Goal: Task Accomplishment & Management: Use online tool/utility

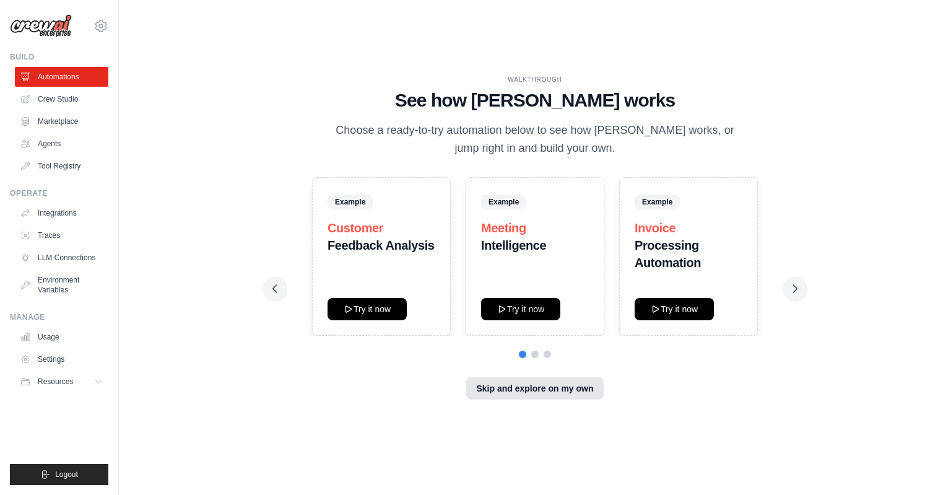
click at [520, 395] on button "Skip and explore on my own" at bounding box center [534, 388] width 137 height 22
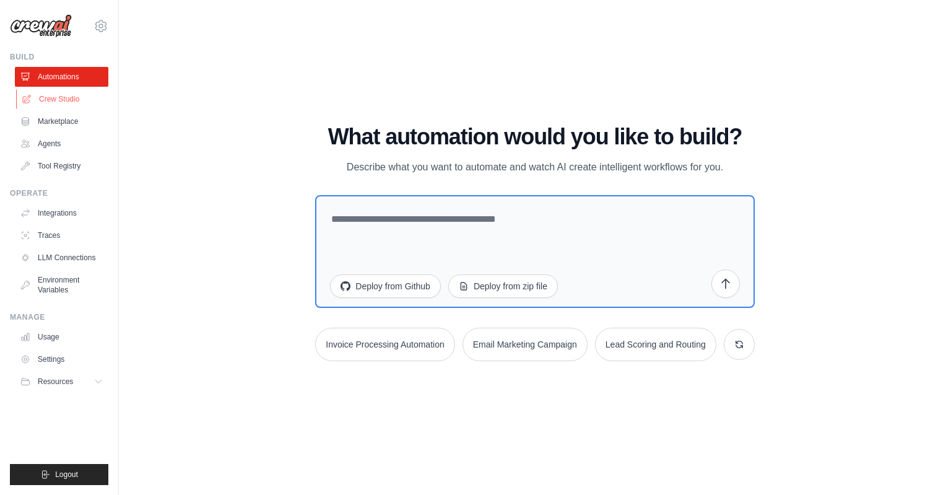
click at [77, 89] on link "Crew Studio" at bounding box center [63, 99] width 94 height 20
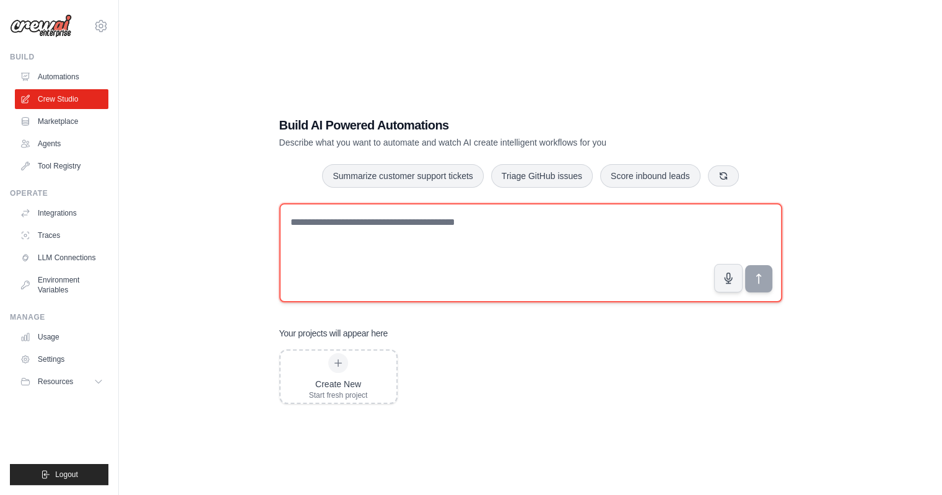
click at [344, 250] on textarea at bounding box center [530, 252] width 503 height 99
type textarea "**********"
paste textarea "**********"
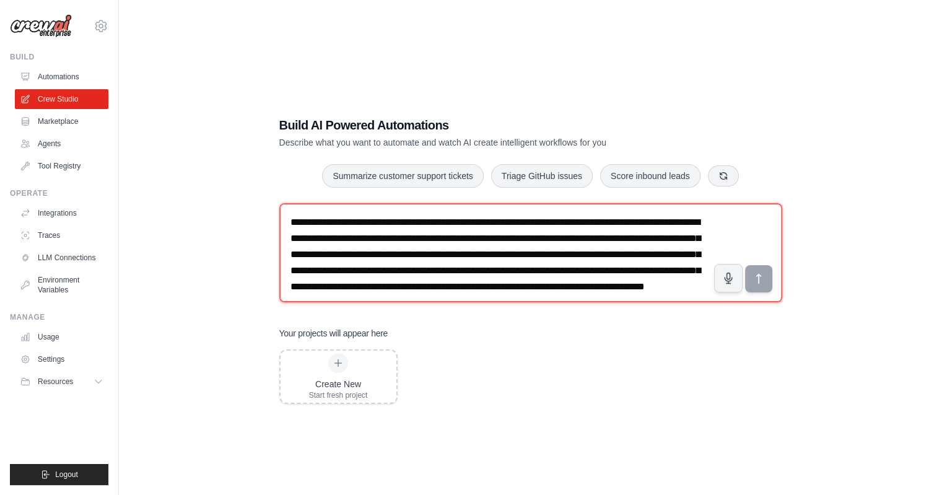
scroll to position [7, 0]
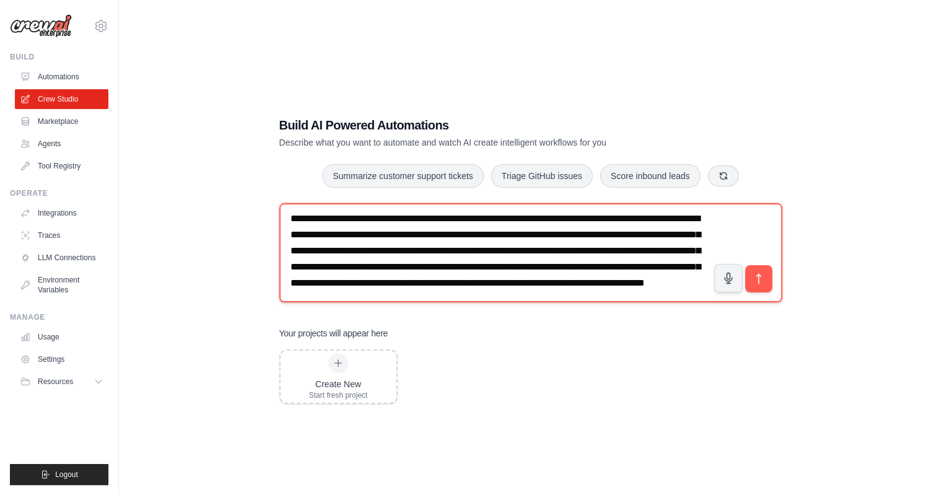
click at [528, 229] on textarea "**********" at bounding box center [530, 252] width 503 height 99
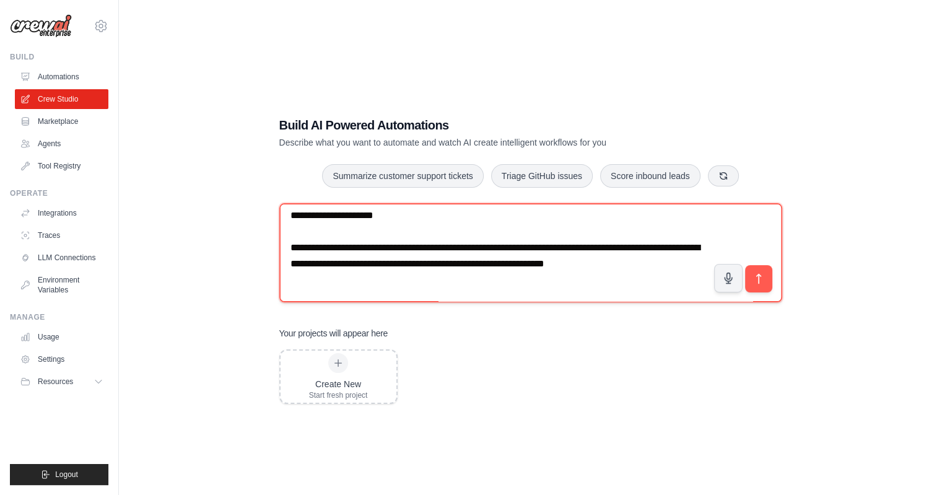
scroll to position [87, 0]
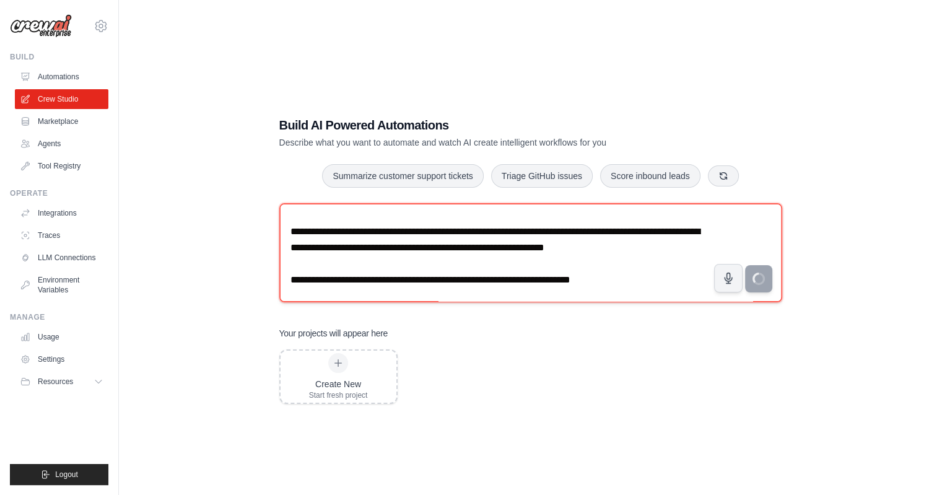
type textarea "**********"
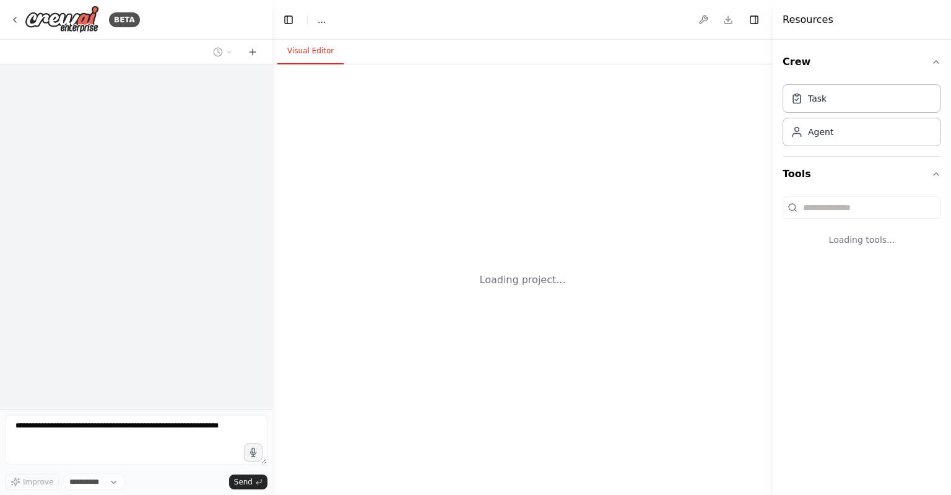
select select "****"
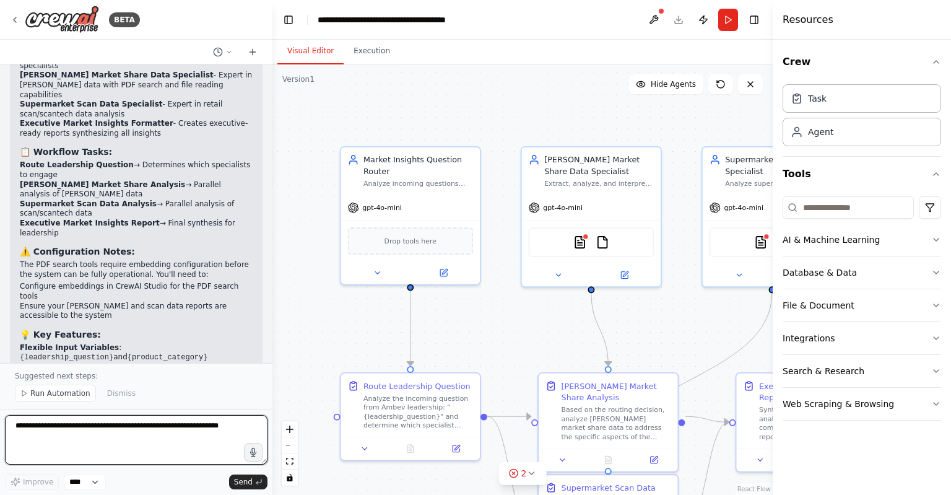
scroll to position [1395, 0]
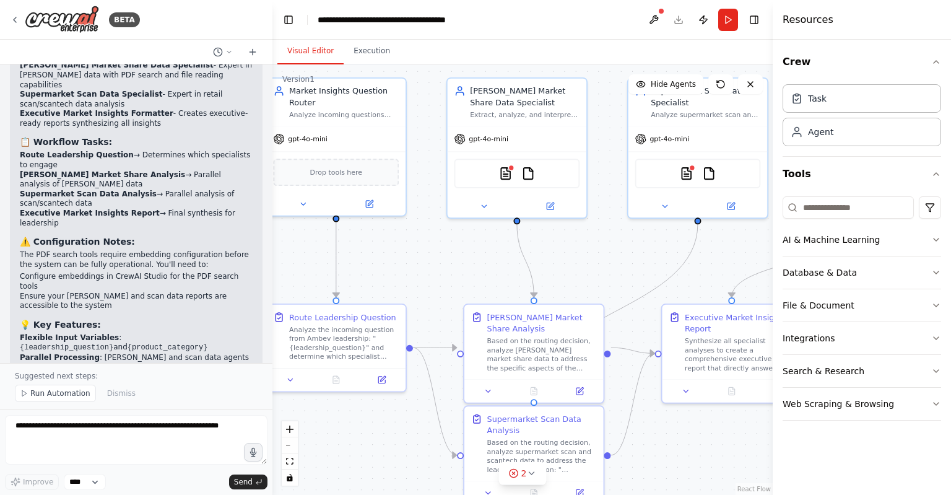
drag, startPoint x: 510, startPoint y: 321, endPoint x: 436, endPoint y: 253, distance: 101.2
click at [436, 253] on div ".deletable-edge-delete-btn { width: 20px; height: 20px; border: 0px solid #ffff…" at bounding box center [523, 279] width 500 height 430
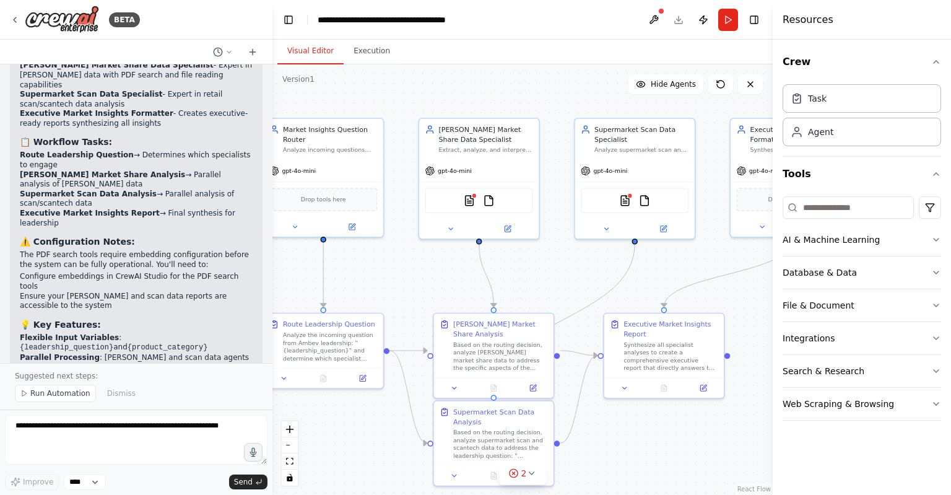
drag, startPoint x: 466, startPoint y: 264, endPoint x: 439, endPoint y: 280, distance: 31.1
click at [439, 280] on div ".deletable-edge-delete-btn { width: 20px; height: 20px; border: 0px solid #ffff…" at bounding box center [523, 279] width 500 height 430
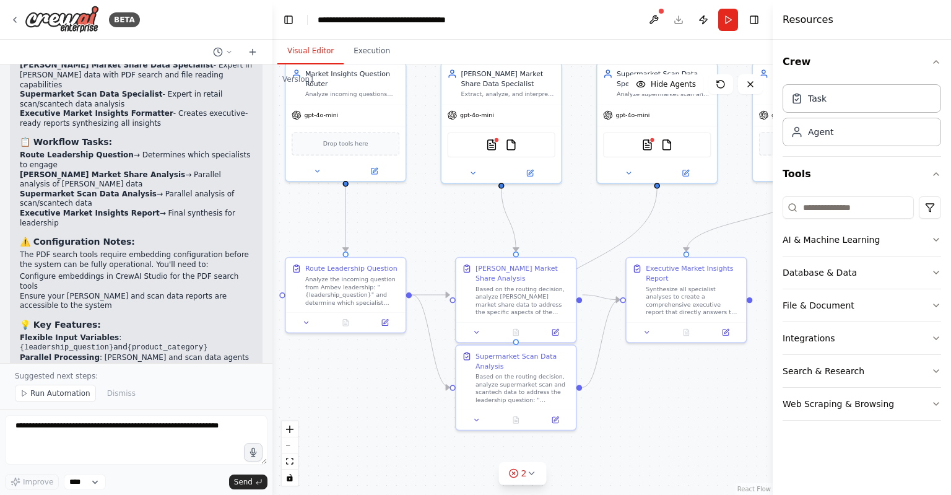
drag, startPoint x: 580, startPoint y: 271, endPoint x: 603, endPoint y: 216, distance: 60.0
click at [603, 216] on div ".deletable-edge-delete-btn { width: 20px; height: 20px; border: 0px solid #ffff…" at bounding box center [523, 279] width 500 height 430
click at [523, 472] on span "2" at bounding box center [524, 473] width 6 height 12
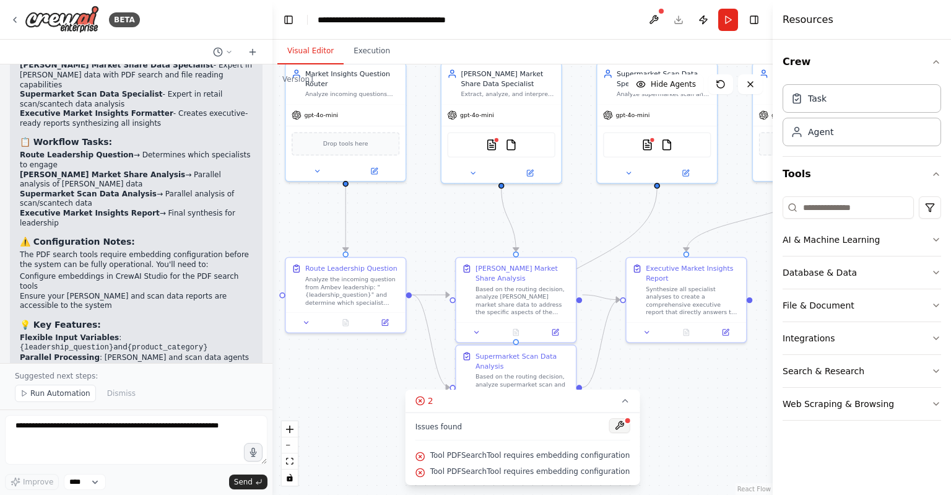
click at [613, 422] on button at bounding box center [619, 425] width 21 height 15
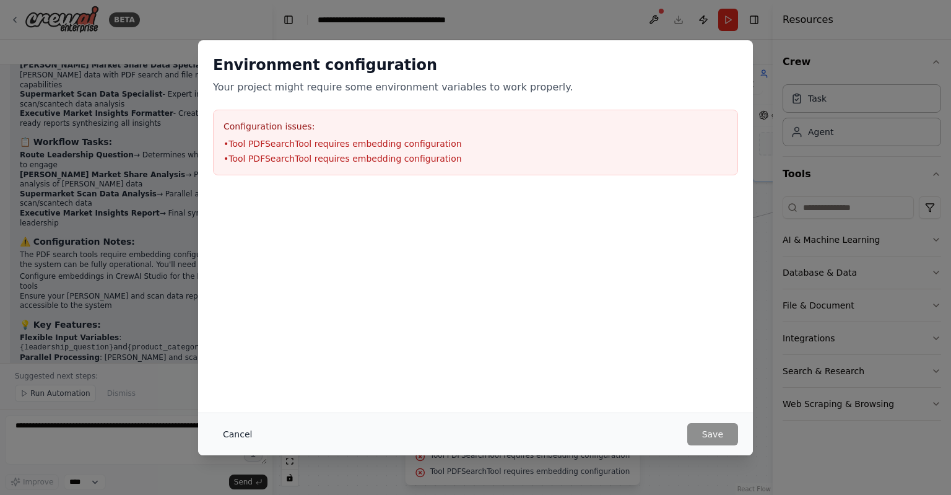
click at [235, 434] on button "Cancel" at bounding box center [237, 434] width 49 height 22
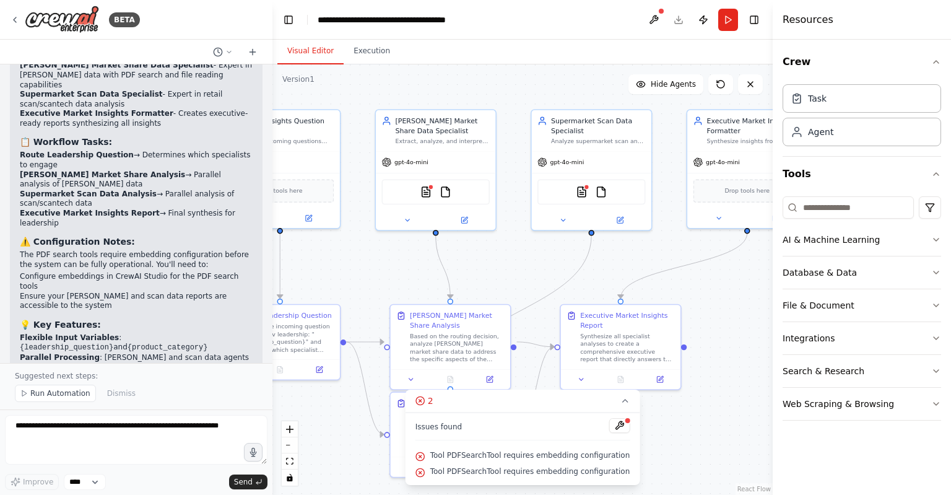
drag, startPoint x: 469, startPoint y: 223, endPoint x: 404, endPoint y: 272, distance: 81.9
click at [404, 272] on div ".deletable-edge-delete-btn { width: 20px; height: 20px; border: 0px solid #ffff…" at bounding box center [523, 279] width 500 height 430
click at [425, 192] on img at bounding box center [427, 192] width 12 height 12
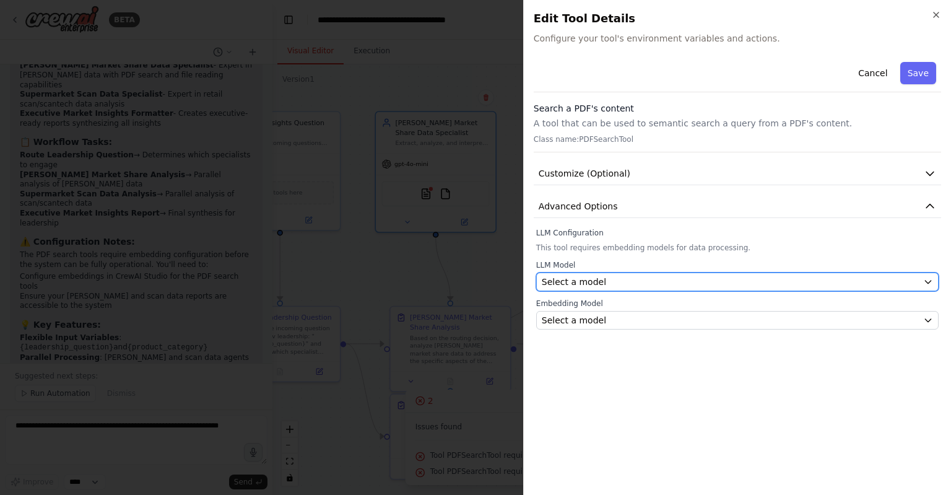
click at [627, 282] on div "Select a model" at bounding box center [730, 282] width 377 height 12
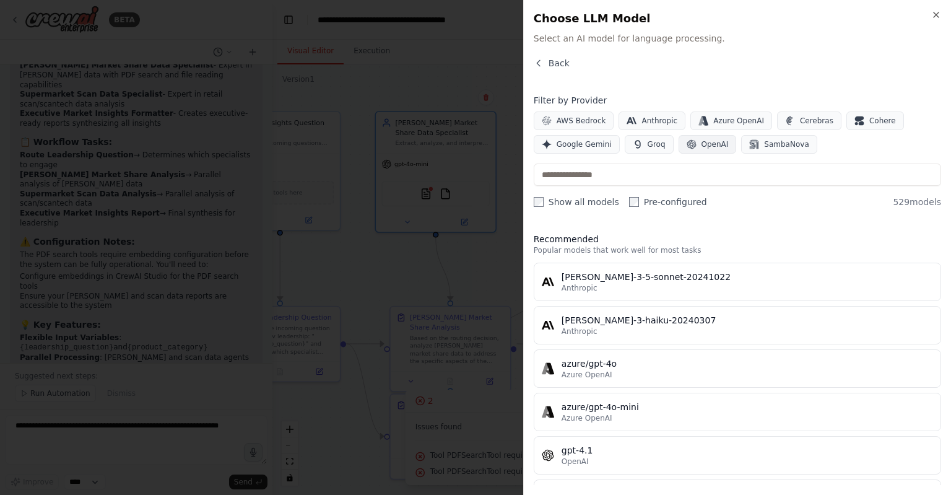
click at [702, 145] on span "OpenAI" at bounding box center [715, 144] width 27 height 10
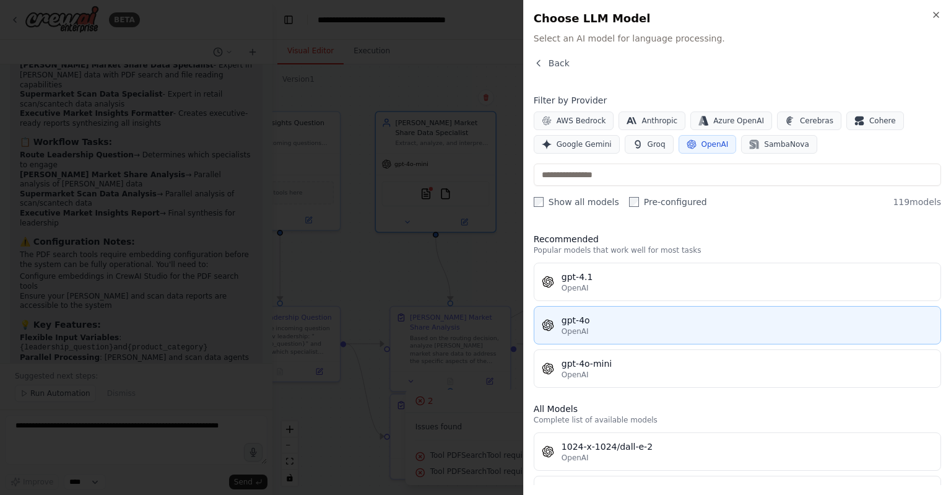
click at [603, 331] on div "OpenAI" at bounding box center [748, 331] width 372 height 10
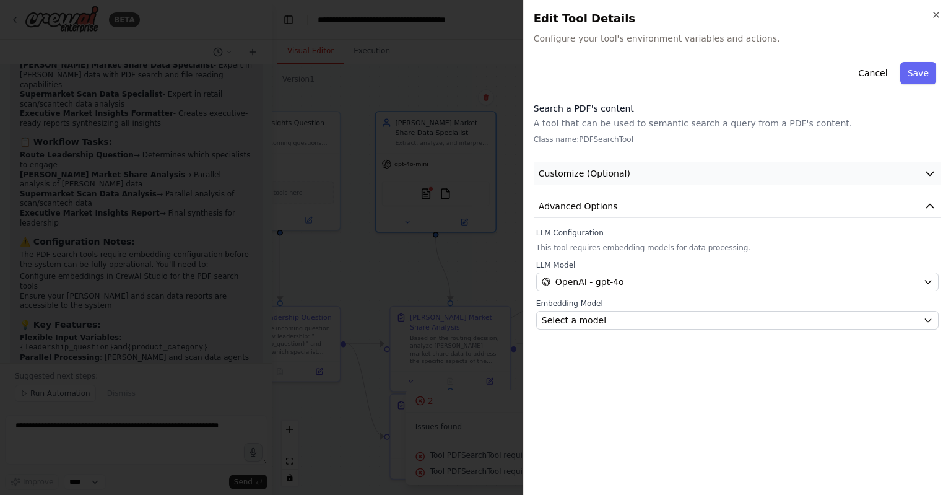
click at [805, 177] on button "Customize (Optional)" at bounding box center [738, 173] width 408 height 23
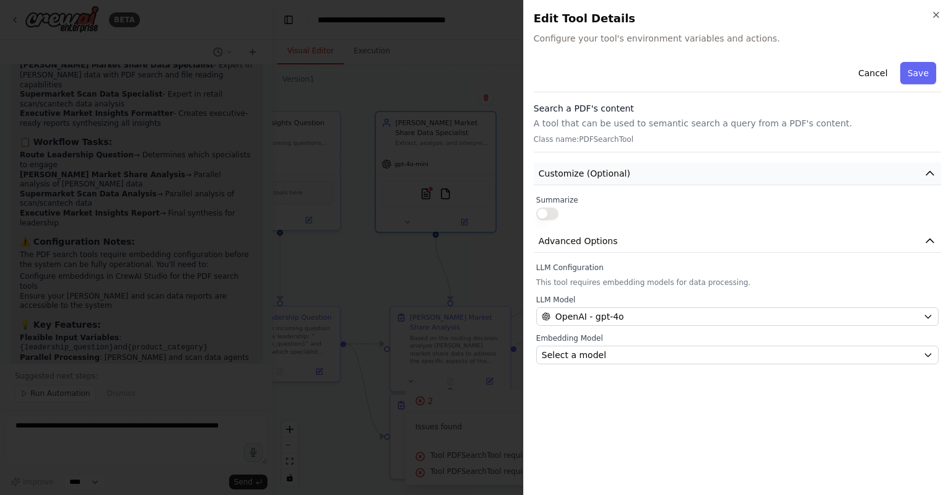
click at [805, 177] on button "Customize (Optional)" at bounding box center [738, 173] width 408 height 23
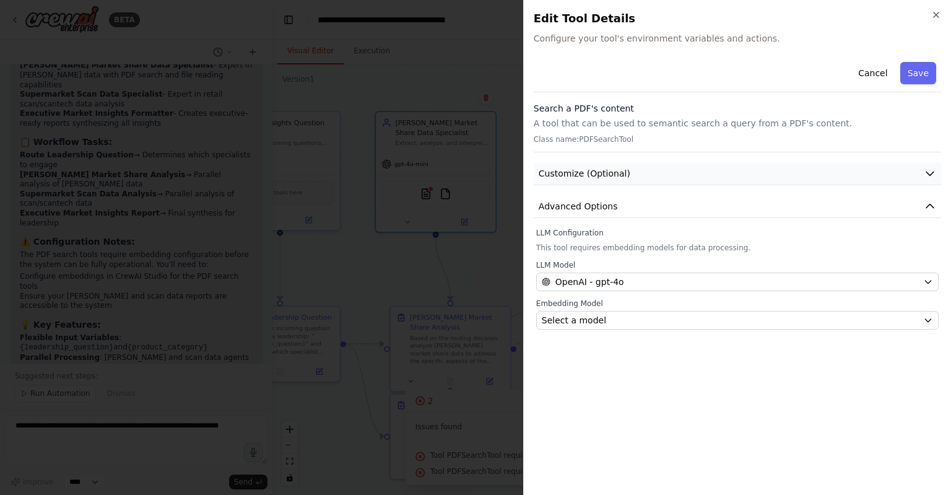
click at [805, 177] on button "Customize (Optional)" at bounding box center [738, 173] width 408 height 23
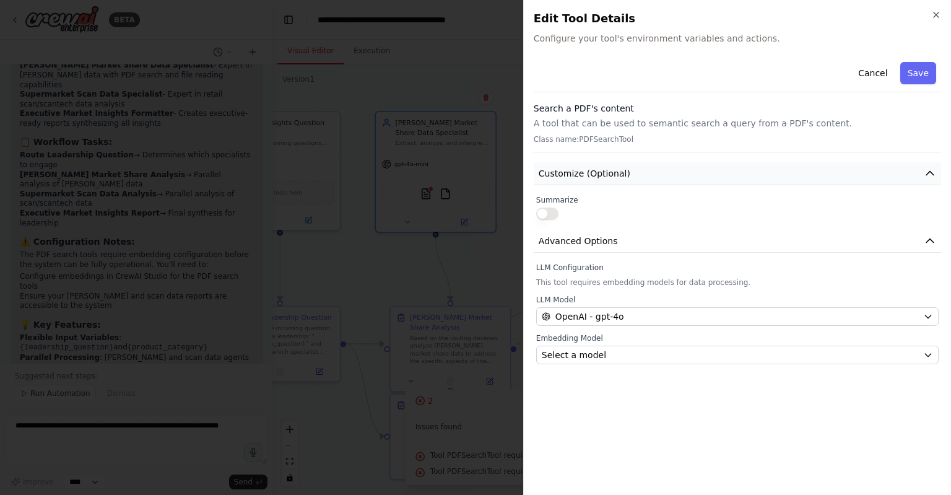
click at [805, 177] on button "Customize (Optional)" at bounding box center [738, 173] width 408 height 23
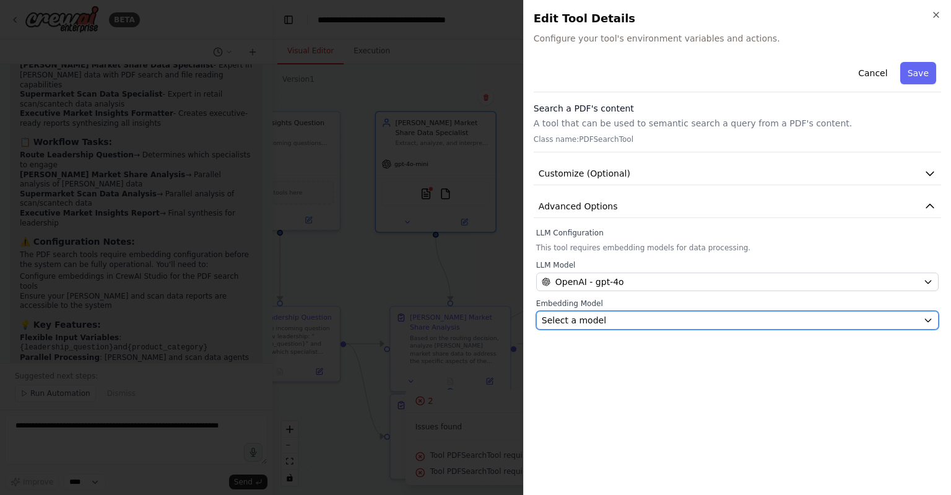
click at [728, 320] on div "Select a model" at bounding box center [730, 320] width 377 height 12
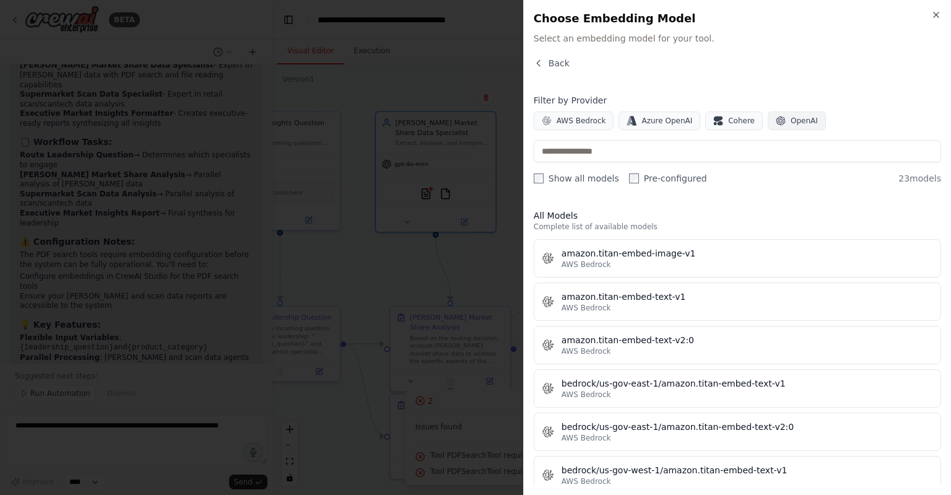
click at [791, 120] on span "OpenAI" at bounding box center [804, 121] width 27 height 10
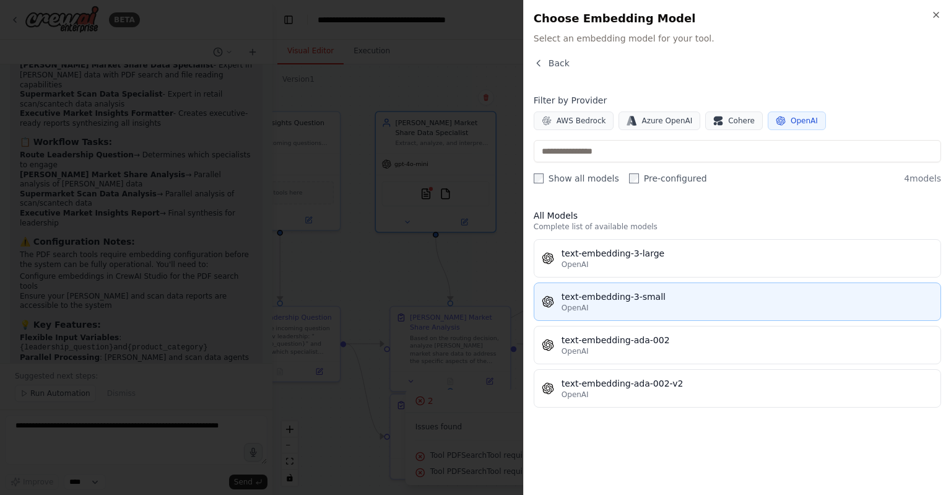
click at [611, 301] on div "text-embedding-3-small" at bounding box center [748, 296] width 372 height 12
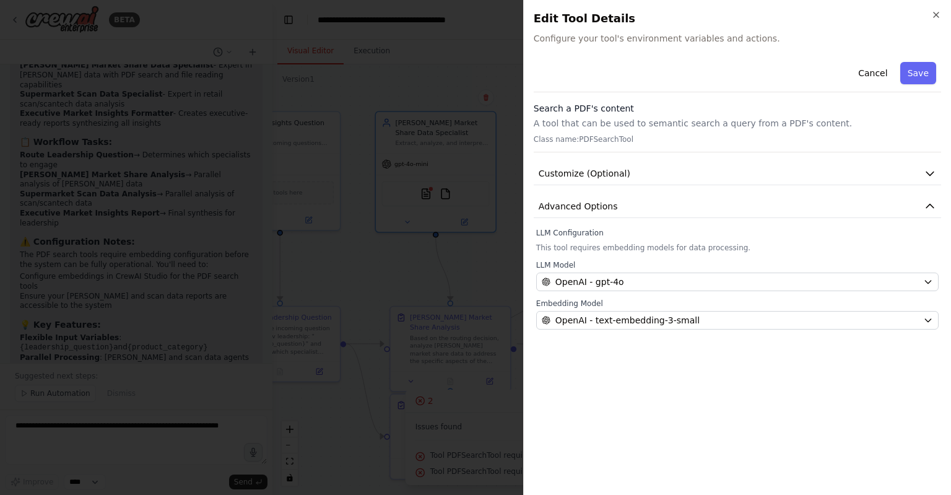
click at [709, 379] on div "Cancel Save Search a PDF's content A tool that can be used to semantic search a…" at bounding box center [738, 271] width 408 height 428
click at [915, 66] on button "Save" at bounding box center [919, 73] width 36 height 22
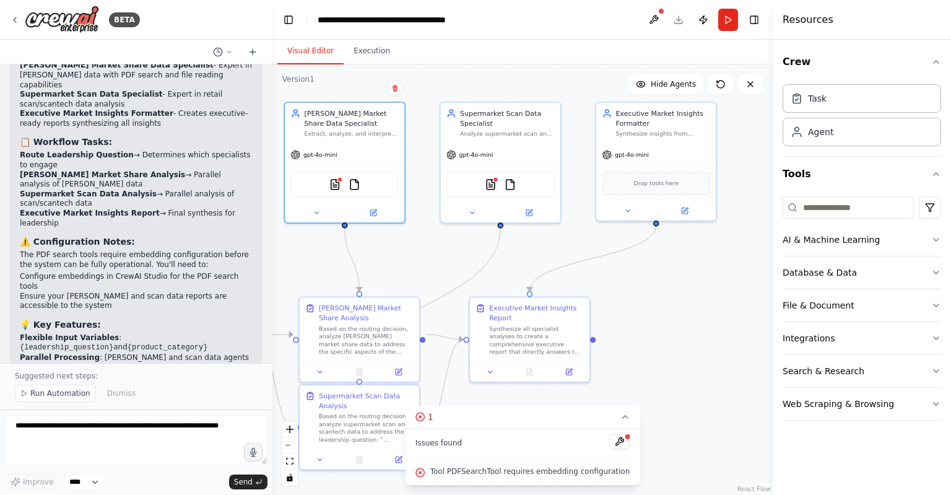
drag, startPoint x: 629, startPoint y: 271, endPoint x: 538, endPoint y: 261, distance: 91.5
click at [538, 261] on div ".deletable-edge-delete-btn { width: 20px; height: 20px; border: 0px solid #ffff…" at bounding box center [523, 279] width 500 height 430
click at [493, 185] on img at bounding box center [491, 183] width 12 height 12
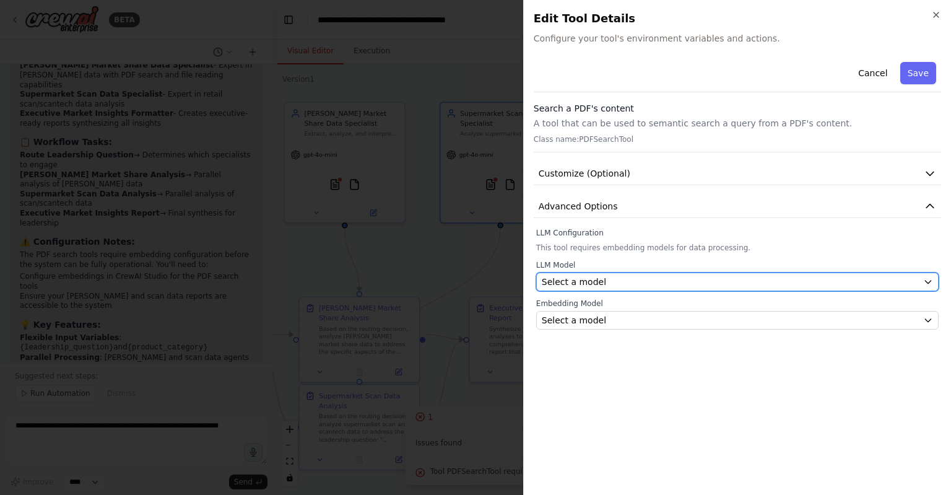
click at [679, 279] on div "Select a model" at bounding box center [730, 282] width 377 height 12
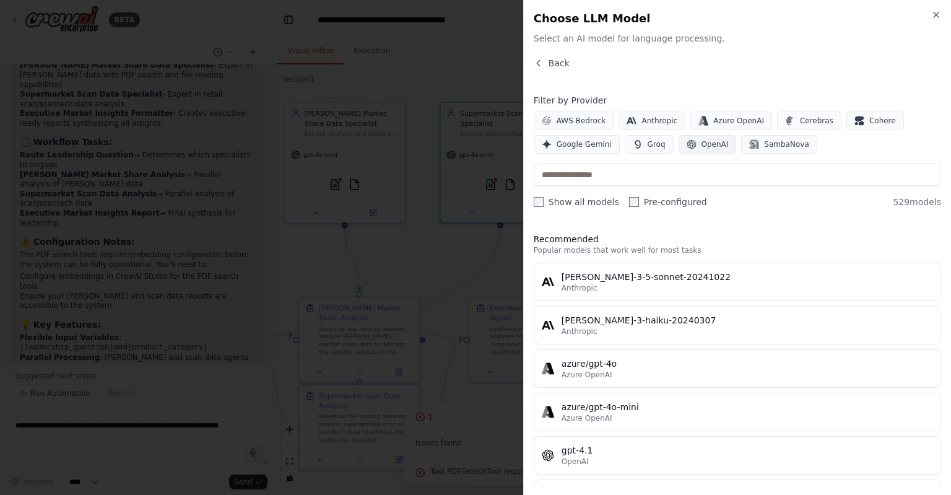
click at [709, 145] on span "OpenAI" at bounding box center [715, 144] width 27 height 10
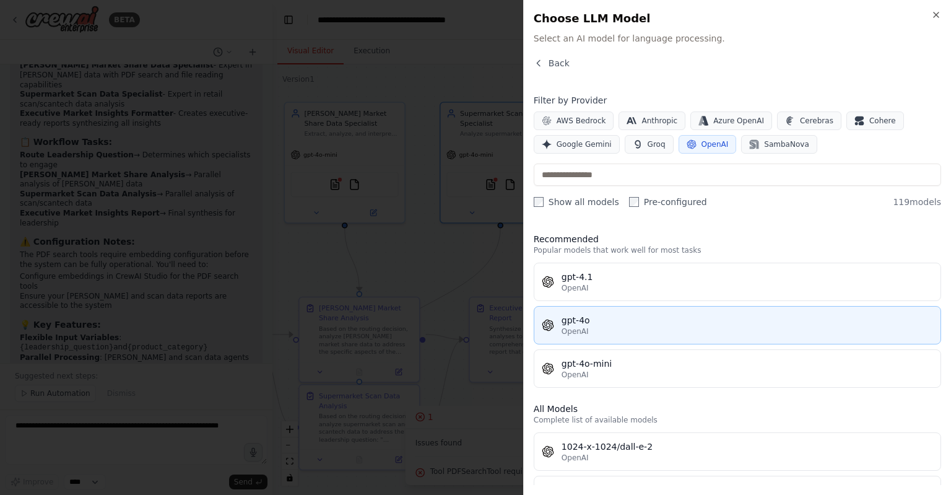
click at [622, 317] on div "gpt-4o" at bounding box center [748, 320] width 372 height 12
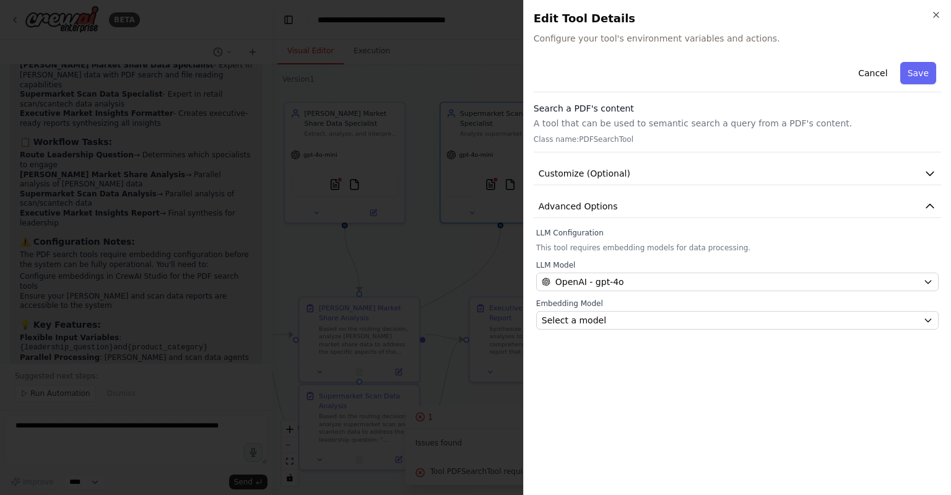
drag, startPoint x: 622, startPoint y: 317, endPoint x: 632, endPoint y: 359, distance: 42.7
click at [632, 359] on div "Cancel Save Search a PDF's content A tool that can be used to semantic search a…" at bounding box center [738, 271] width 408 height 428
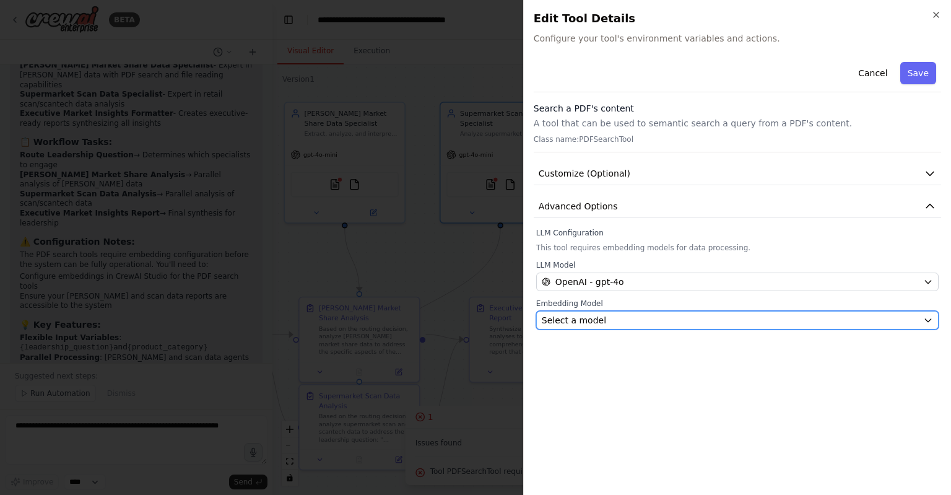
click at [632, 315] on div "Select a model" at bounding box center [730, 320] width 377 height 12
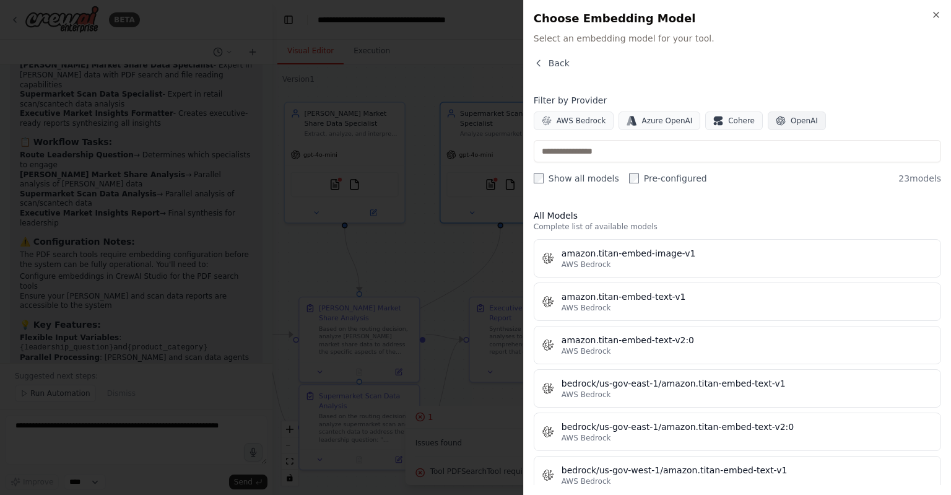
click at [774, 115] on button "OpenAI" at bounding box center [797, 120] width 58 height 19
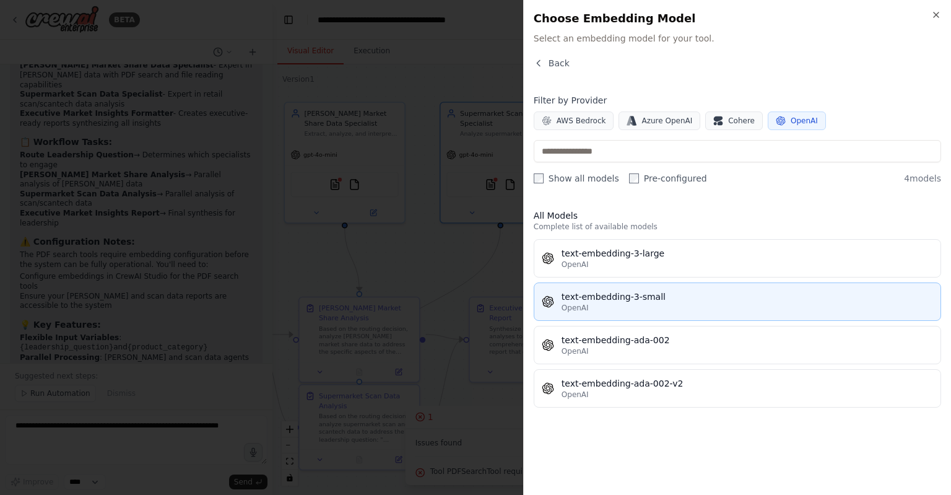
click at [657, 302] on div "text-embedding-3-small" at bounding box center [748, 296] width 372 height 12
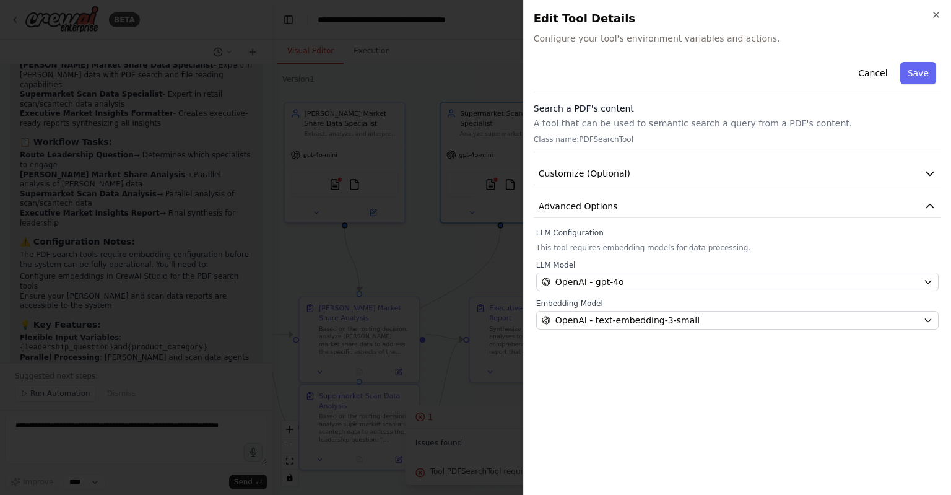
click at [657, 302] on label "Embedding Model" at bounding box center [737, 304] width 403 height 10
click at [917, 75] on button "Save" at bounding box center [919, 73] width 36 height 22
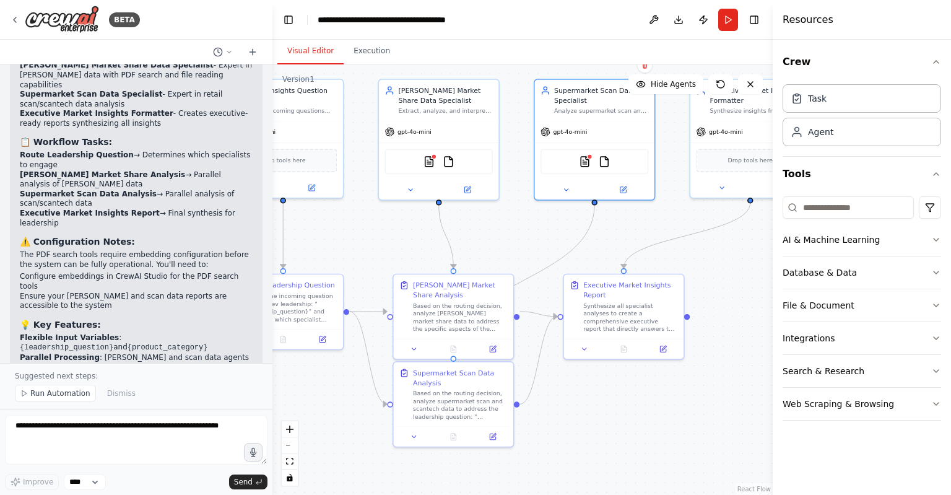
drag, startPoint x: 679, startPoint y: 327, endPoint x: 774, endPoint y: 303, distance: 98.2
click at [774, 303] on div "BETA you are an experienced crew.ai developer. Help me create a set of instruct…" at bounding box center [475, 247] width 951 height 495
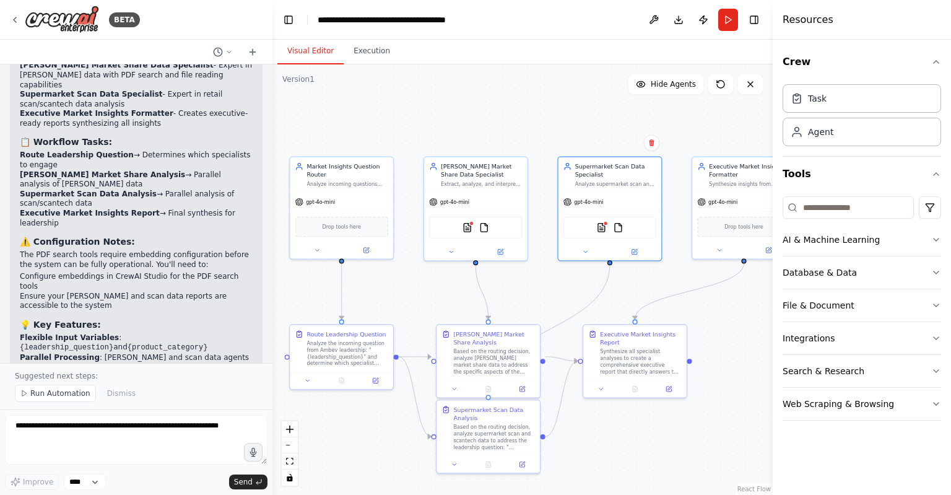
drag, startPoint x: 694, startPoint y: 360, endPoint x: 686, endPoint y: 404, distance: 44.6
click at [686, 404] on div ".deletable-edge-delete-btn { width: 20px; height: 20px; border: 0px solid #ffff…" at bounding box center [523, 279] width 500 height 430
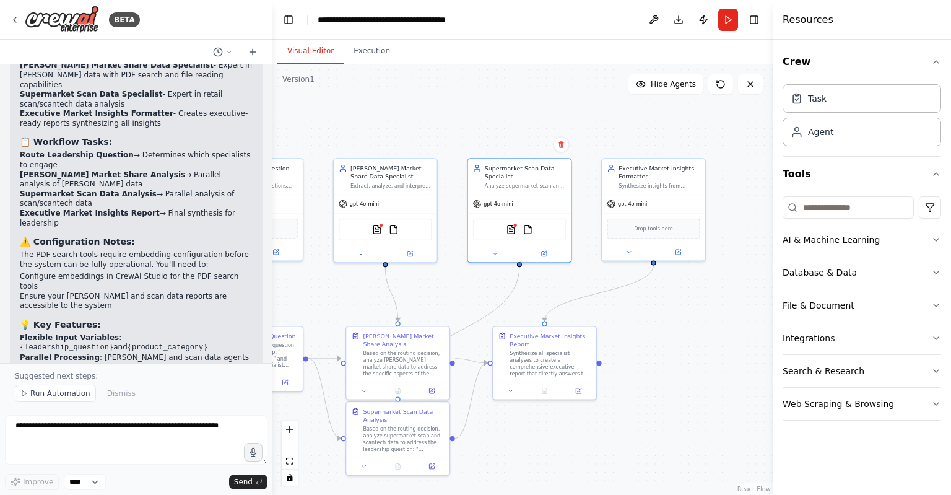
drag, startPoint x: 712, startPoint y: 406, endPoint x: 622, endPoint y: 408, distance: 90.4
click at [622, 408] on div ".deletable-edge-delete-btn { width: 20px; height: 20px; border: 0px solid #ffff…" at bounding box center [523, 279] width 500 height 430
click at [141, 437] on textarea at bounding box center [136, 440] width 263 height 50
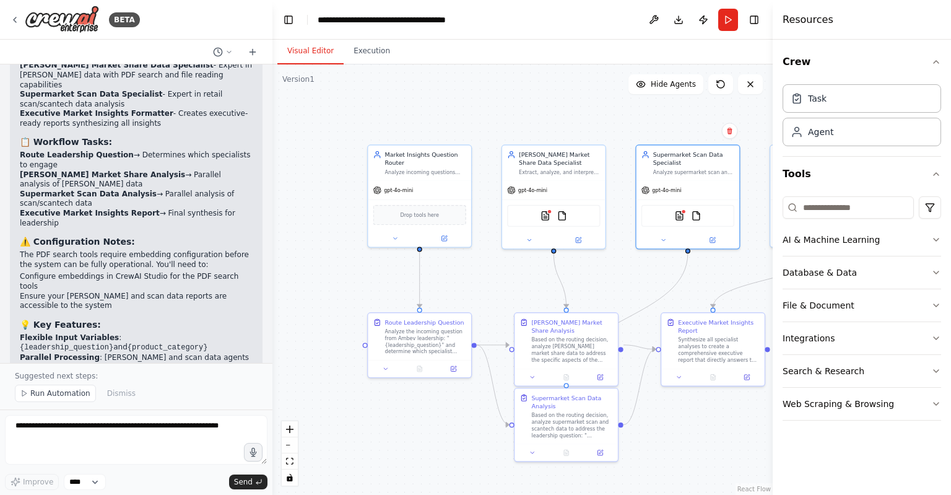
drag, startPoint x: 562, startPoint y: 457, endPoint x: 720, endPoint y: 446, distance: 157.7
click at [720, 446] on div ".deletable-edge-delete-btn { width: 20px; height: 20px; border: 0px solid #ffff…" at bounding box center [523, 279] width 500 height 430
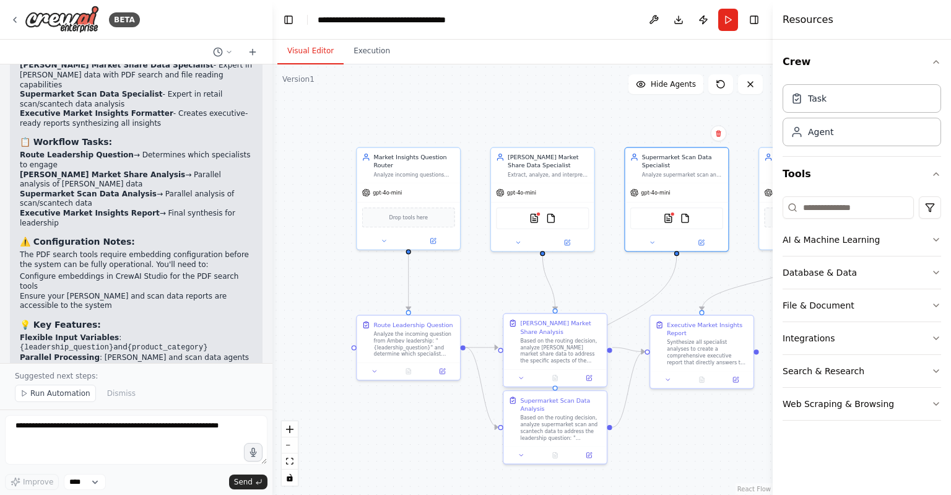
click at [560, 341] on div "Based on the routing decision, analyze Nielsen market share data to address the…" at bounding box center [560, 351] width 81 height 27
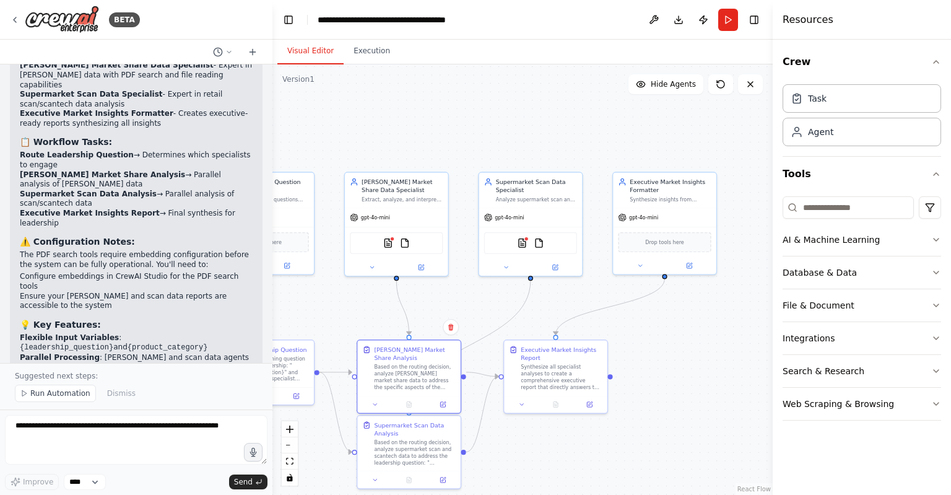
drag, startPoint x: 699, startPoint y: 274, endPoint x: 553, endPoint y: 299, distance: 148.3
click at [553, 299] on div ".deletable-edge-delete-btn { width: 20px; height: 20px; border: 0px solid #ffff…" at bounding box center [523, 279] width 500 height 430
click at [686, 217] on div "gpt-4o-mini" at bounding box center [664, 215] width 103 height 19
click at [644, 266] on button at bounding box center [640, 264] width 47 height 10
click at [662, 438] on button "Agent settings" at bounding box center [696, 438] width 152 height 15
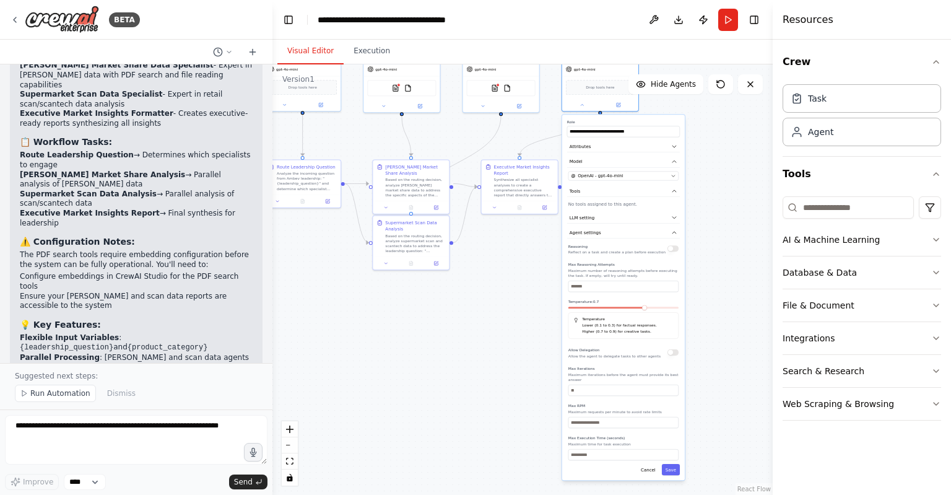
drag, startPoint x: 760, startPoint y: 385, endPoint x: 679, endPoint y: 172, distance: 228.0
click at [679, 172] on div ".deletable-edge-delete-btn { width: 20px; height: 20px; border: 0px solid #ffff…" at bounding box center [523, 279] width 500 height 430
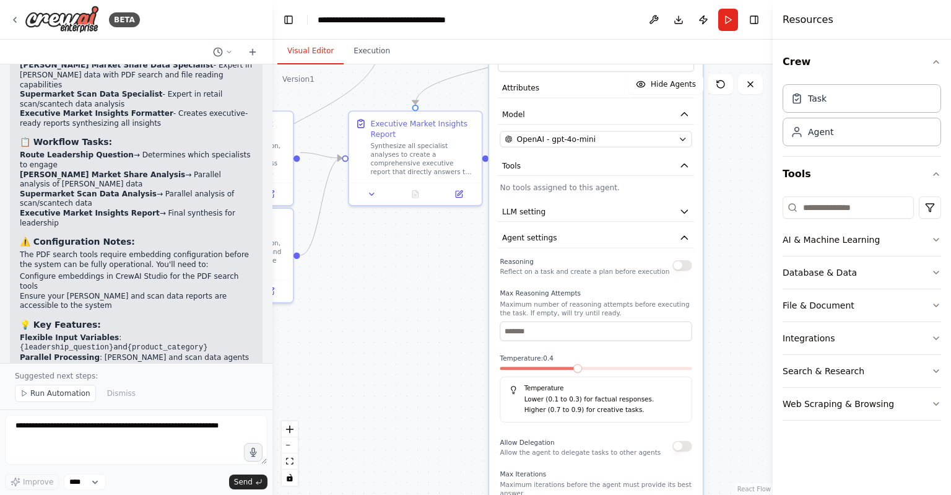
click at [577, 369] on span at bounding box center [578, 368] width 9 height 9
click at [664, 211] on button "LLM setting" at bounding box center [596, 212] width 196 height 20
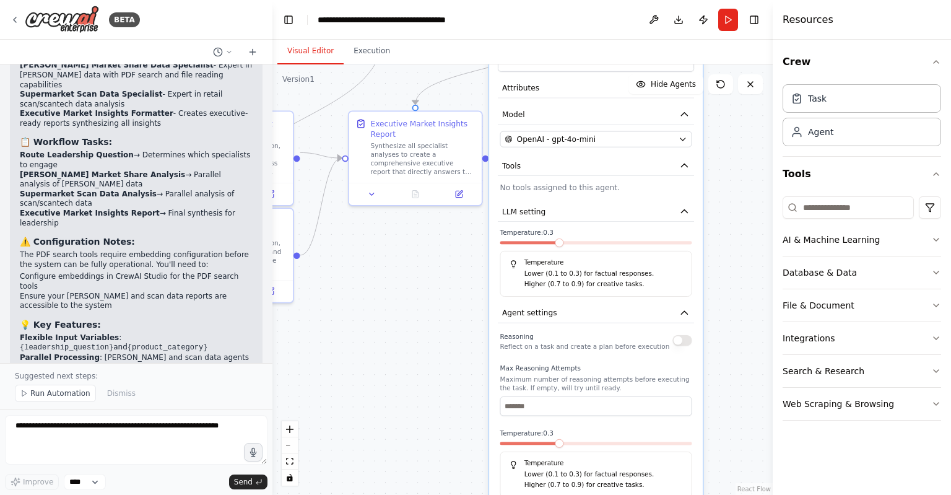
click at [564, 245] on span at bounding box center [559, 242] width 9 height 9
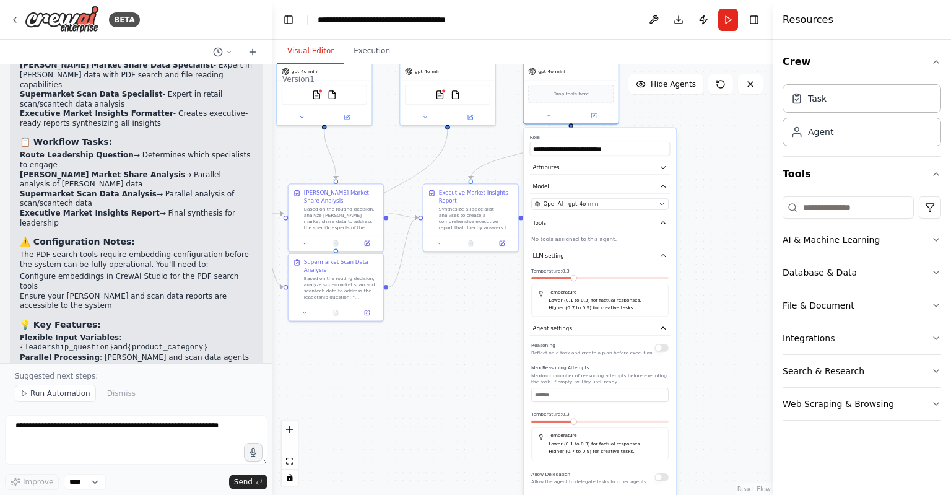
click at [618, 235] on p "No tools assigned to this agent." at bounding box center [599, 238] width 137 height 7
click at [656, 220] on button "Tools" at bounding box center [600, 223] width 141 height 14
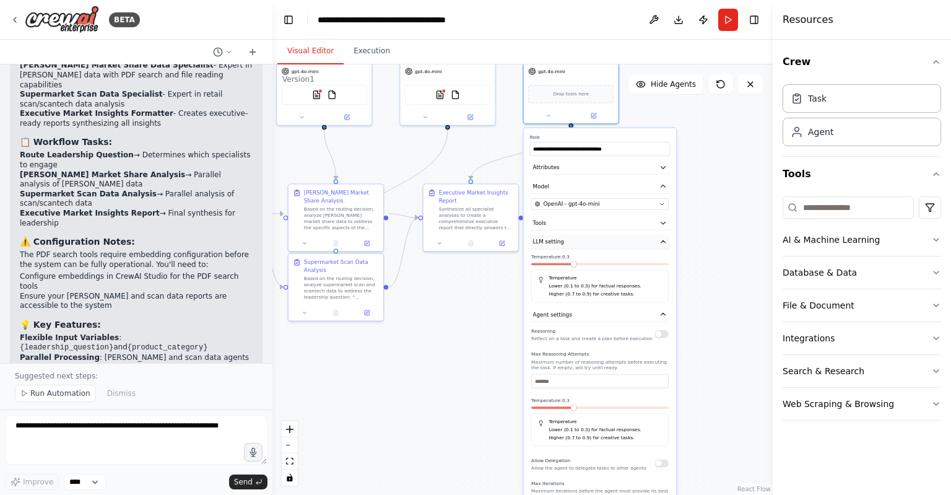
click at [661, 238] on icon "button" at bounding box center [663, 241] width 7 height 7
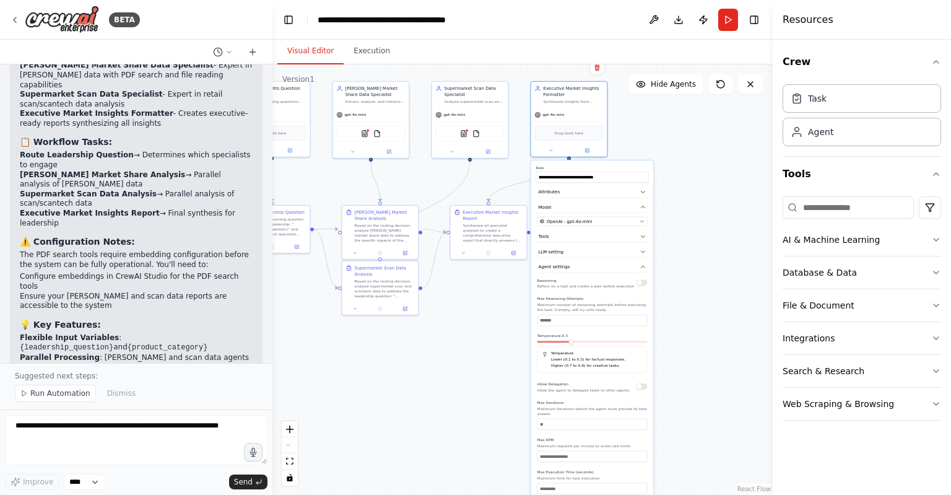
drag, startPoint x: 681, startPoint y: 420, endPoint x: 670, endPoint y: 406, distance: 17.6
click at [670, 406] on div ".deletable-edge-delete-btn { width: 20px; height: 20px; border: 0px solid #ffff…" at bounding box center [523, 279] width 500 height 430
click at [636, 188] on button "Attributes" at bounding box center [591, 192] width 113 height 12
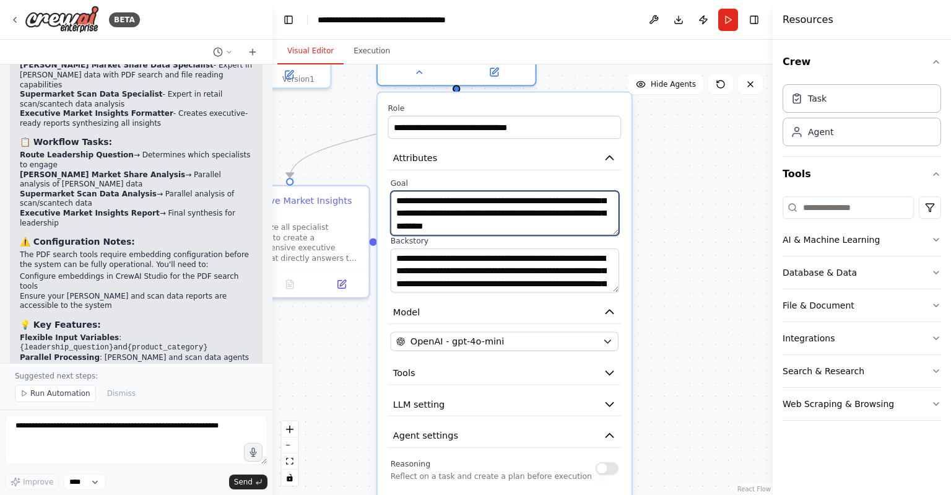
scroll to position [25, 0]
click at [529, 223] on textarea "**********" at bounding box center [505, 213] width 229 height 45
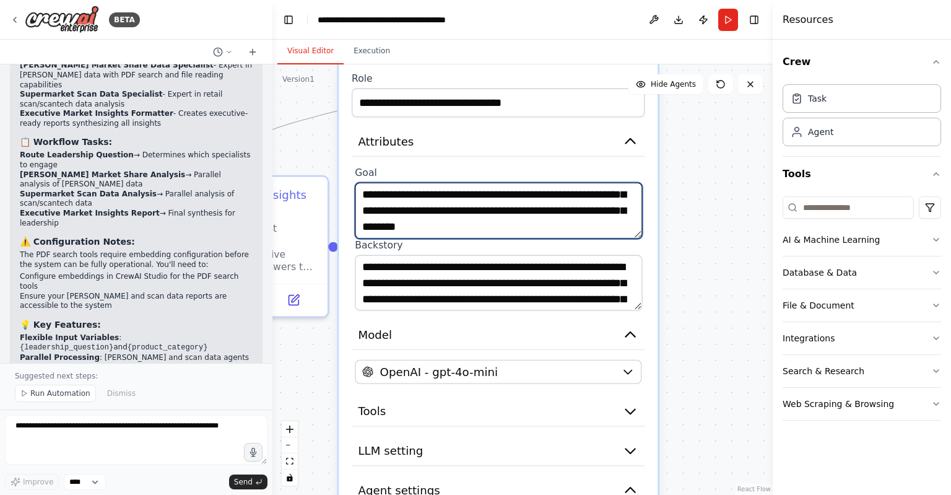
click at [556, 222] on textarea "**********" at bounding box center [498, 211] width 287 height 56
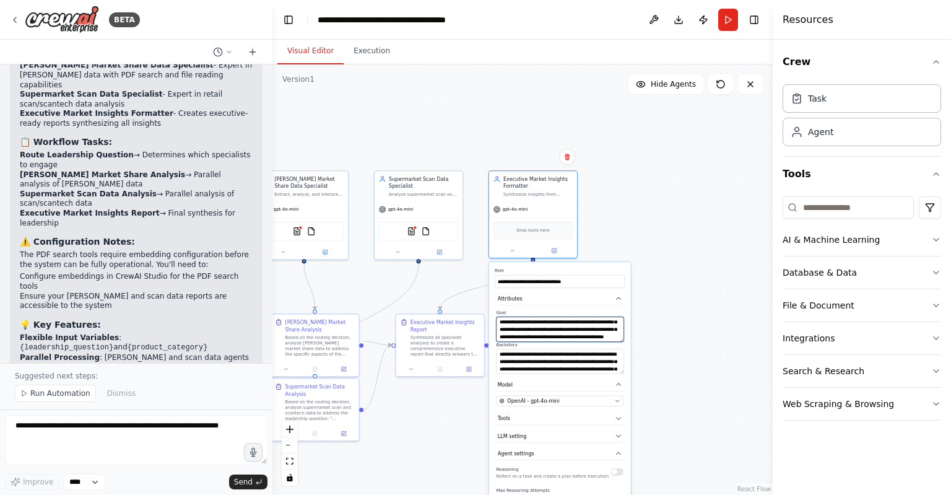
type textarea "**********"
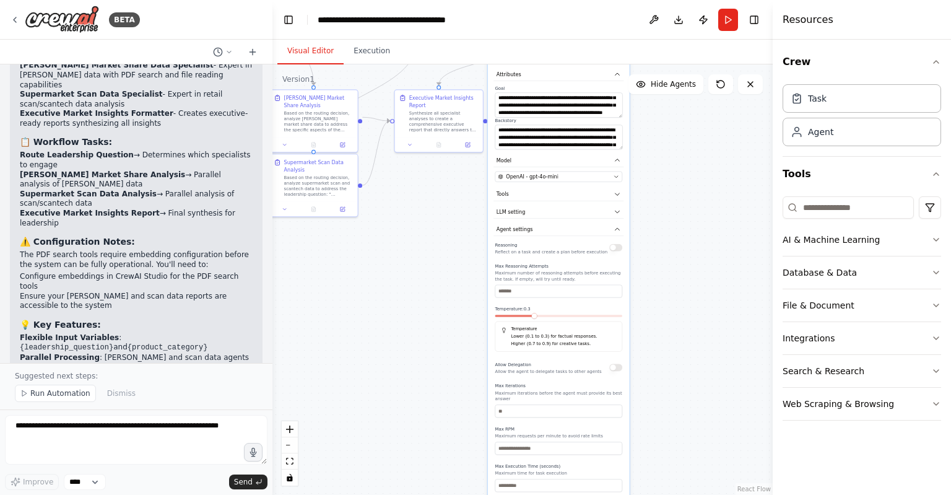
drag, startPoint x: 684, startPoint y: 417, endPoint x: 682, endPoint y: 170, distance: 246.5
click at [682, 170] on div ".deletable-edge-delete-btn { width: 20px; height: 20px; border: 0px solid #ffff…" at bounding box center [523, 279] width 500 height 430
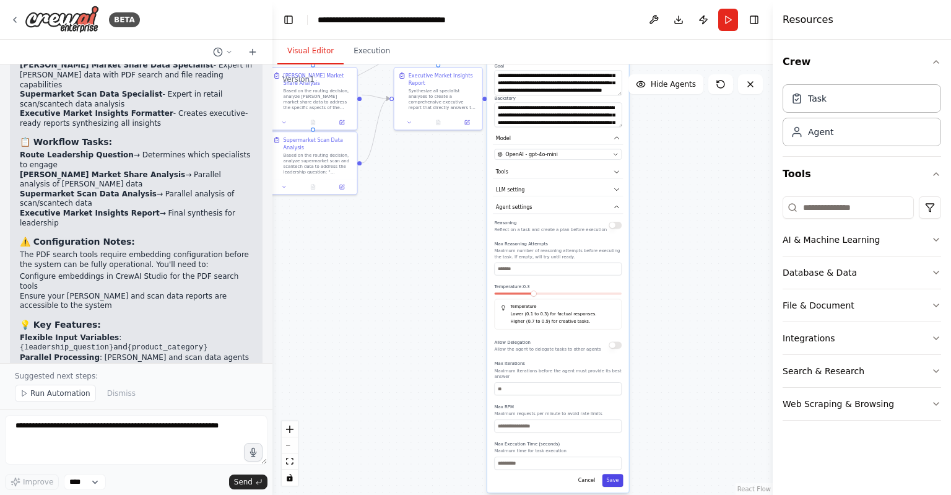
click at [616, 474] on button "Save" at bounding box center [613, 480] width 21 height 13
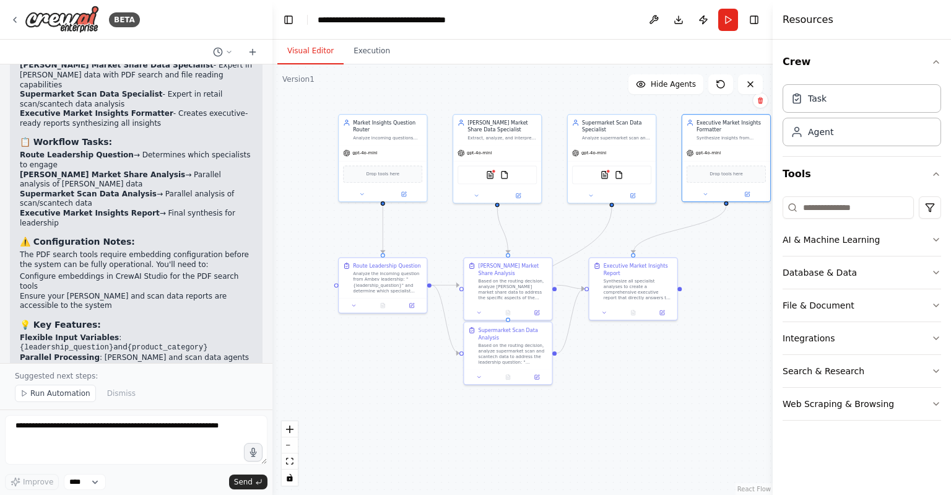
drag, startPoint x: 472, startPoint y: 247, endPoint x: 667, endPoint y: 437, distance: 272.4
click at [667, 437] on div ".deletable-edge-delete-btn { width: 20px; height: 20px; border: 0px solid #ffff…" at bounding box center [523, 279] width 500 height 430
click at [504, 174] on img at bounding box center [504, 173] width 9 height 9
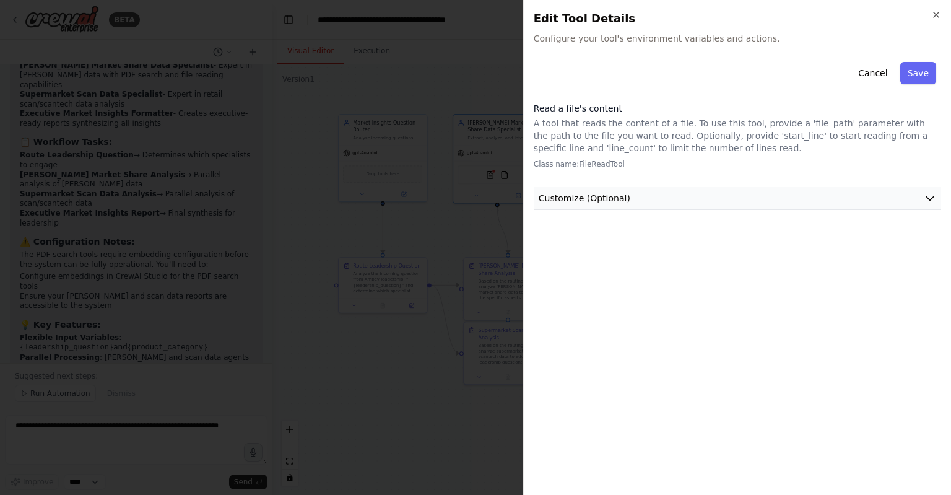
click at [611, 204] on span "Customize (Optional)" at bounding box center [585, 198] width 92 height 12
click at [884, 73] on button "Cancel" at bounding box center [873, 73] width 44 height 22
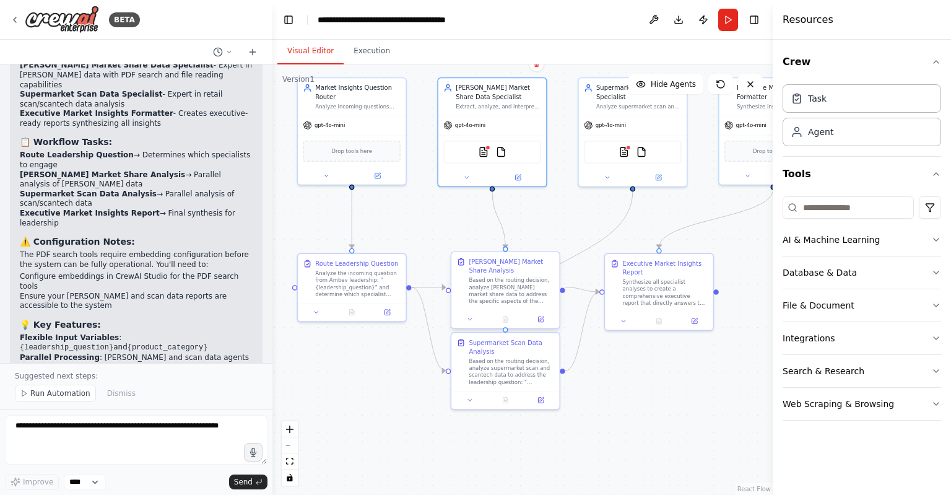
click at [520, 277] on div "Based on the routing decision, analyze Nielsen market share data to address the…" at bounding box center [511, 291] width 85 height 28
click at [463, 314] on button at bounding box center [470, 319] width 30 height 11
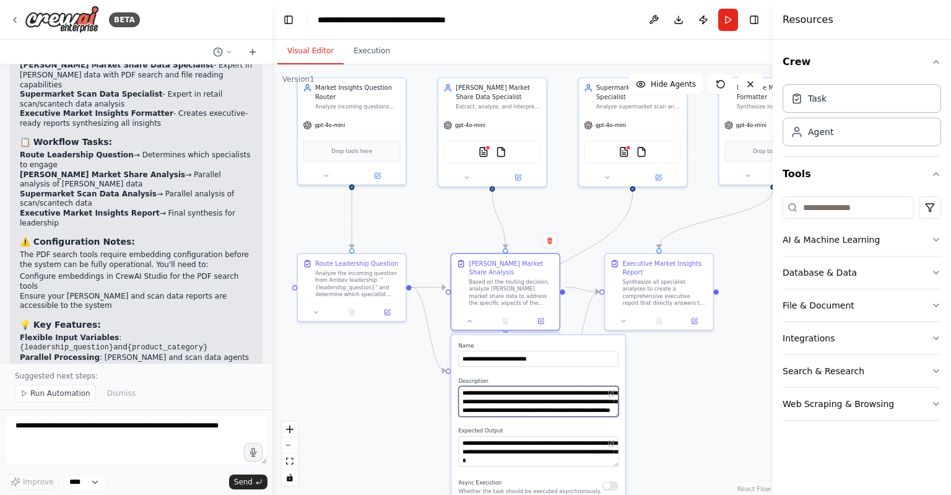
scroll to position [50, 0]
click at [556, 398] on textarea "**********" at bounding box center [538, 401] width 160 height 30
type textarea "**********"
click at [625, 314] on button at bounding box center [624, 319] width 30 height 11
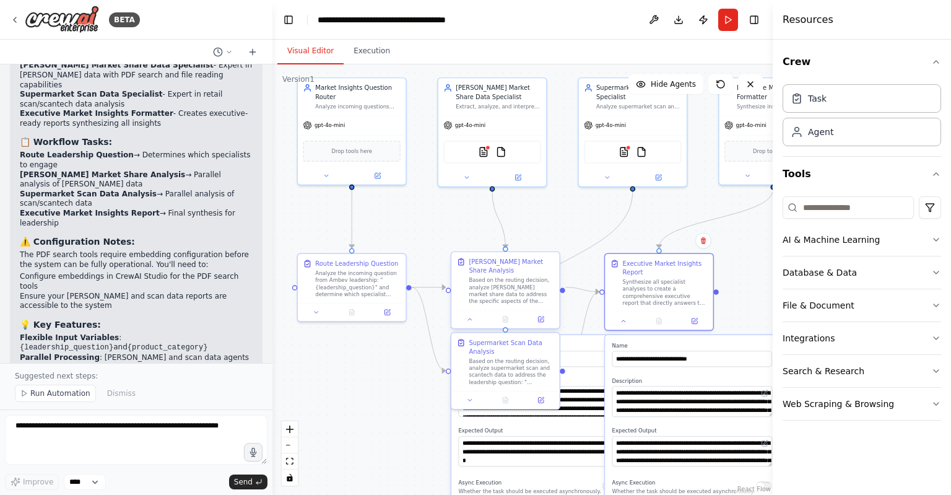
click at [504, 310] on div at bounding box center [506, 319] width 108 height 18
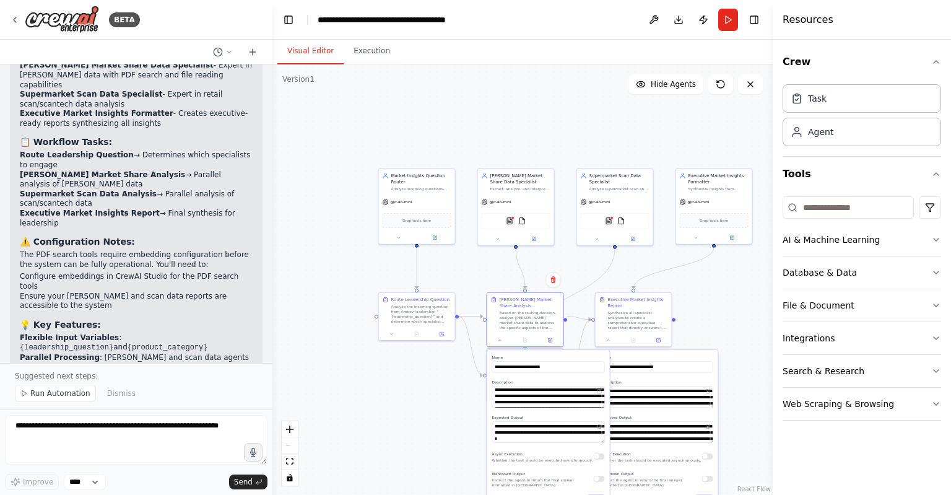
click at [598, 494] on button "Save" at bounding box center [596, 500] width 18 height 11
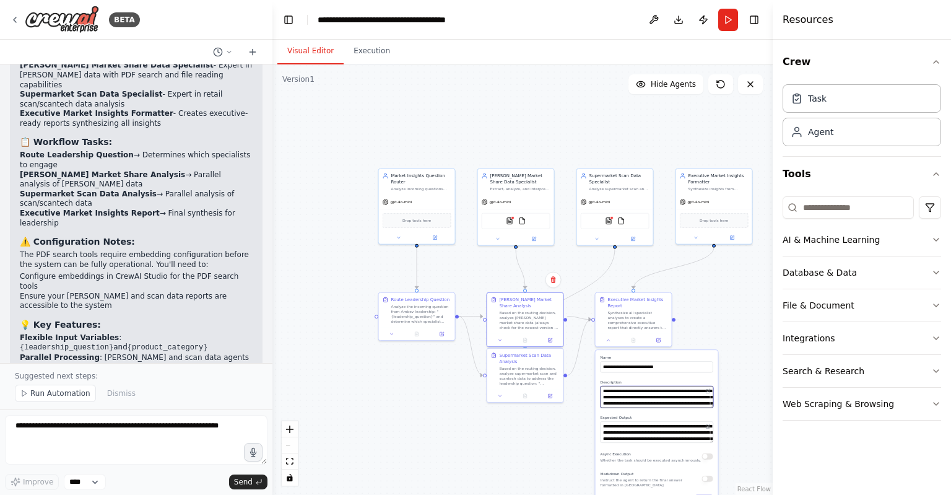
click at [648, 398] on textarea "**********" at bounding box center [657, 397] width 113 height 22
click at [533, 333] on div at bounding box center [525, 339] width 76 height 13
click at [530, 377] on div "Based on the routing decision, analyze supermarket scan and scantech data to ad…" at bounding box center [530, 375] width 60 height 20
click at [503, 399] on div at bounding box center [525, 394] width 76 height 13
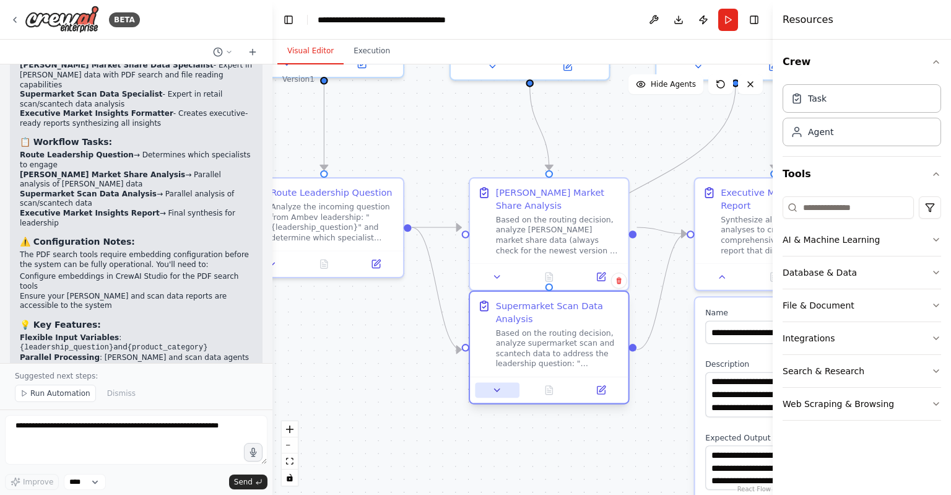
click at [491, 386] on button at bounding box center [497, 389] width 44 height 15
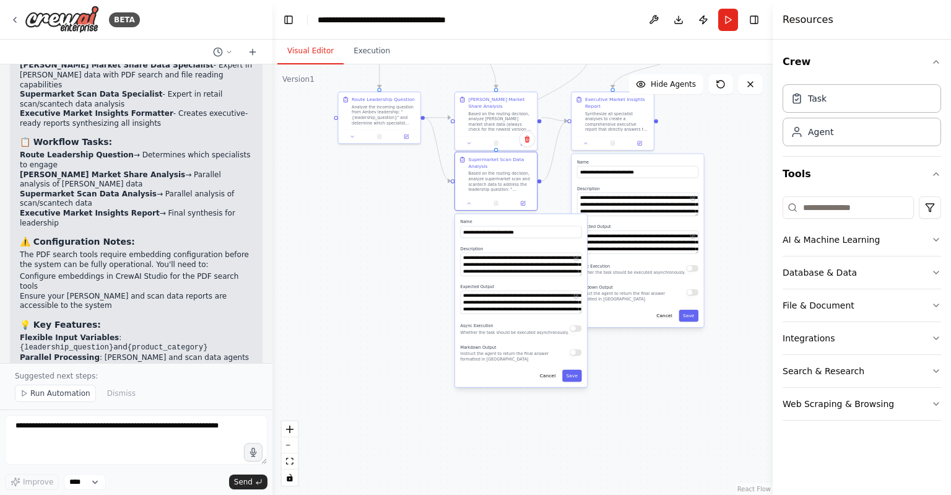
drag, startPoint x: 434, startPoint y: 432, endPoint x: 408, endPoint y: 245, distance: 188.8
click at [408, 245] on div ".deletable-edge-delete-btn { width: 20px; height: 20px; border: 0px solid #ffff…" at bounding box center [523, 279] width 500 height 430
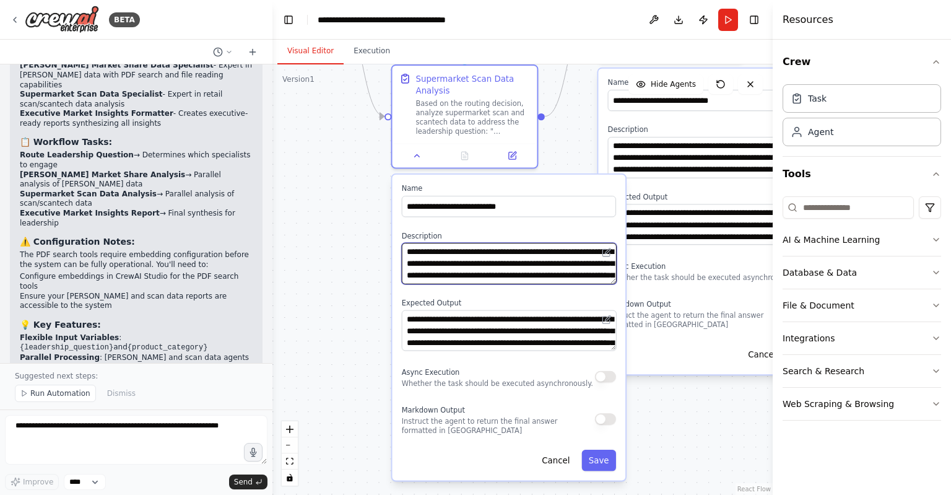
click at [491, 260] on textarea "**********" at bounding box center [509, 263] width 215 height 41
paste textarea "**********"
type textarea "**********"
click at [608, 456] on button "Save" at bounding box center [599, 460] width 35 height 21
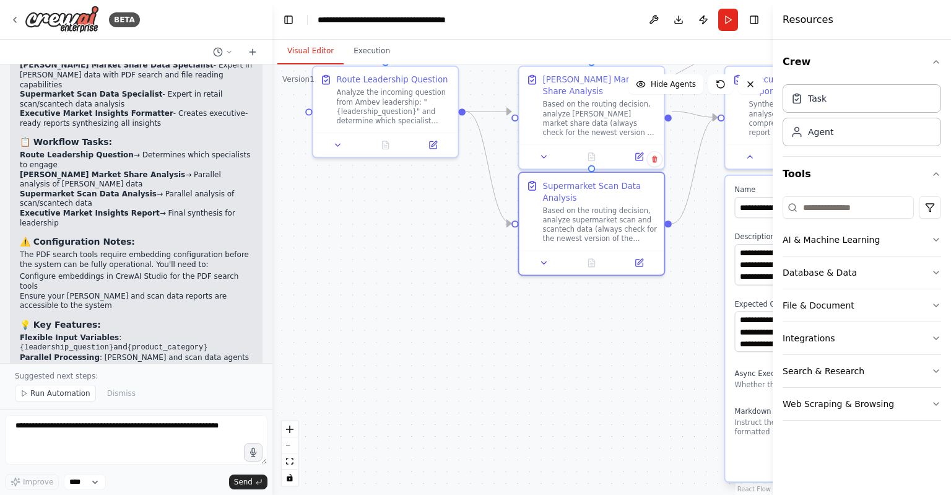
drag, startPoint x: 420, startPoint y: 246, endPoint x: 569, endPoint y: 383, distance: 202.5
click at [569, 383] on div ".deletable-edge-delete-btn { width: 20px; height: 20px; border: 0px solid #ffff…" at bounding box center [523, 279] width 500 height 430
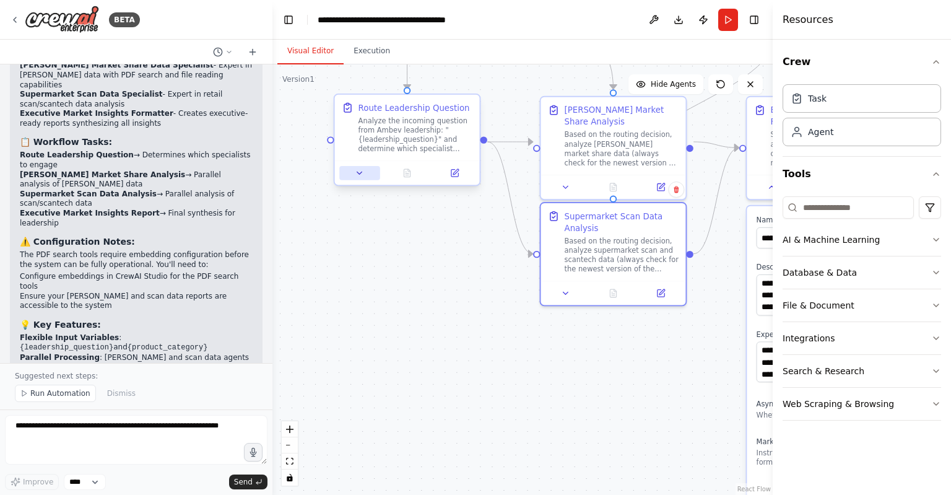
click at [362, 168] on icon at bounding box center [359, 172] width 9 height 9
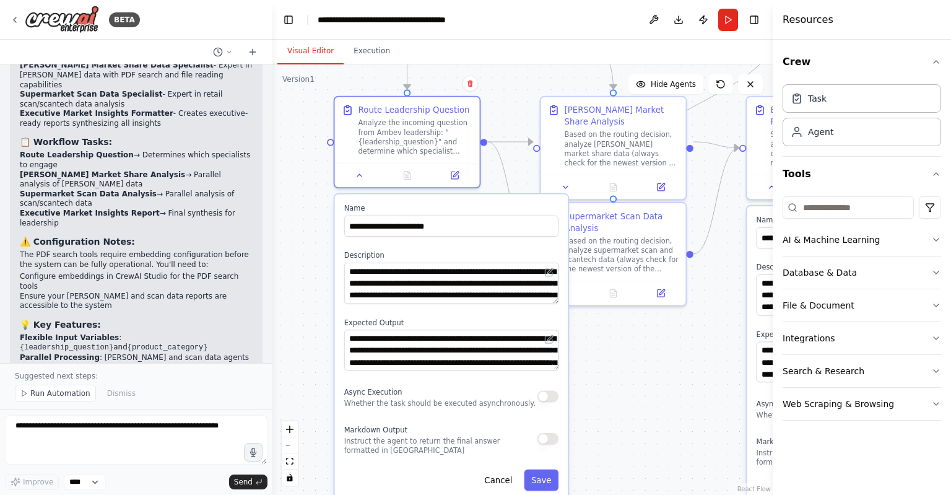
click at [556, 299] on textarea "**********" at bounding box center [451, 283] width 215 height 41
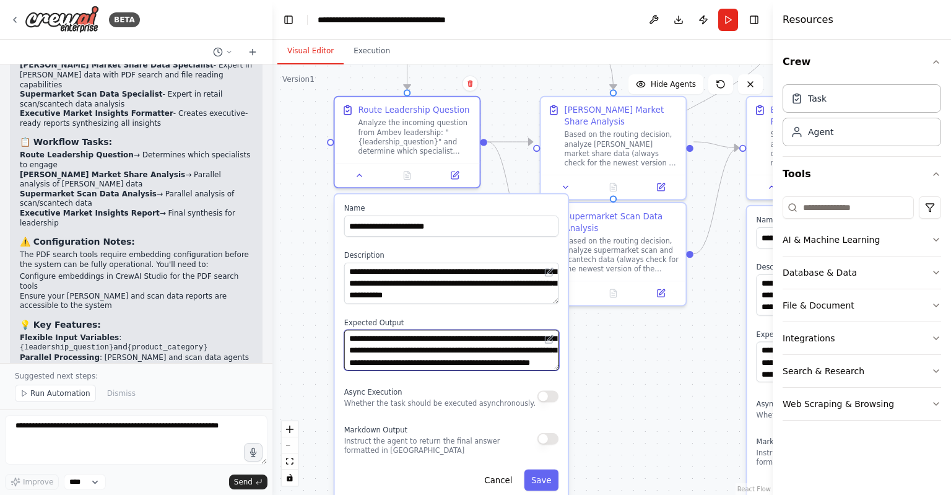
scroll to position [50, 0]
click at [540, 484] on button "Save" at bounding box center [541, 479] width 35 height 21
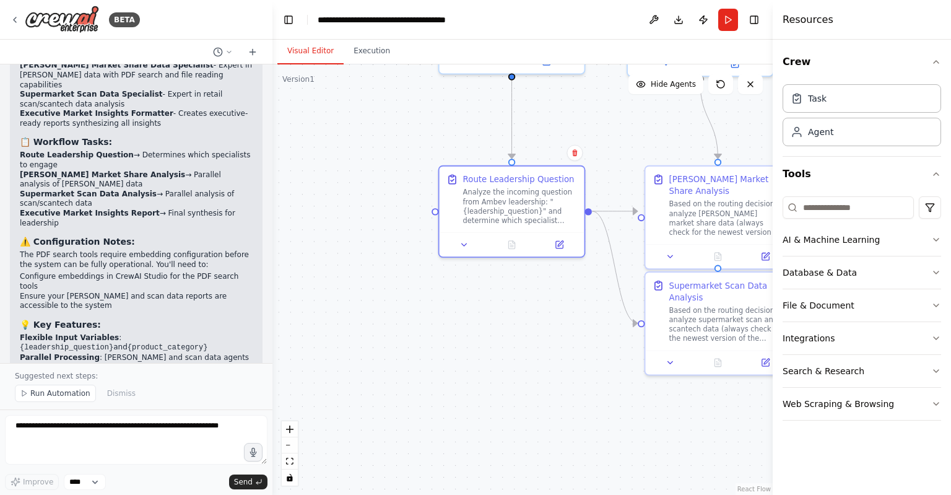
drag, startPoint x: 383, startPoint y: 376, endPoint x: 493, endPoint y: 450, distance: 132.4
click at [493, 450] on div ".deletable-edge-delete-btn { width: 20px; height: 20px; border: 0px solid #ffff…" at bounding box center [523, 279] width 500 height 430
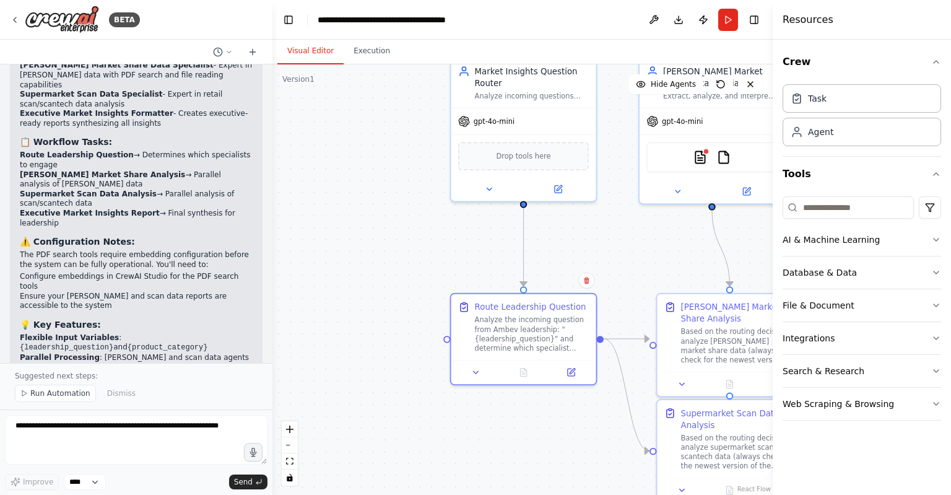
drag, startPoint x: 399, startPoint y: 263, endPoint x: 406, endPoint y: 388, distance: 125.3
click at [406, 388] on div ".deletable-edge-delete-btn { width: 20px; height: 20px; border: 0px solid #ffff…" at bounding box center [523, 279] width 500 height 430
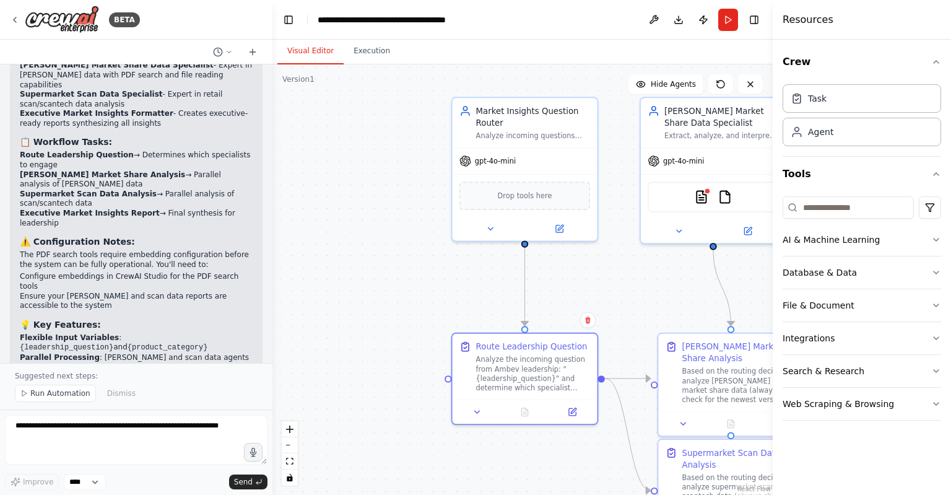
drag, startPoint x: 395, startPoint y: 307, endPoint x: 398, endPoint y: 346, distance: 39.8
click at [398, 346] on div ".deletable-edge-delete-btn { width: 20px; height: 20px; border: 0px solid #ffff…" at bounding box center [523, 279] width 500 height 430
click at [490, 224] on icon at bounding box center [491, 228] width 9 height 9
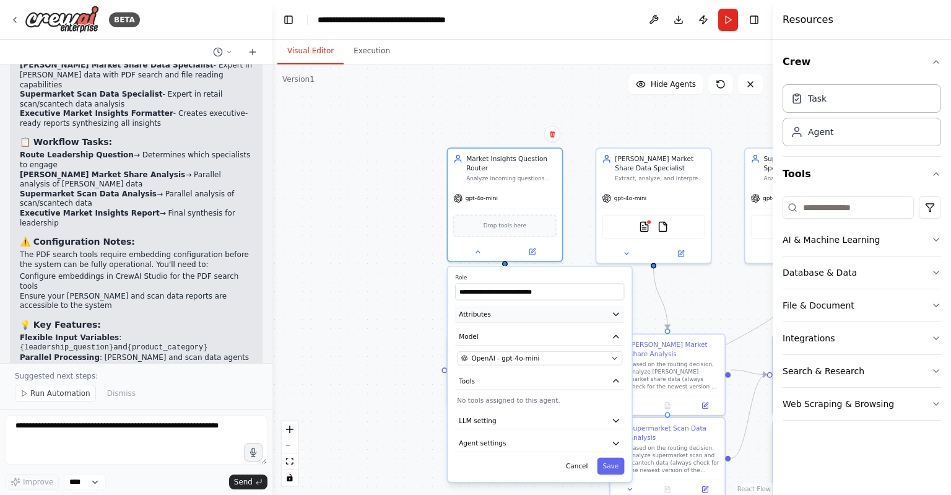
click at [537, 316] on button "Attributes" at bounding box center [539, 313] width 169 height 17
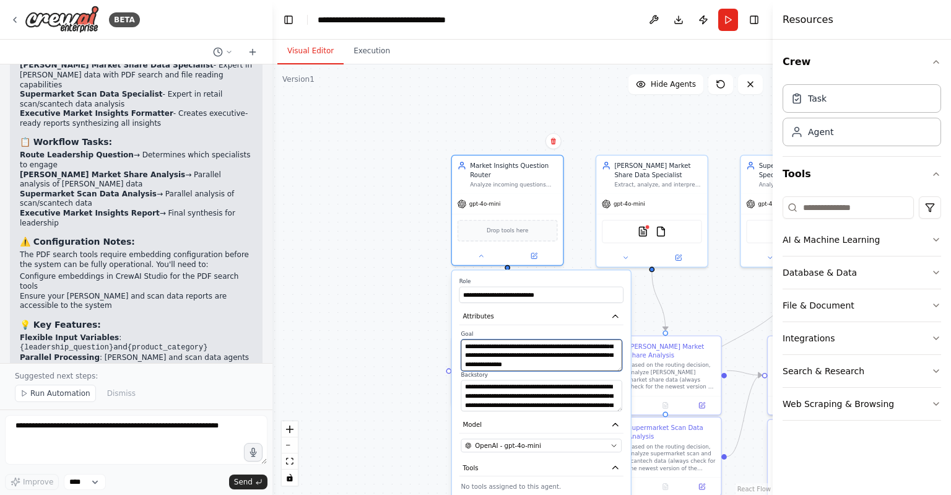
scroll to position [12, 0]
click at [305, 264] on div ".deletable-edge-delete-btn { width: 20px; height: 20px; border: 0px solid #ffff…" at bounding box center [523, 279] width 500 height 430
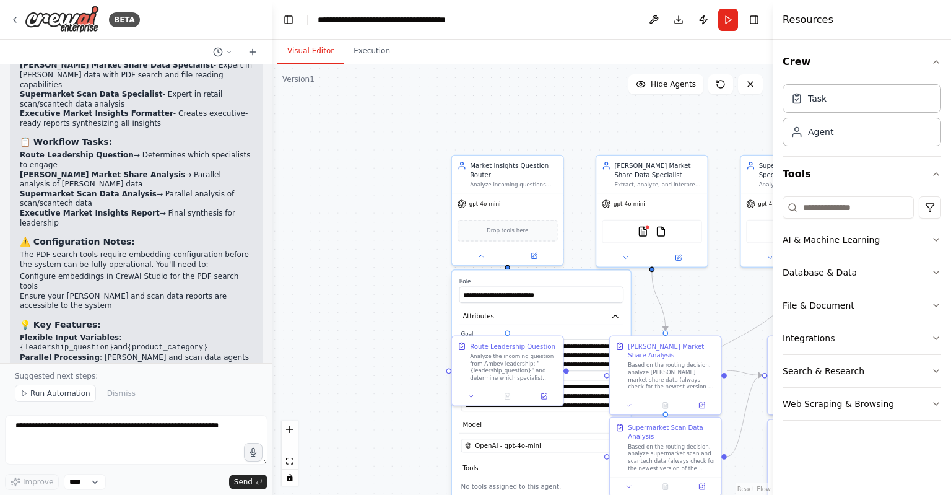
click at [512, 273] on div "**********" at bounding box center [541, 417] width 179 height 295
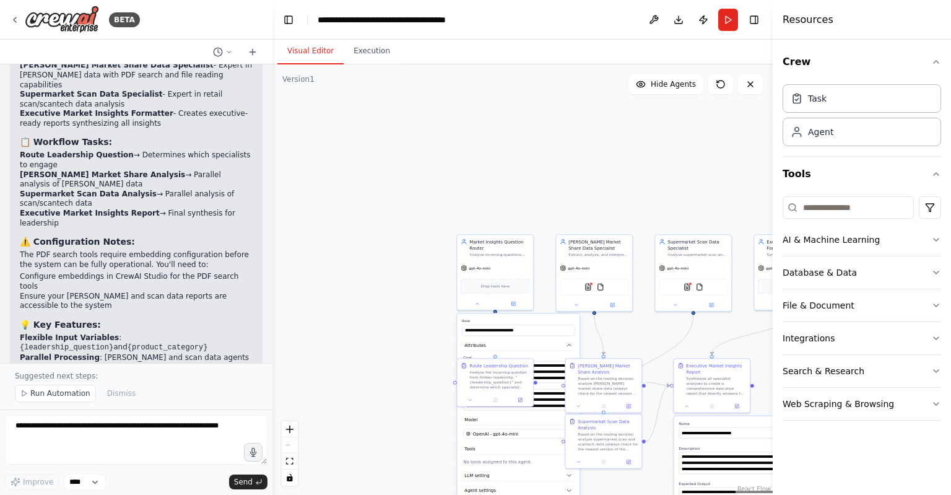
click at [434, 443] on div ".deletable-edge-delete-btn { width: 20px; height: 20px; border: 0px solid #ffff…" at bounding box center [523, 279] width 500 height 430
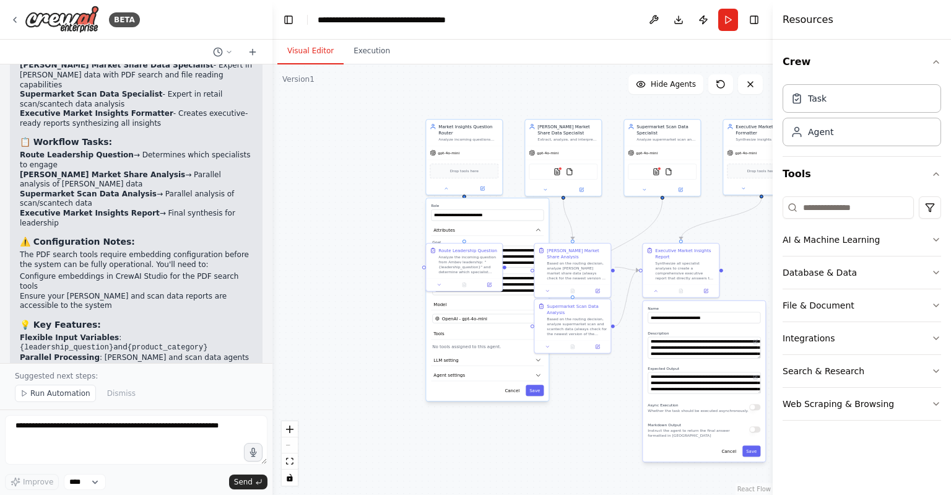
drag, startPoint x: 502, startPoint y: 143, endPoint x: 448, endPoint y: 36, distance: 119.9
click at [448, 36] on main "**********" at bounding box center [523, 247] width 500 height 495
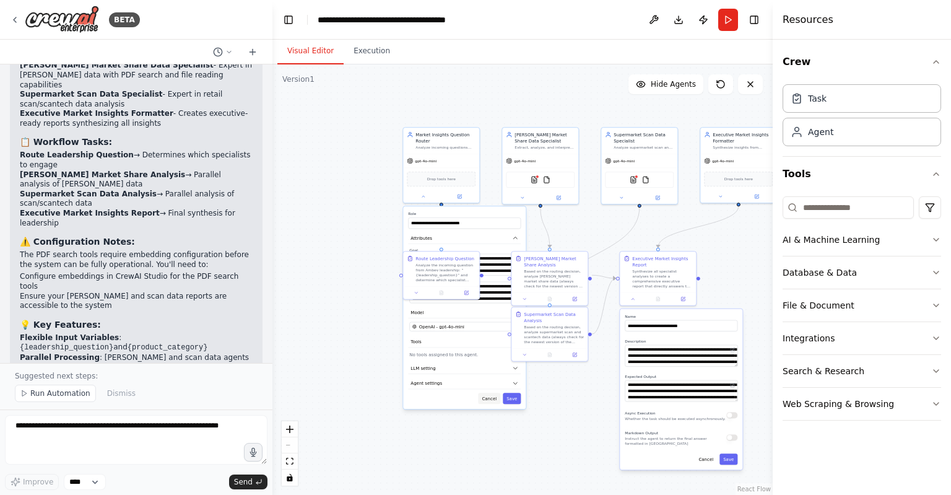
click at [495, 395] on button "Cancel" at bounding box center [489, 398] width 22 height 11
click at [579, 378] on div ".deletable-edge-delete-btn { width: 20px; height: 20px; border: 0px solid #ffff…" at bounding box center [523, 279] width 500 height 430
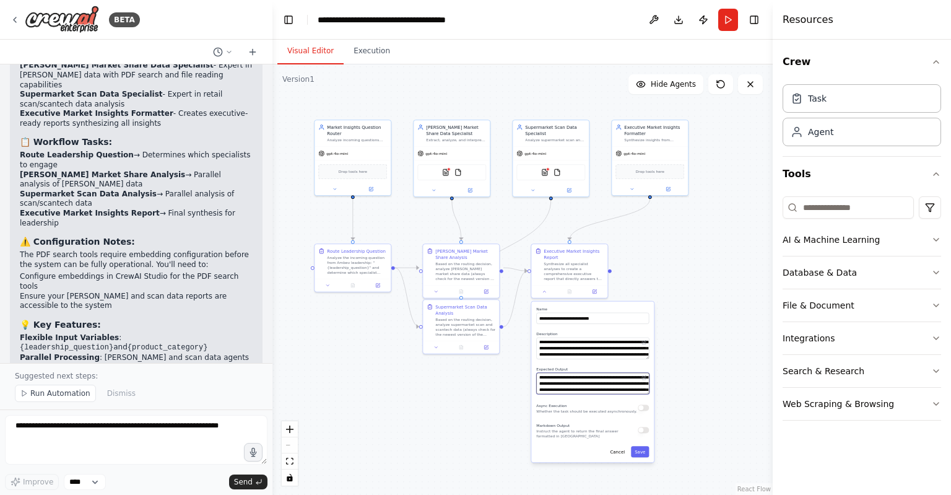
drag, startPoint x: 579, startPoint y: 378, endPoint x: 491, endPoint y: 370, distance: 88.9
click at [491, 370] on div ".deletable-edge-delete-btn { width: 20px; height: 20px; border: 0px solid #ffff…" at bounding box center [523, 279] width 500 height 430
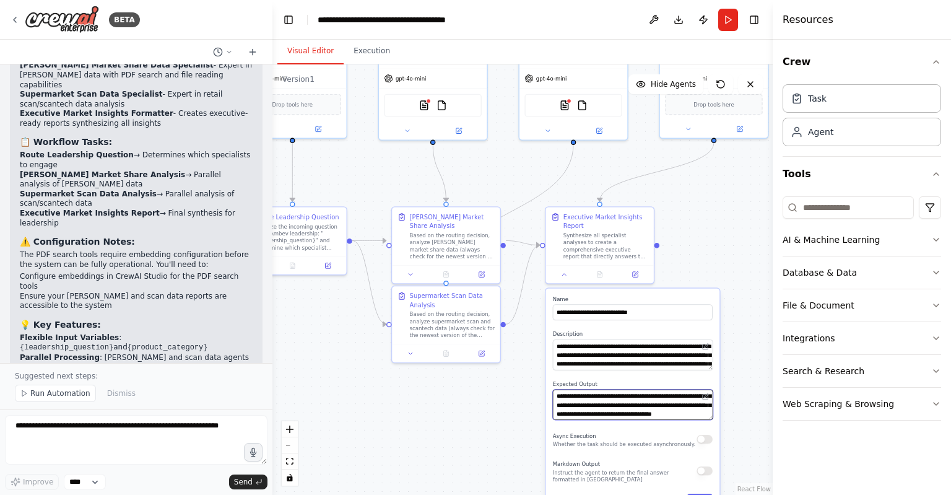
scroll to position [87, 0]
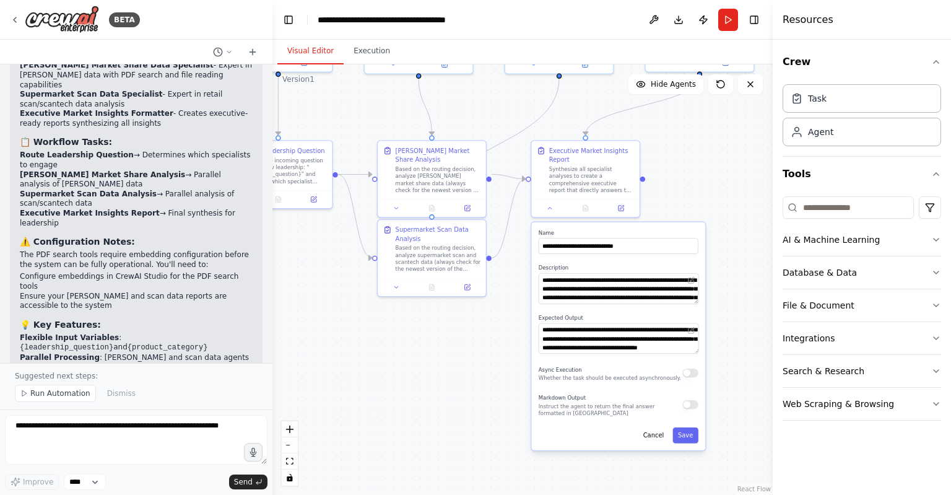
drag, startPoint x: 756, startPoint y: 438, endPoint x: 740, endPoint y: 365, distance: 74.8
click at [740, 365] on div ".deletable-edge-delete-btn { width: 20px; height: 20px; border: 0px solid #ffff…" at bounding box center [523, 279] width 500 height 430
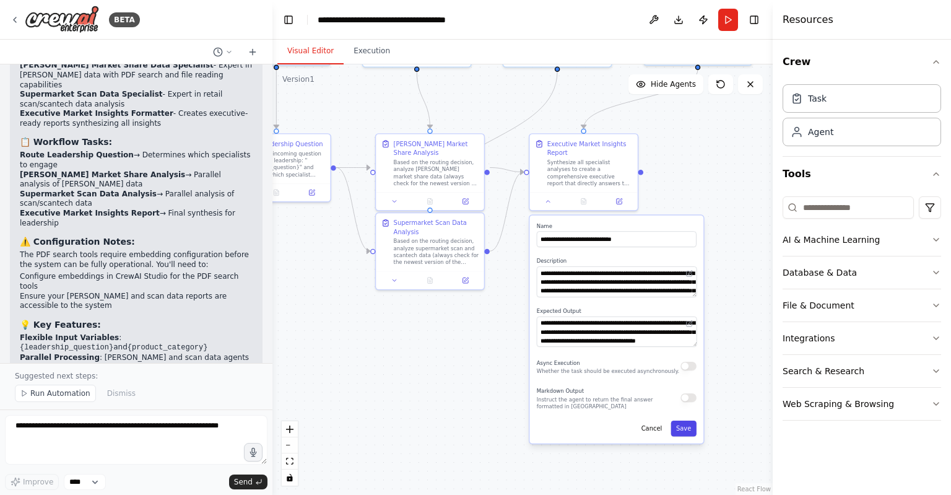
click at [684, 428] on button "Save" at bounding box center [683, 429] width 25 height 16
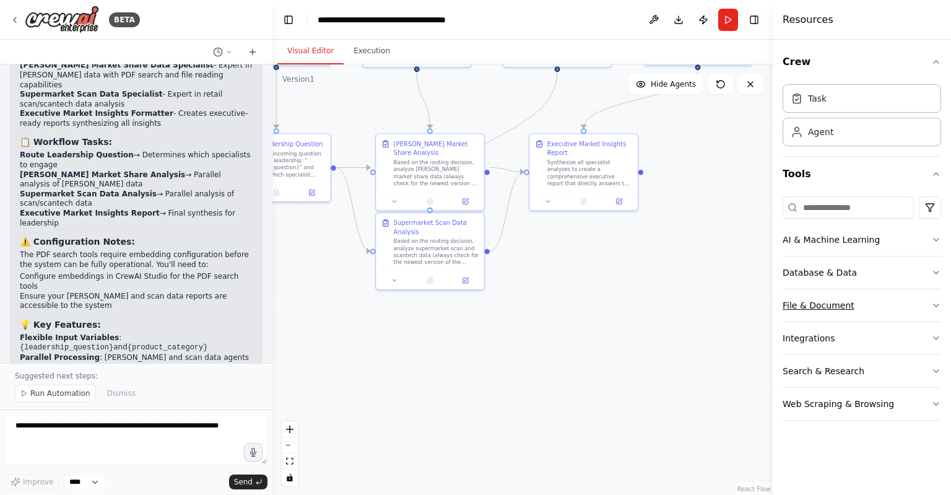
click at [911, 304] on button "File & Document" at bounding box center [862, 305] width 159 height 32
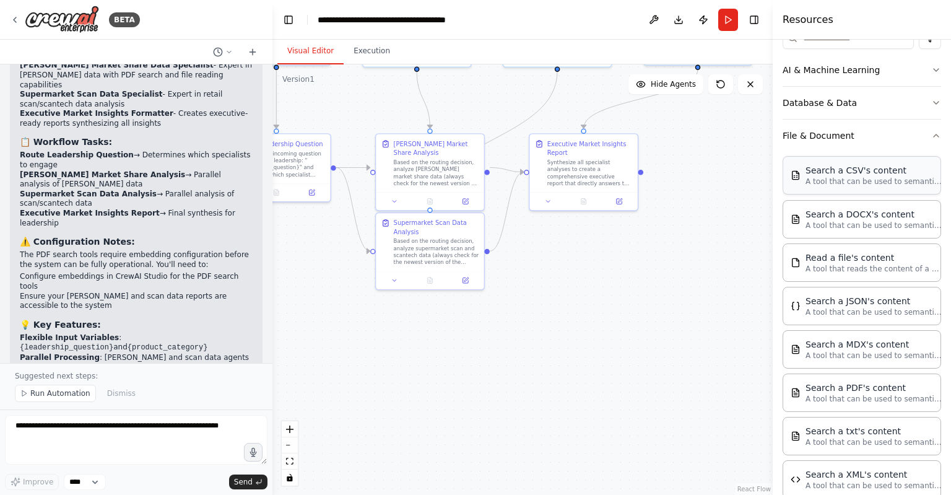
scroll to position [170, 0]
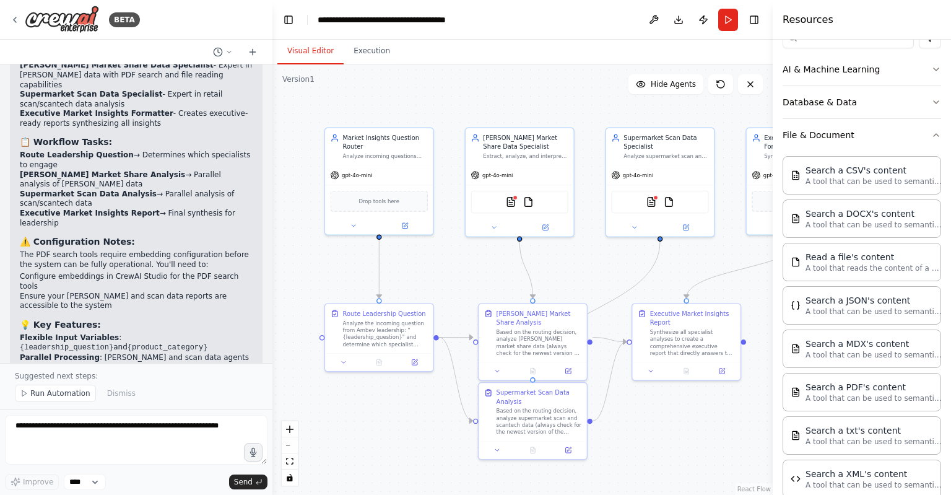
drag, startPoint x: 648, startPoint y: 287, endPoint x: 751, endPoint y: 456, distance: 198.4
click at [751, 456] on div ".deletable-edge-delete-btn { width: 20px; height: 20px; border: 0px solid #ffff…" at bounding box center [523, 279] width 500 height 430
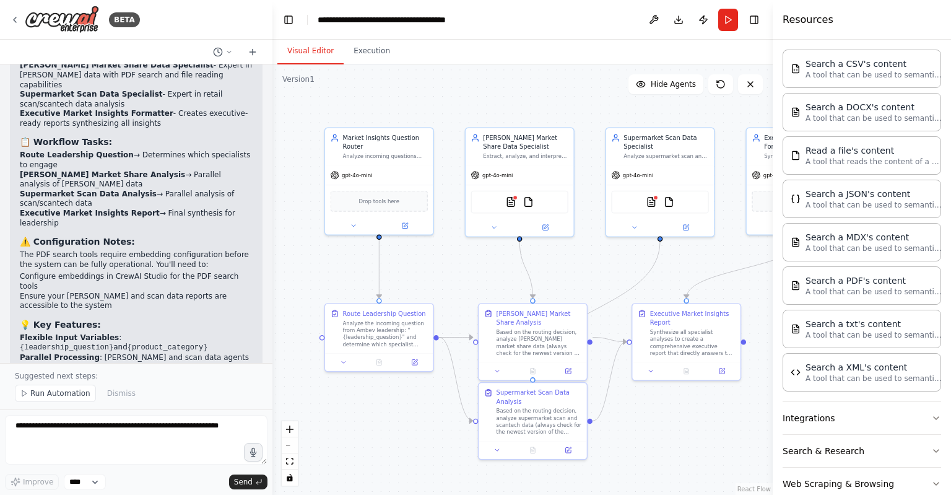
scroll to position [299, 0]
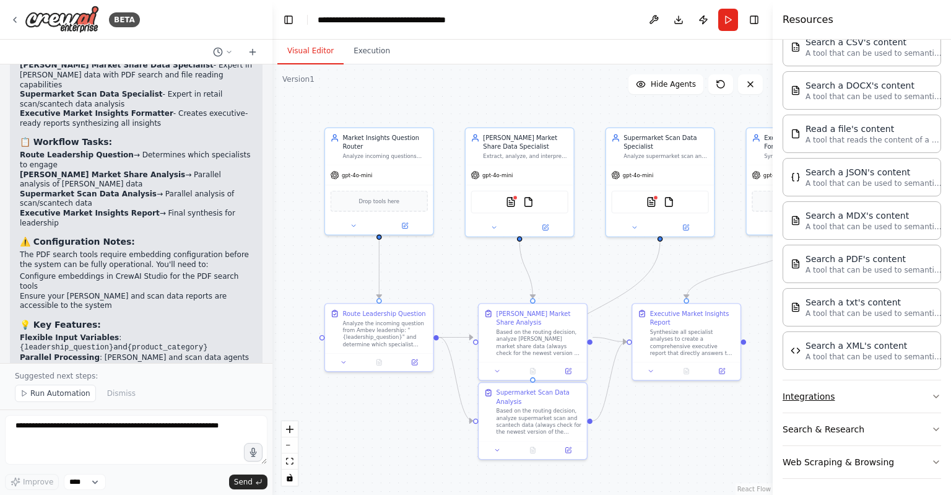
click at [871, 401] on button "Integrations" at bounding box center [862, 396] width 159 height 32
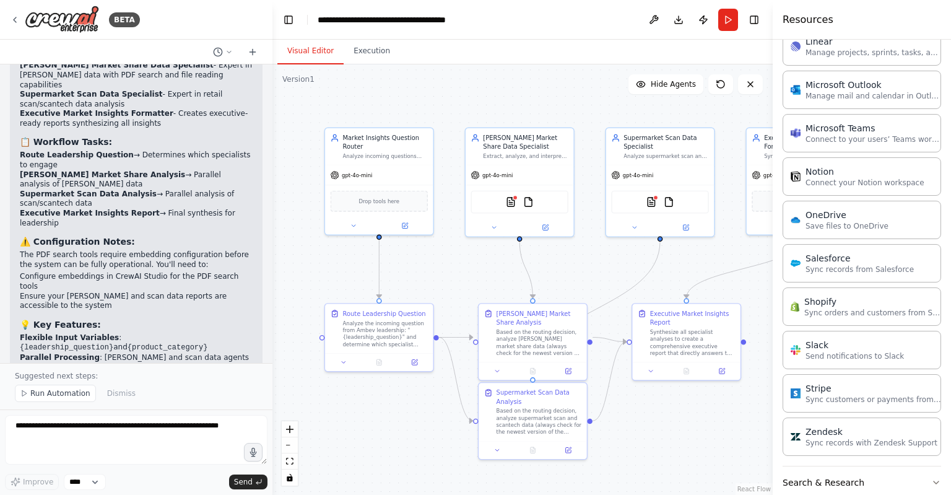
scroll to position [1214, 0]
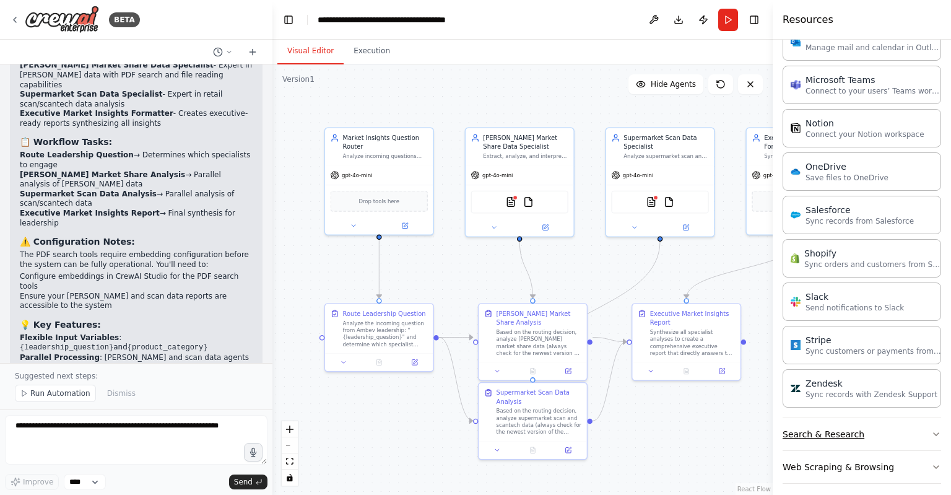
click at [860, 425] on button "Search & Research" at bounding box center [862, 434] width 159 height 32
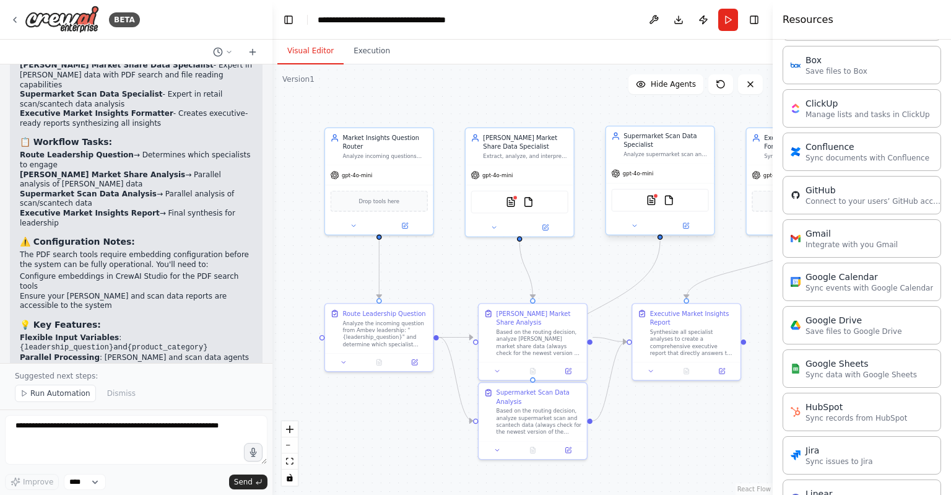
scroll to position [617, 0]
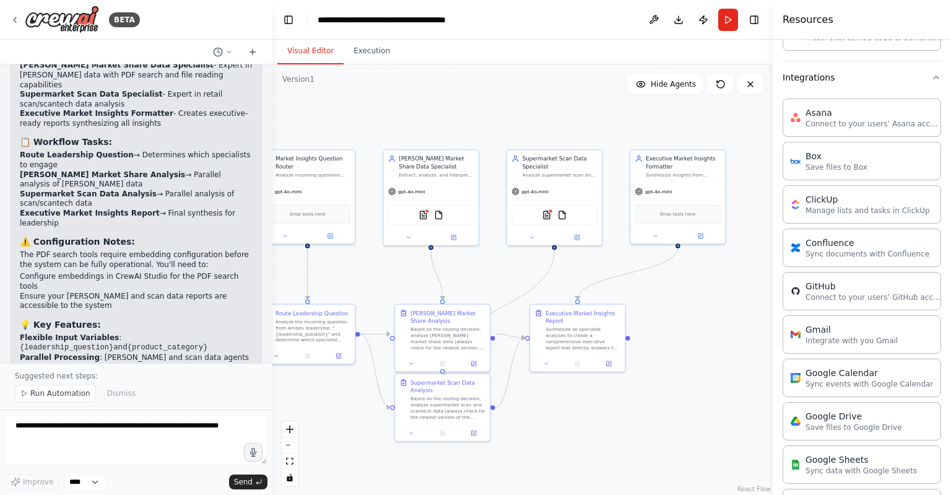
drag, startPoint x: 429, startPoint y: 417, endPoint x: 341, endPoint y: 423, distance: 88.2
click at [341, 423] on div ".deletable-edge-delete-btn { width: 20px; height: 20px; border: 0px solid #ffff…" at bounding box center [523, 279] width 500 height 430
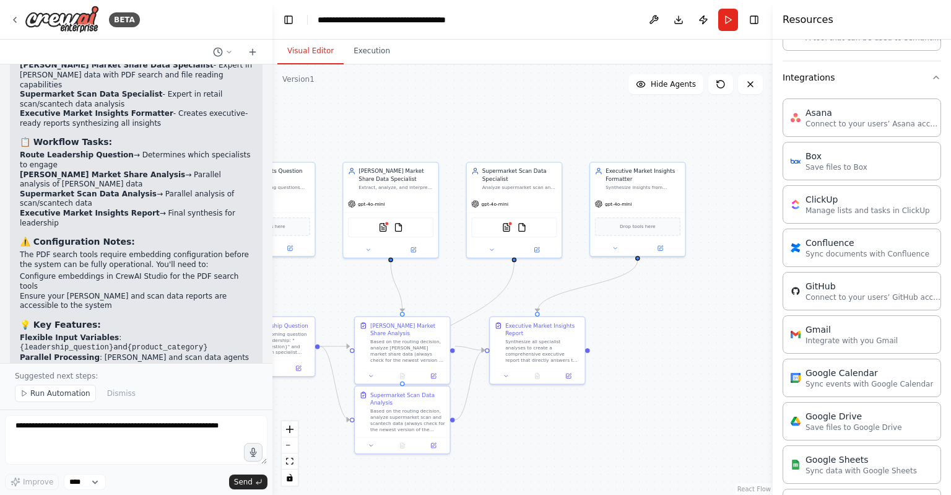
drag, startPoint x: 750, startPoint y: 373, endPoint x: 710, endPoint y: 385, distance: 41.9
click at [710, 385] on div ".deletable-edge-delete-btn { width: 20px; height: 20px; border: 0px solid #ffff…" at bounding box center [523, 279] width 500 height 430
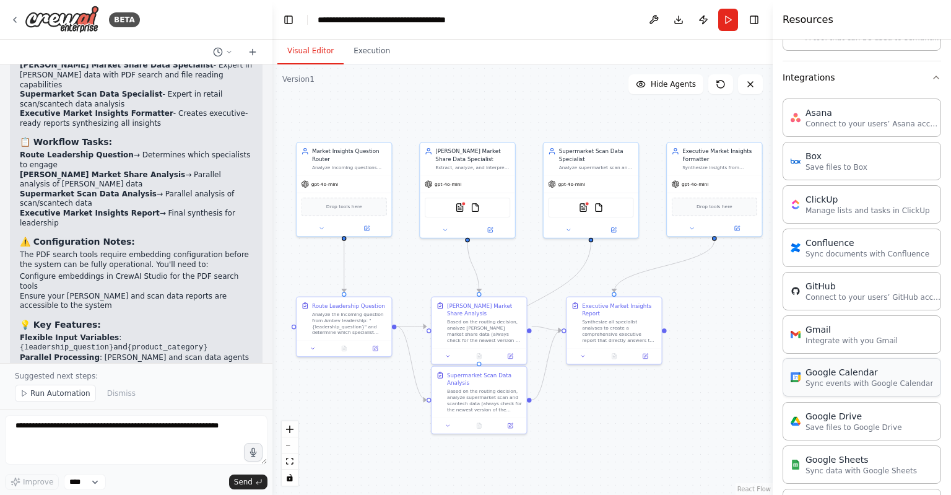
drag, startPoint x: 710, startPoint y: 385, endPoint x: 788, endPoint y: 365, distance: 81.3
click at [788, 365] on div "BETA you are an experienced crew.ai developer. Help me create a set of instruct…" at bounding box center [475, 247] width 951 height 495
click at [483, 207] on div "PDFSearchTool FileReadTool" at bounding box center [469, 204] width 85 height 20
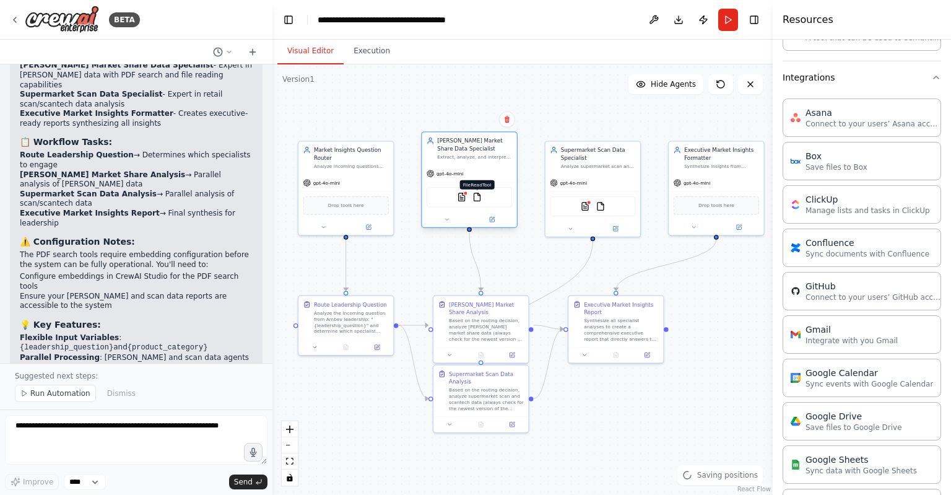
click at [477, 195] on img at bounding box center [477, 197] width 9 height 9
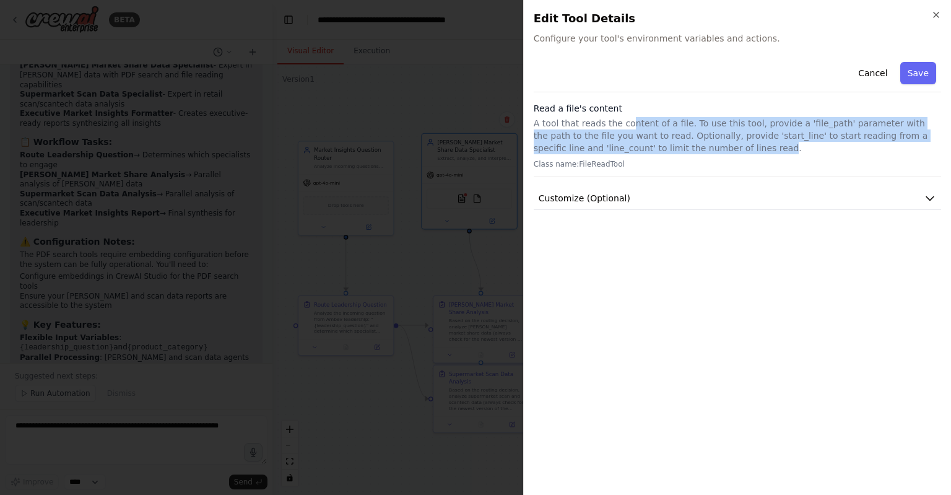
drag, startPoint x: 622, startPoint y: 120, endPoint x: 645, endPoint y: 148, distance: 36.2
click at [645, 148] on p "A tool that reads the content of a file. To use this tool, provide a 'file_path…" at bounding box center [738, 135] width 408 height 37
click at [644, 148] on p "A tool that reads the content of a file. To use this tool, provide a 'file_path…" at bounding box center [738, 135] width 408 height 37
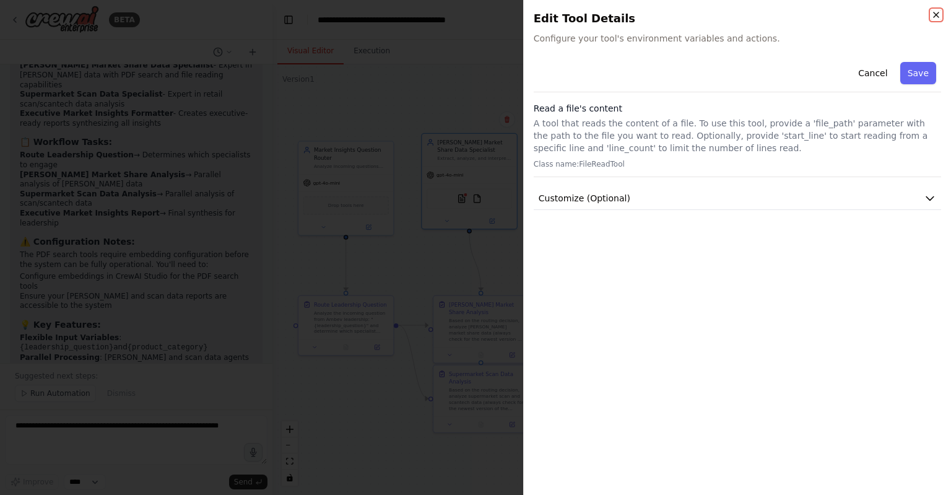
click at [936, 12] on icon "button" at bounding box center [937, 15] width 10 height 10
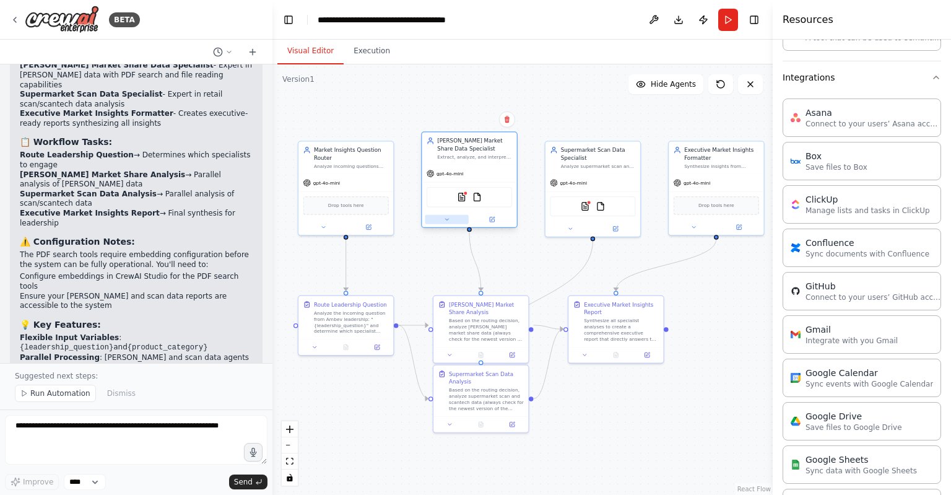
click at [452, 218] on button at bounding box center [446, 219] width 43 height 9
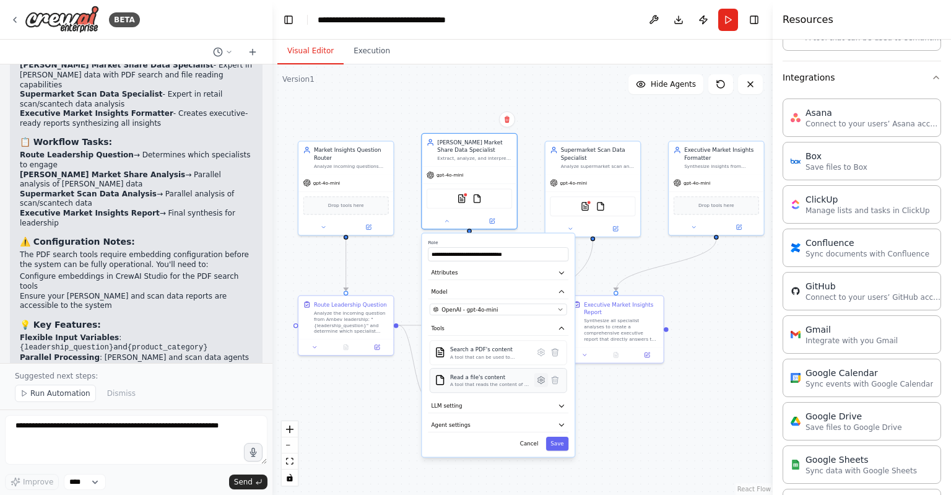
click at [545, 380] on icon at bounding box center [540, 379] width 9 height 9
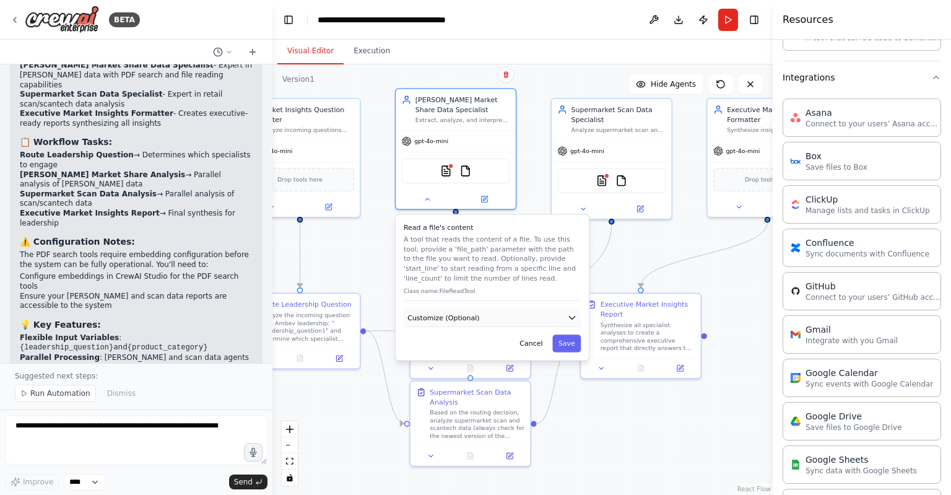
click at [557, 321] on button "Customize (Optional)" at bounding box center [492, 318] width 177 height 18
click at [493, 351] on input "text" at bounding box center [492, 352] width 173 height 17
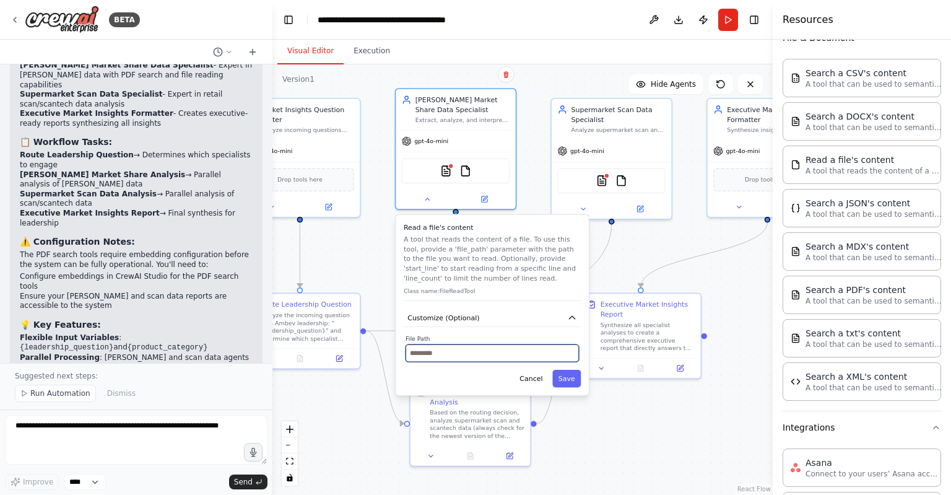
scroll to position [268, 0]
click at [720, 305] on div ".deletable-edge-delete-btn { width: 20px; height: 20px; border: 0px solid #ffff…" at bounding box center [523, 279] width 500 height 430
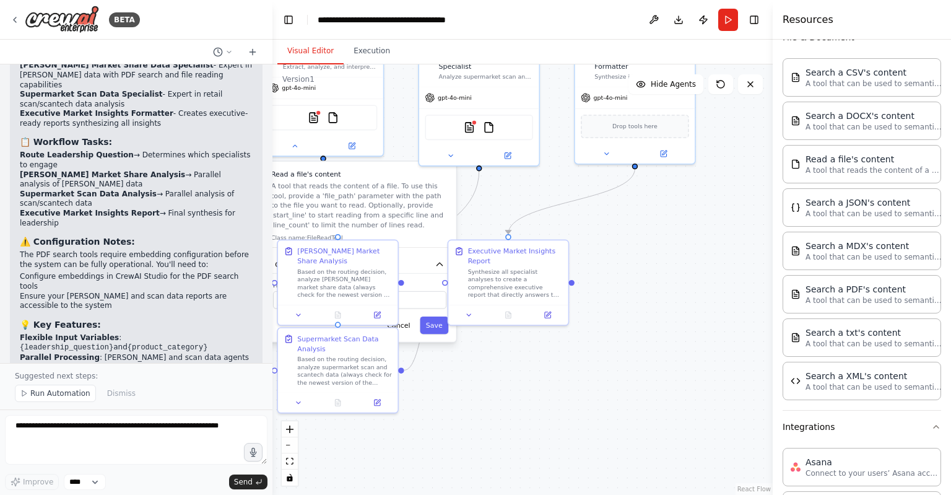
drag, startPoint x: 754, startPoint y: 323, endPoint x: 621, endPoint y: 269, distance: 143.1
click at [621, 269] on div ".deletable-edge-delete-btn { width: 20px; height: 20px; border: 0px solid #ffff…" at bounding box center [523, 279] width 500 height 430
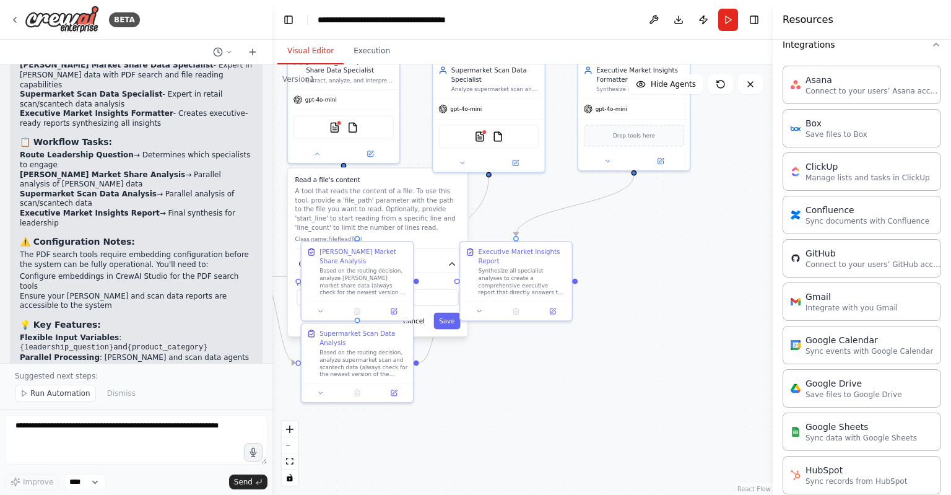
scroll to position [652, 0]
click at [845, 390] on p "Save files to Google Drive" at bounding box center [854, 393] width 97 height 10
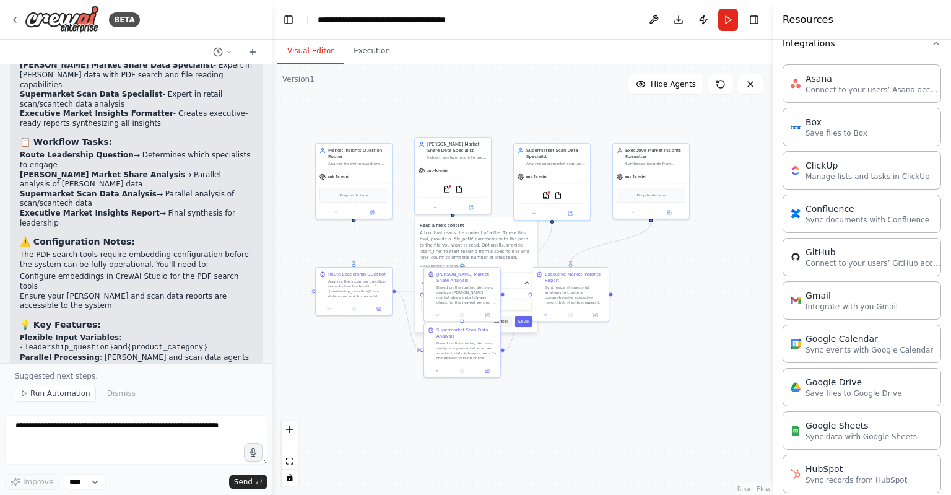
click at [508, 320] on button "Cancel" at bounding box center [501, 321] width 22 height 11
click at [504, 383] on button "Cancel" at bounding box center [501, 385] width 22 height 11
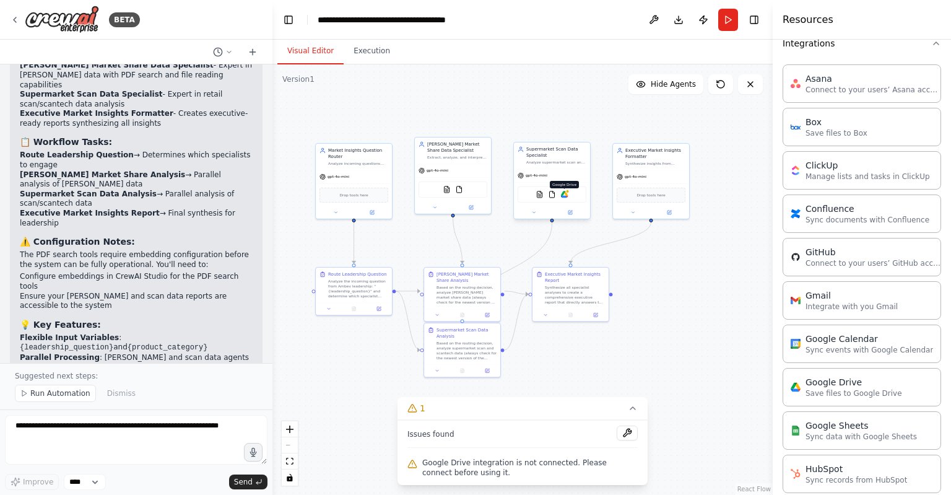
click at [565, 195] on img at bounding box center [564, 194] width 7 height 7
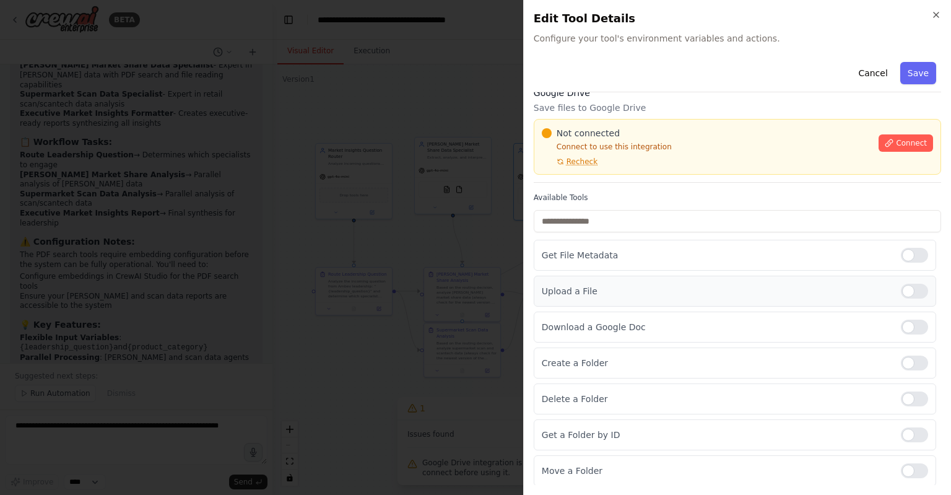
scroll to position [0, 0]
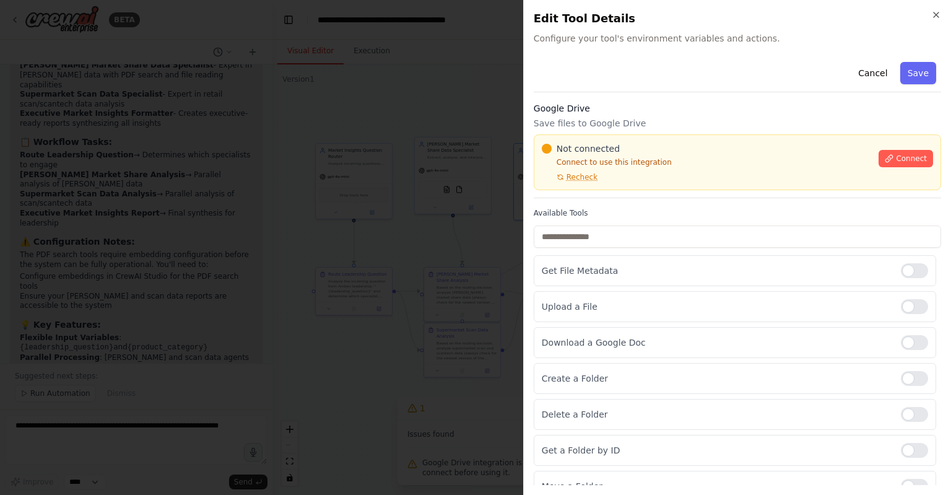
click at [473, 264] on div at bounding box center [475, 247] width 951 height 495
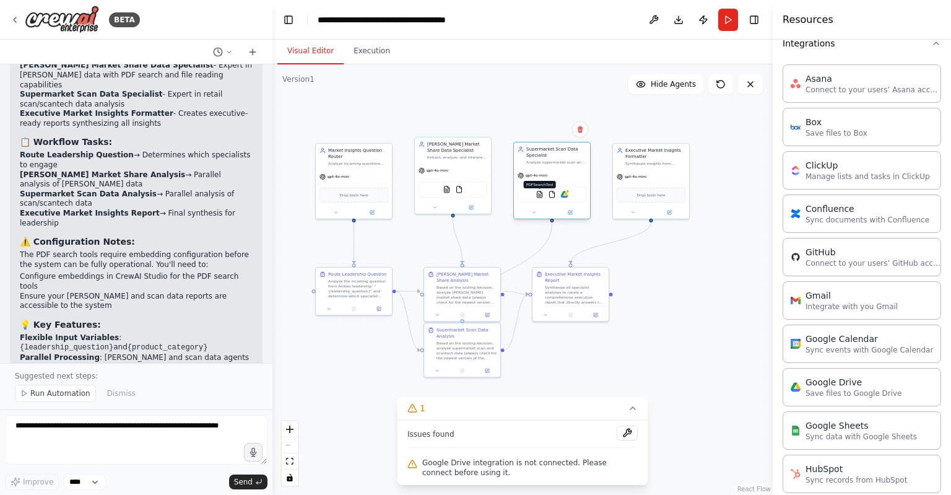
click at [539, 194] on img at bounding box center [539, 194] width 7 height 7
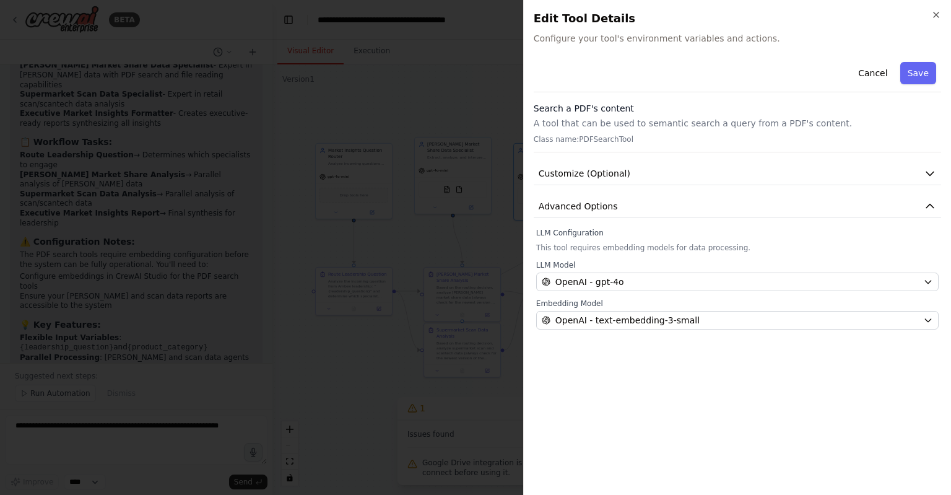
click at [415, 165] on div at bounding box center [475, 247] width 951 height 495
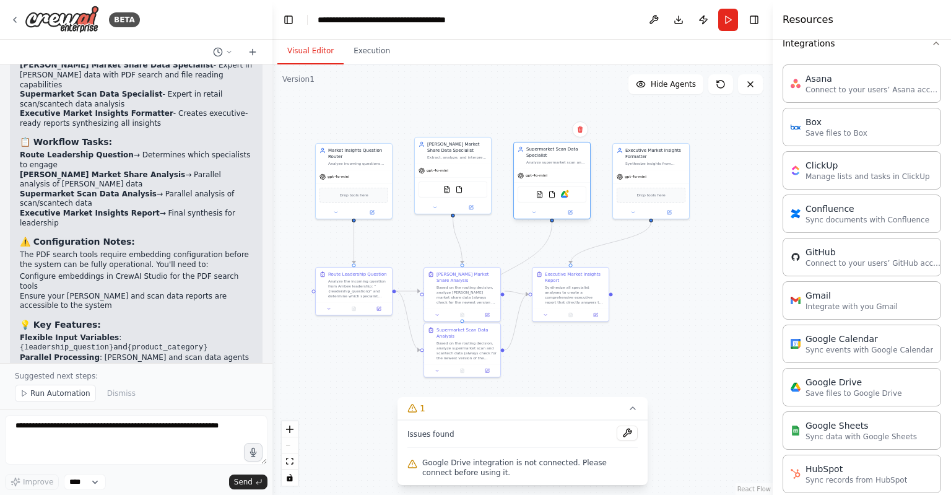
click at [556, 194] on div "PDFSearchTool FileReadTool Google Drive" at bounding box center [552, 194] width 69 height 16
click at [552, 194] on img at bounding box center [552, 194] width 7 height 7
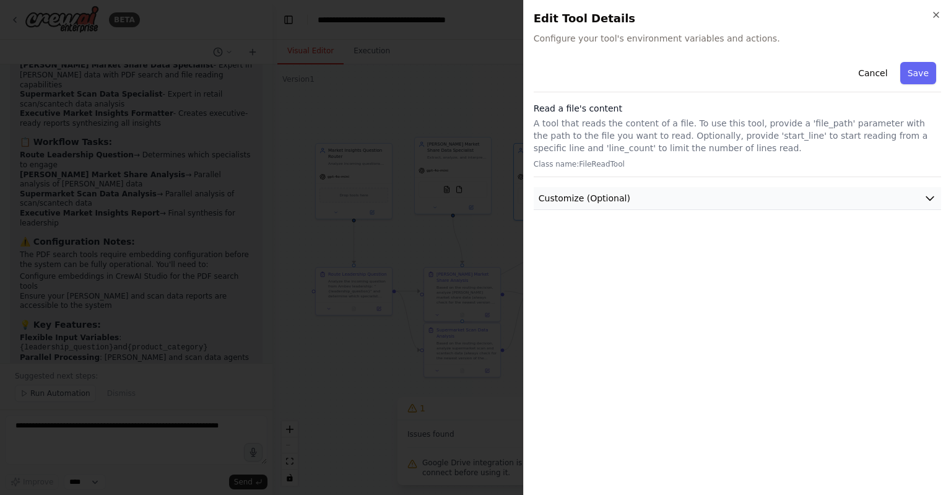
click at [606, 200] on span "Customize (Optional)" at bounding box center [585, 198] width 92 height 12
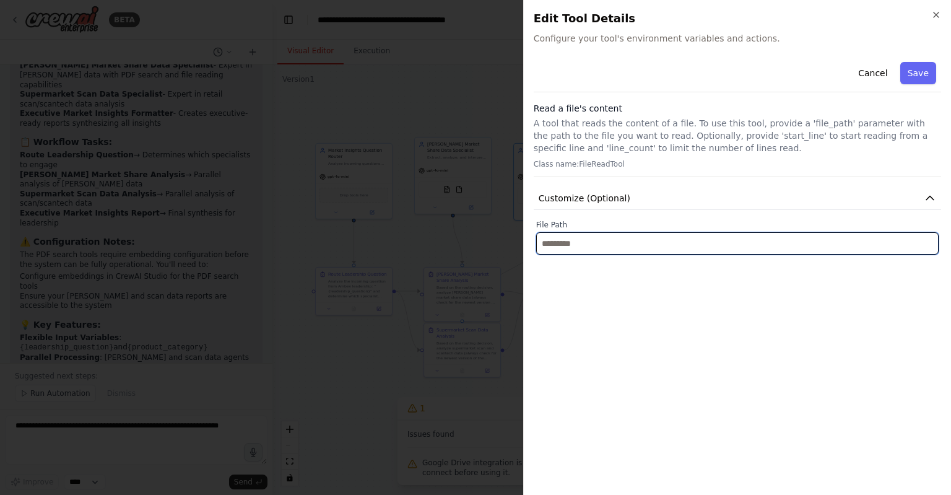
click at [612, 235] on input "text" at bounding box center [737, 243] width 403 height 22
paste input "**********"
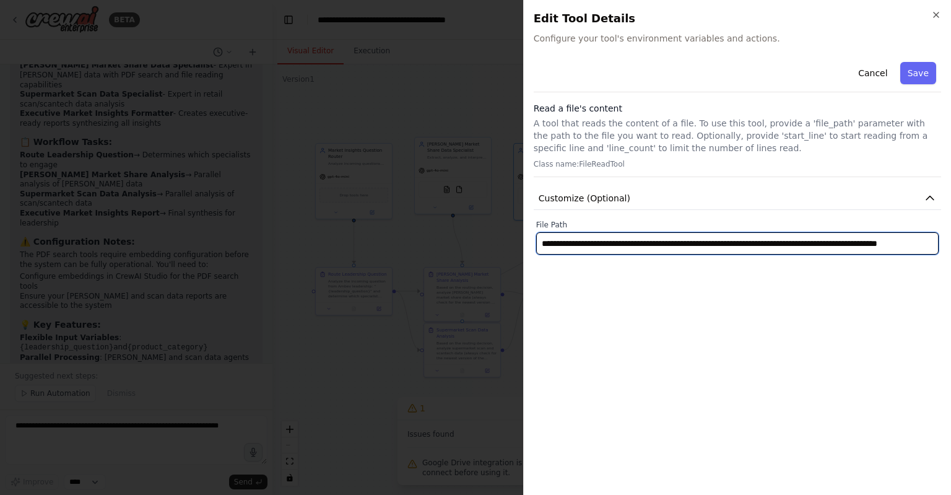
scroll to position [0, 85]
type input "**********"
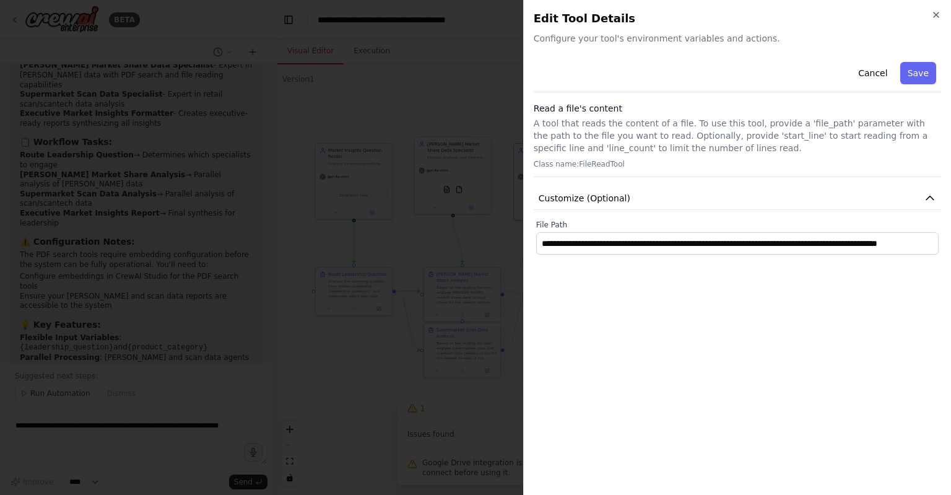
click at [643, 310] on div "**********" at bounding box center [738, 271] width 408 height 428
click at [923, 81] on button "Save" at bounding box center [919, 73] width 36 height 22
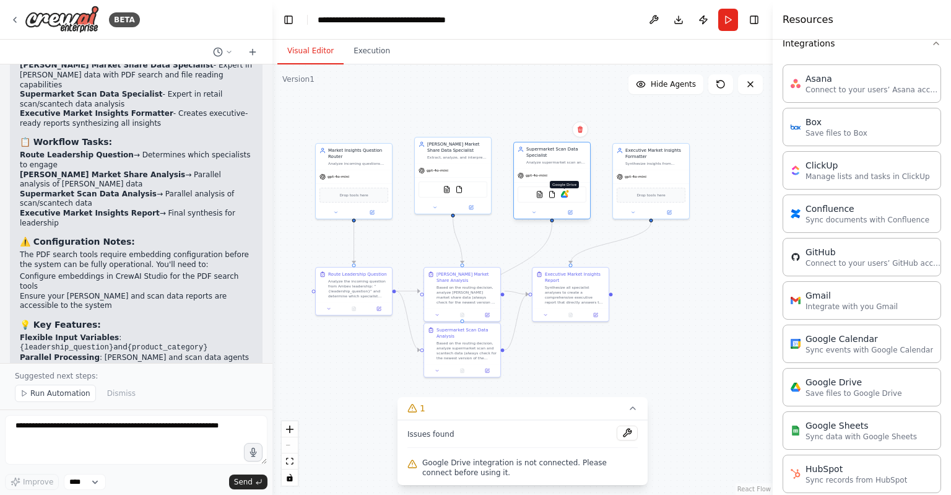
click at [566, 194] on img at bounding box center [564, 194] width 7 height 7
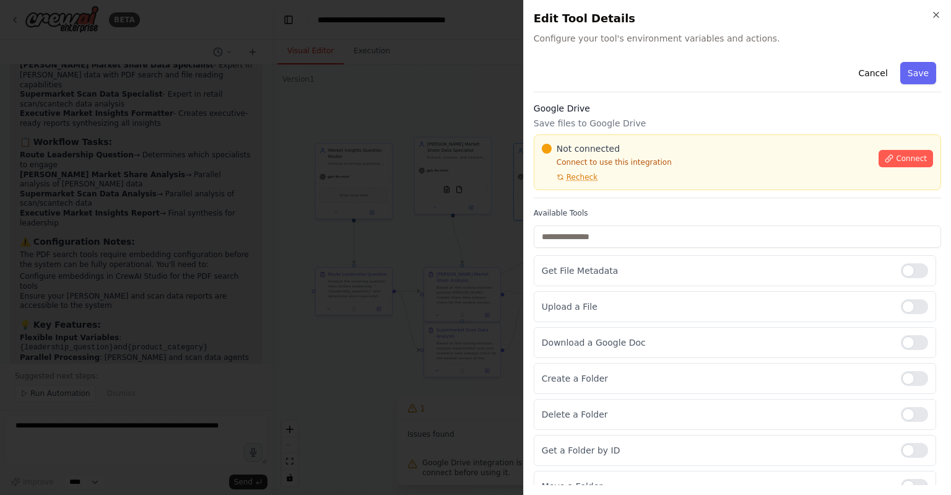
scroll to position [85, 0]
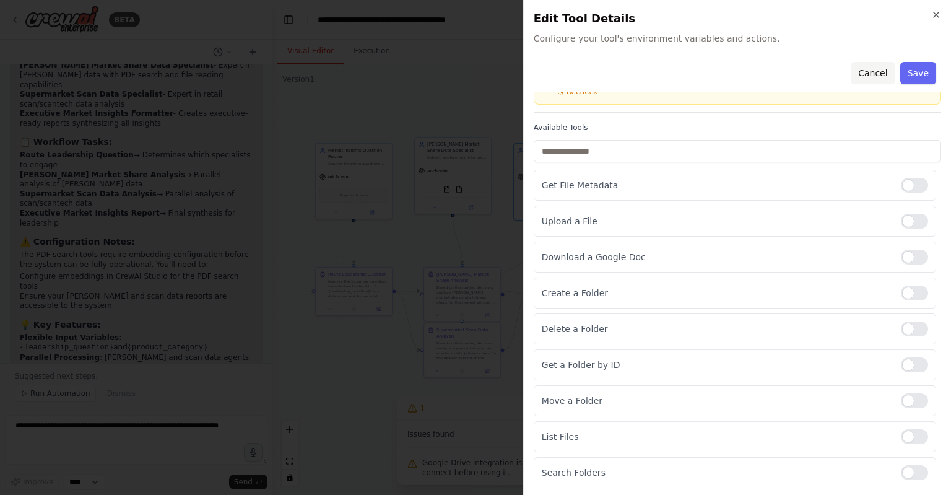
click at [873, 65] on button "Cancel" at bounding box center [873, 73] width 44 height 22
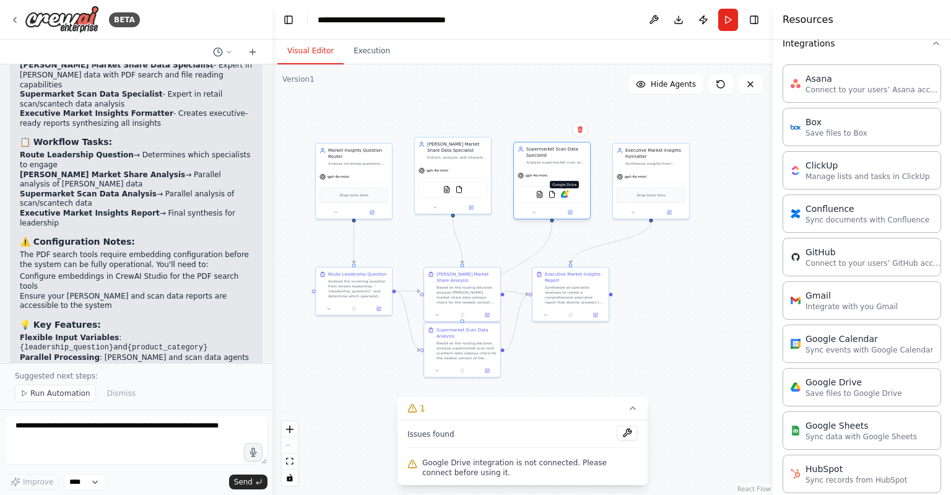
click at [565, 196] on img at bounding box center [564, 194] width 7 height 7
click at [570, 217] on div at bounding box center [552, 212] width 76 height 12
click at [571, 211] on icon at bounding box center [570, 212] width 3 height 3
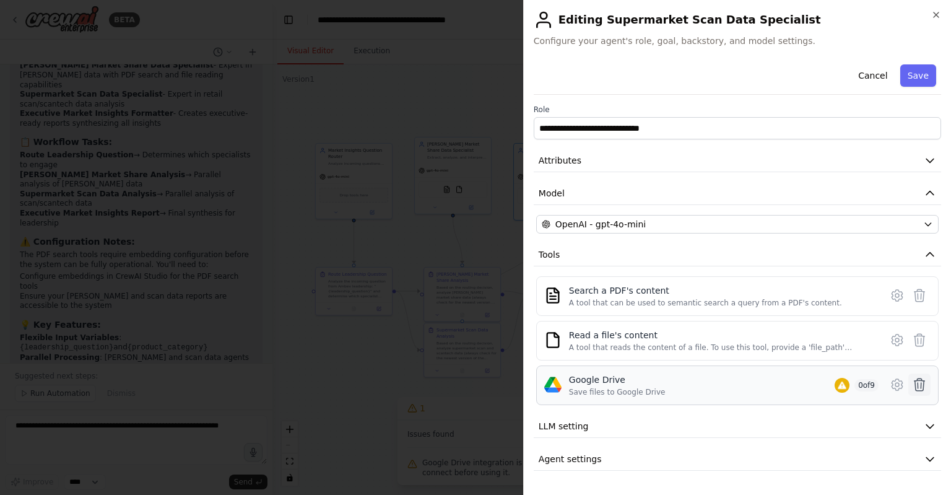
click at [917, 383] on icon at bounding box center [919, 384] width 15 height 15
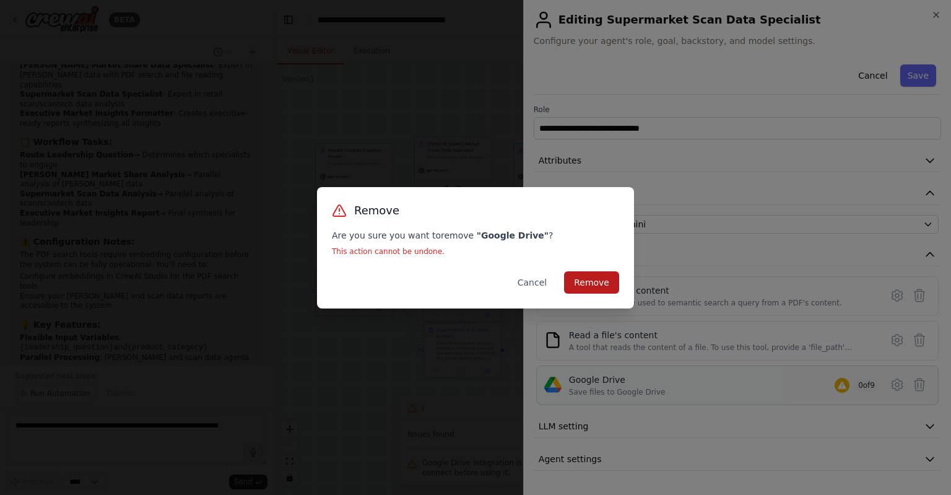
click at [611, 280] on button "Remove" at bounding box center [591, 282] width 55 height 22
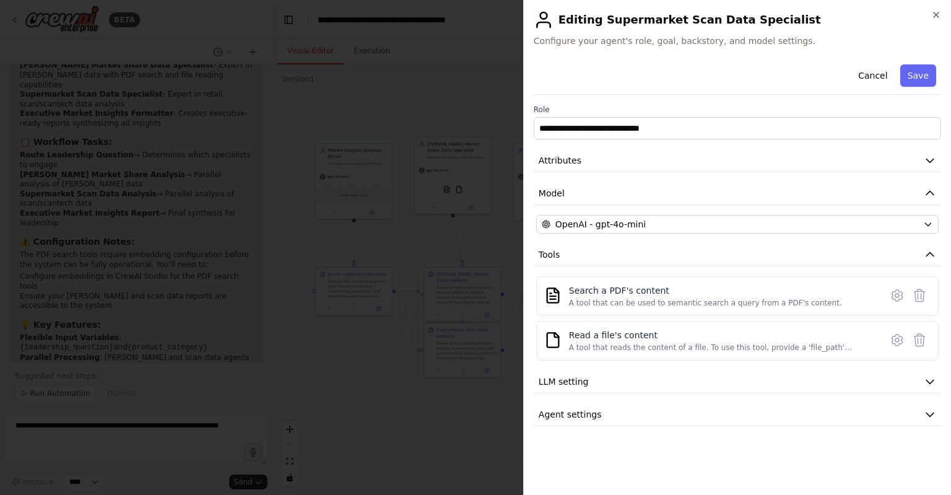
click at [454, 242] on div at bounding box center [475, 247] width 951 height 495
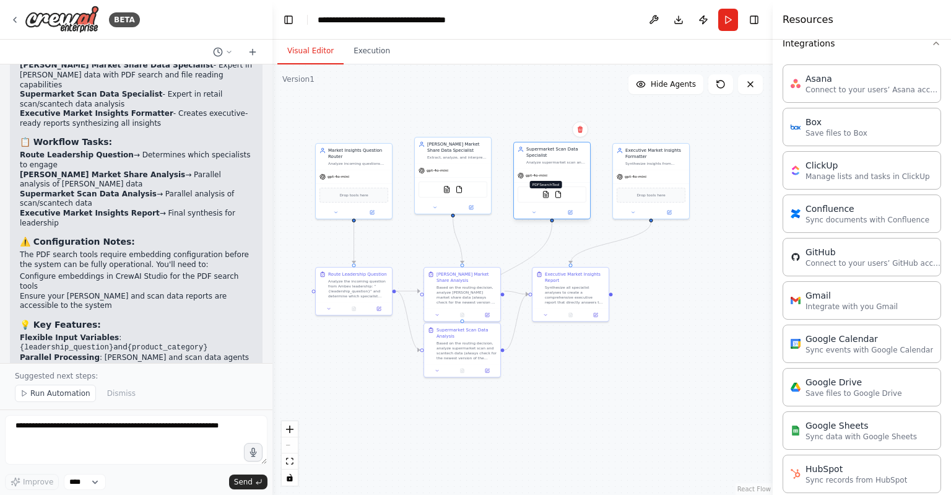
click at [544, 192] on img at bounding box center [546, 194] width 7 height 7
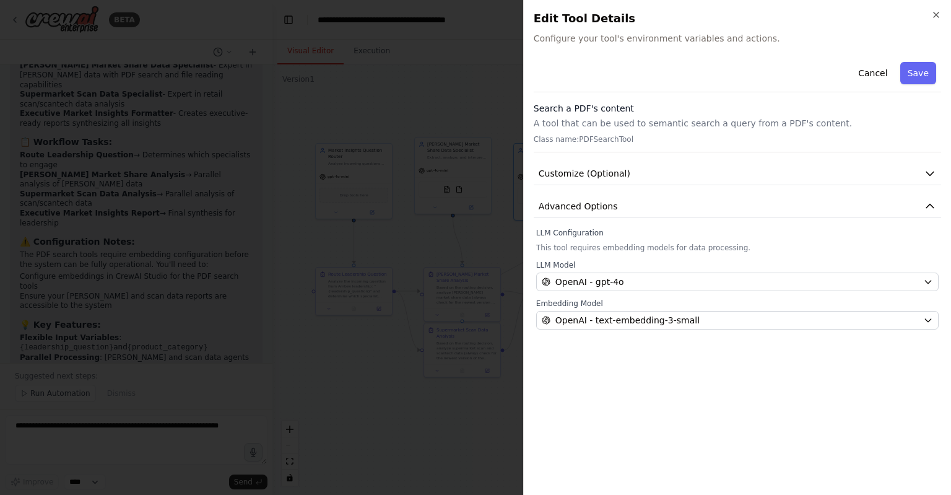
click at [389, 233] on div at bounding box center [475, 247] width 951 height 495
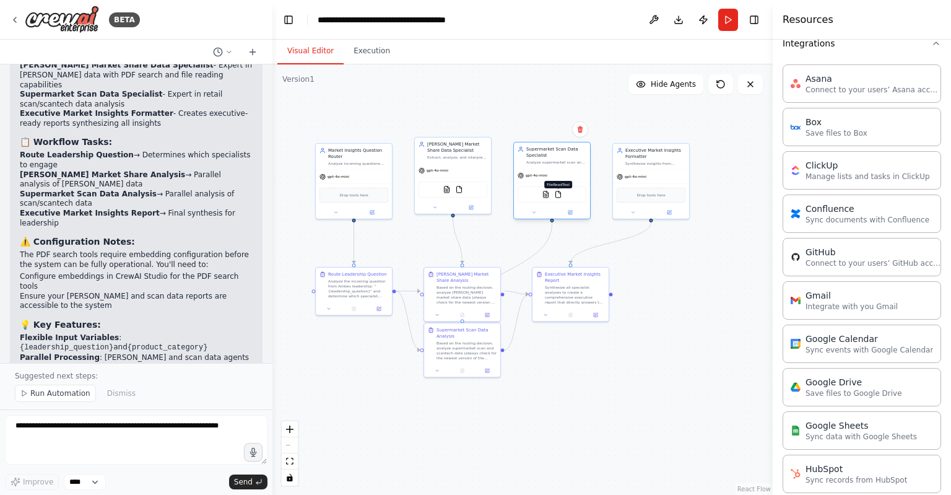
click at [558, 197] on img at bounding box center [558, 194] width 7 height 7
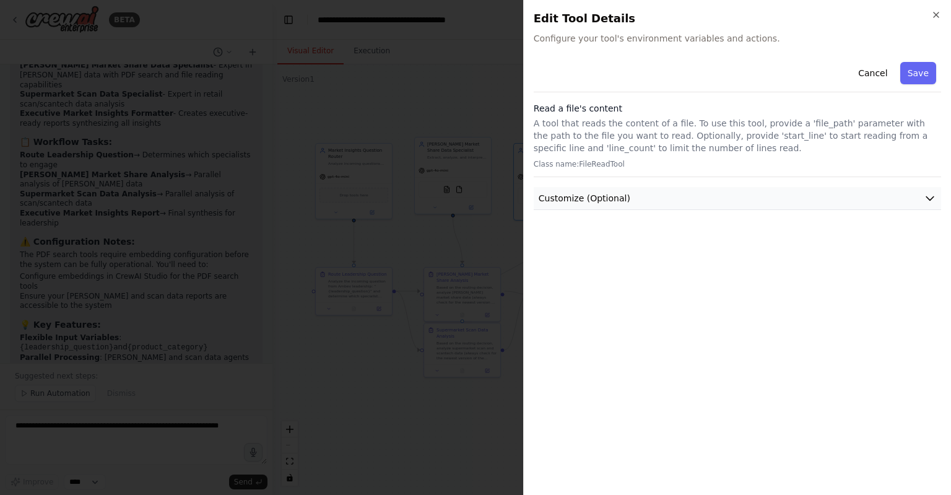
click at [621, 207] on button "Customize (Optional)" at bounding box center [738, 198] width 408 height 23
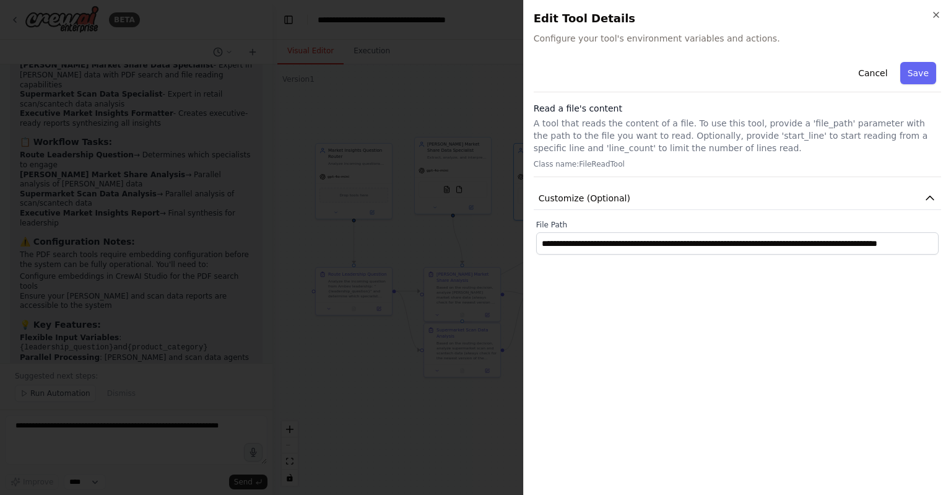
click at [438, 302] on div at bounding box center [475, 247] width 951 height 495
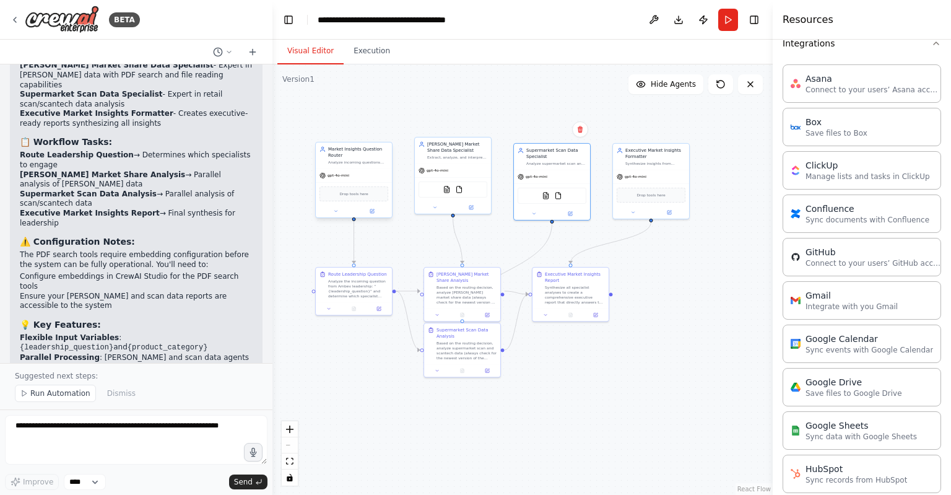
click at [341, 165] on div "Market Insights Question Router Analyze incoming questions from Ambev leadershi…" at bounding box center [354, 155] width 76 height 26
click at [338, 209] on icon at bounding box center [335, 211] width 5 height 5
click at [377, 321] on button "LLM setting" at bounding box center [377, 325] width 113 height 12
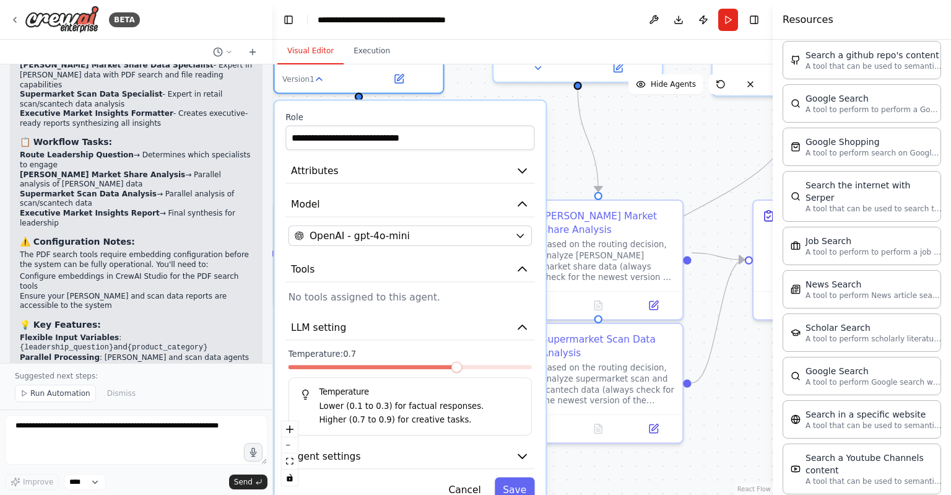
scroll to position [1839, 0]
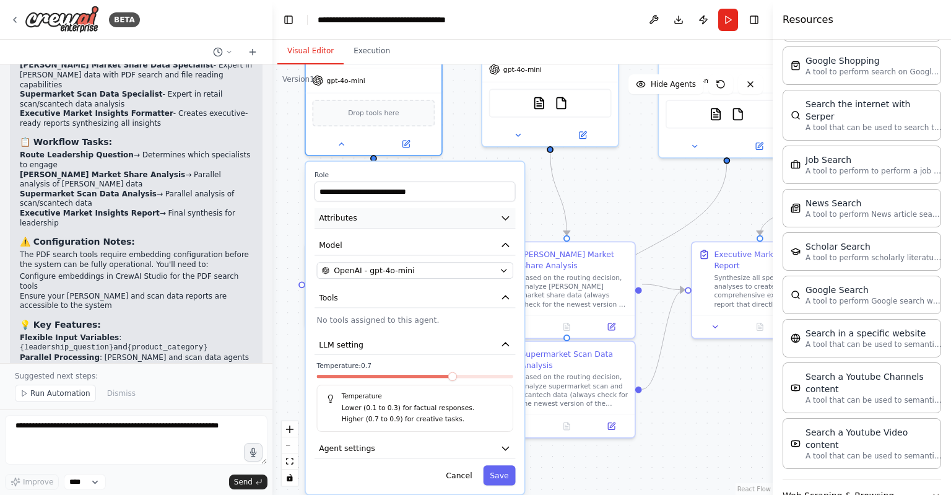
click at [479, 220] on button "Attributes" at bounding box center [415, 218] width 201 height 20
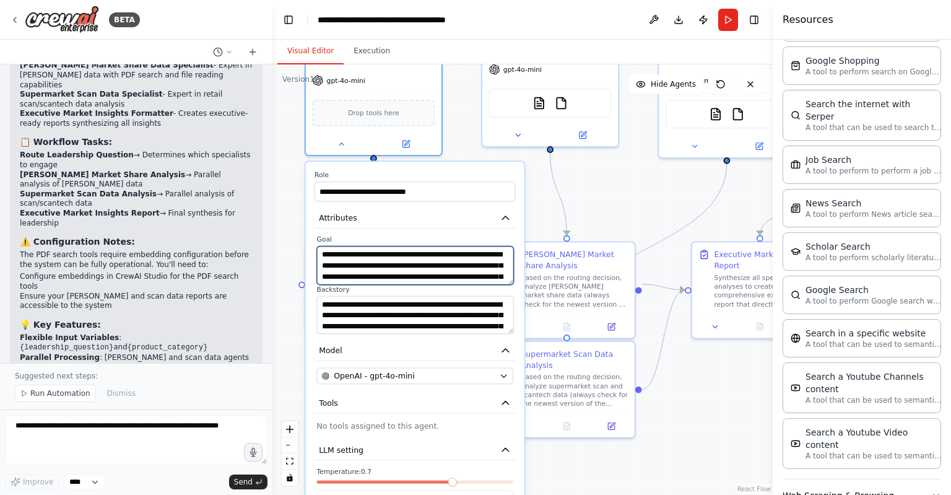
click at [436, 255] on textarea "**********" at bounding box center [415, 265] width 197 height 38
click at [450, 289] on label "Backstory" at bounding box center [415, 288] width 196 height 9
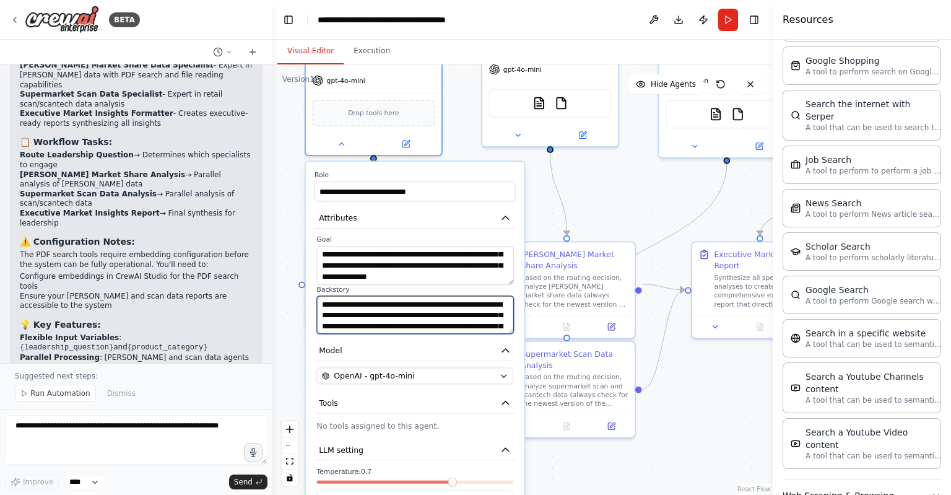
click at [446, 299] on textarea "**********" at bounding box center [415, 314] width 197 height 38
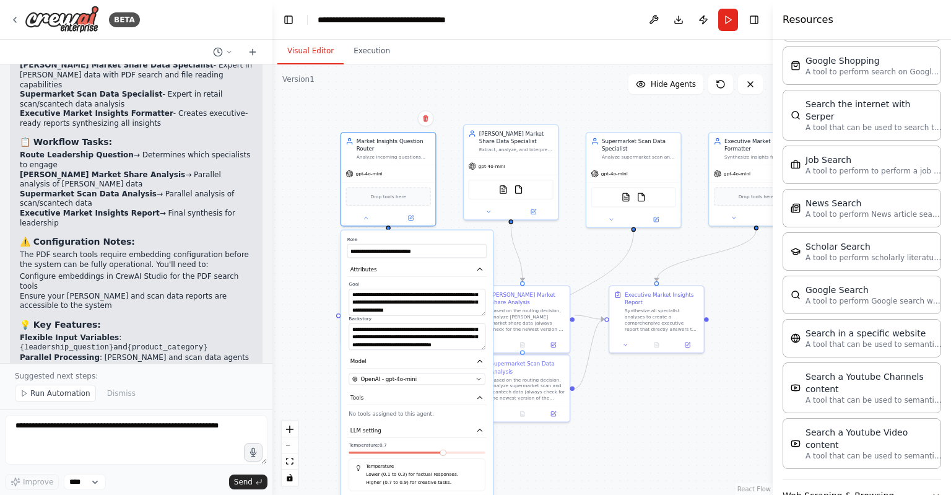
click at [301, 263] on div ".deletable-edge-delete-btn { width: 20px; height: 20px; border: 0px solid #ffff…" at bounding box center [523, 279] width 500 height 430
click at [333, 183] on div ".deletable-edge-delete-btn { width: 20px; height: 20px; border: 0px solid #ffff…" at bounding box center [523, 279] width 500 height 430
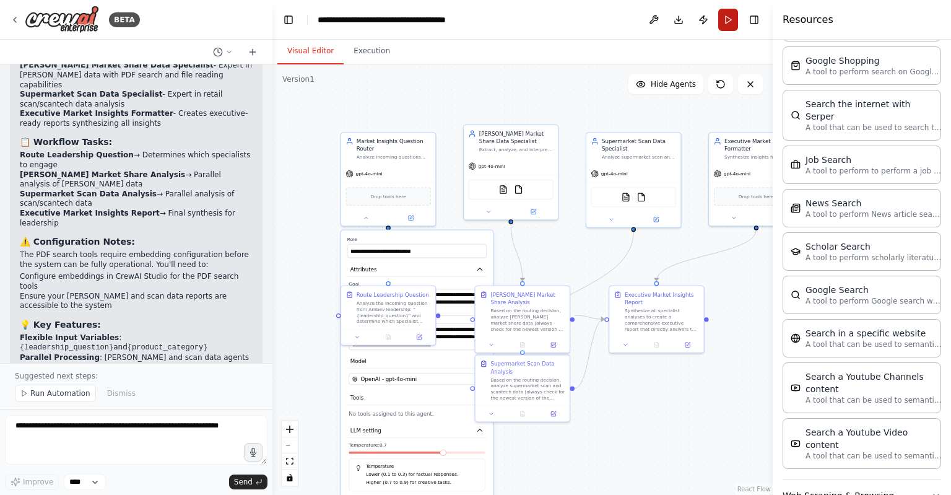
click at [732, 19] on button "Run" at bounding box center [728, 20] width 20 height 22
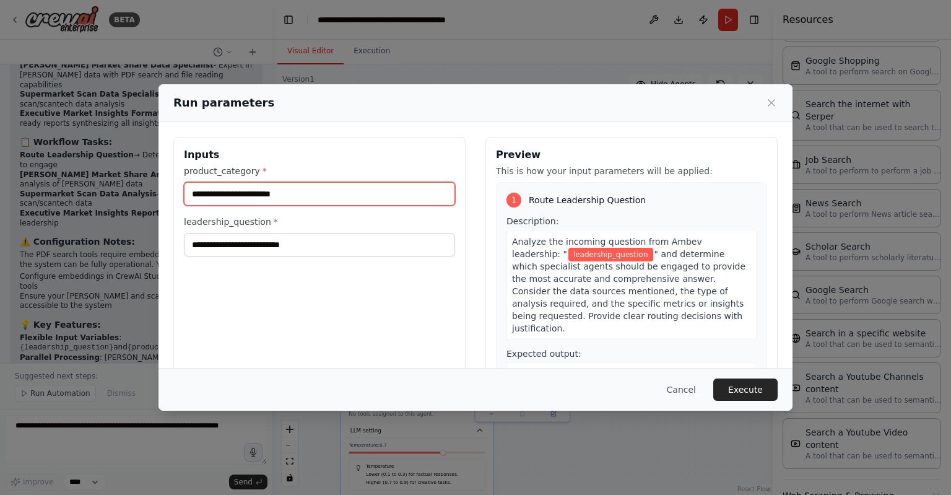
click at [369, 190] on input "product_category *" at bounding box center [319, 194] width 271 height 24
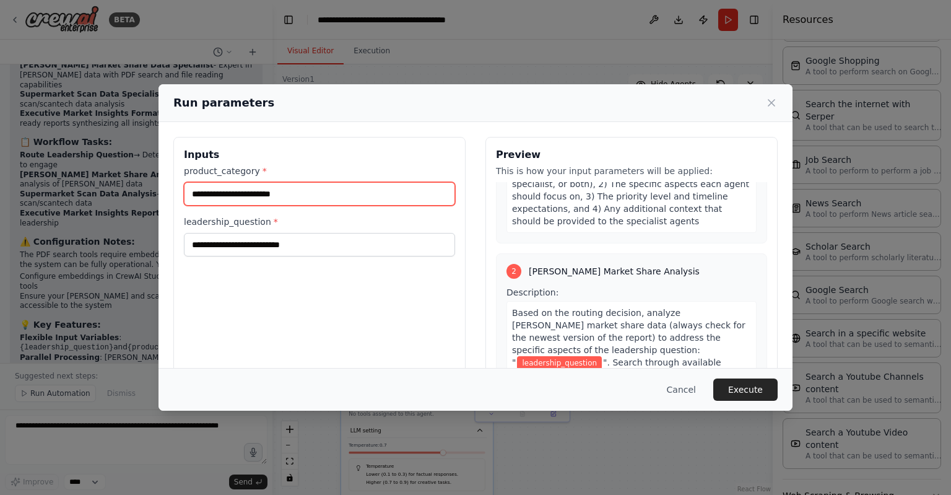
scroll to position [245, 0]
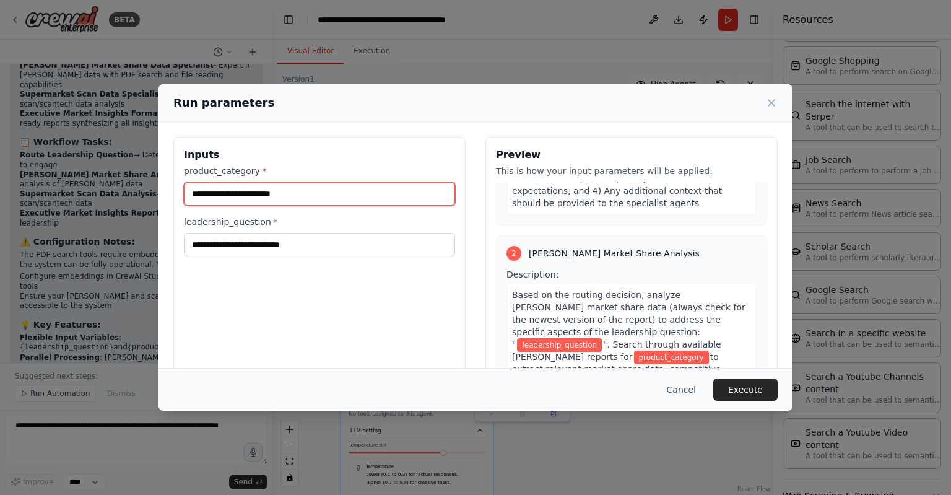
click at [282, 196] on input "product_category *" at bounding box center [319, 194] width 271 height 24
type input "****"
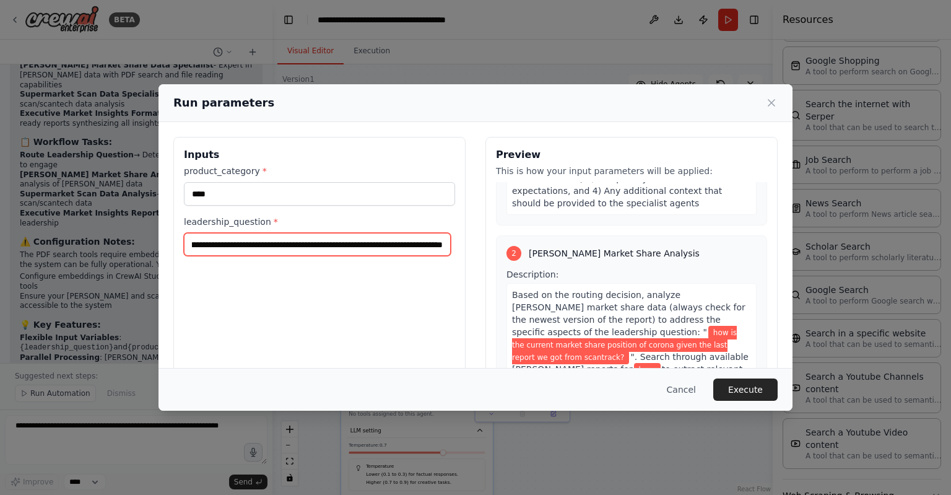
scroll to position [0, 113]
type input "**********"
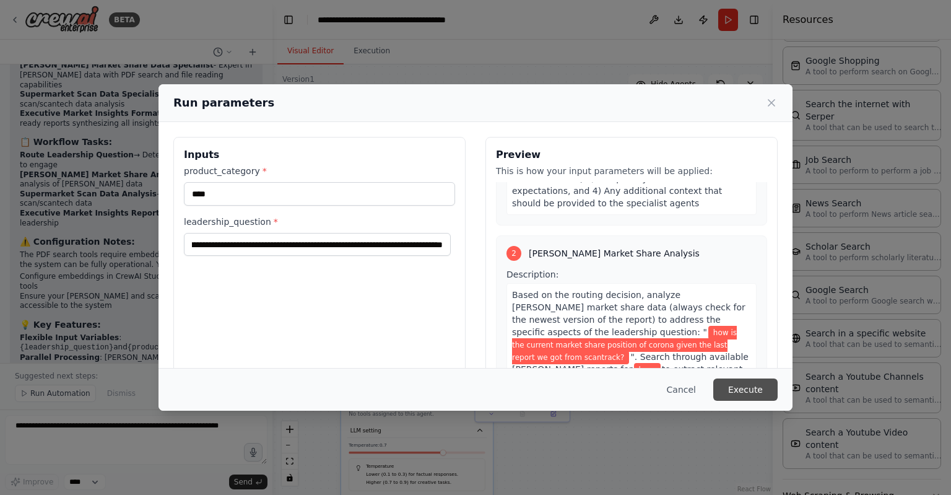
click at [753, 383] on button "Execute" at bounding box center [745, 389] width 64 height 22
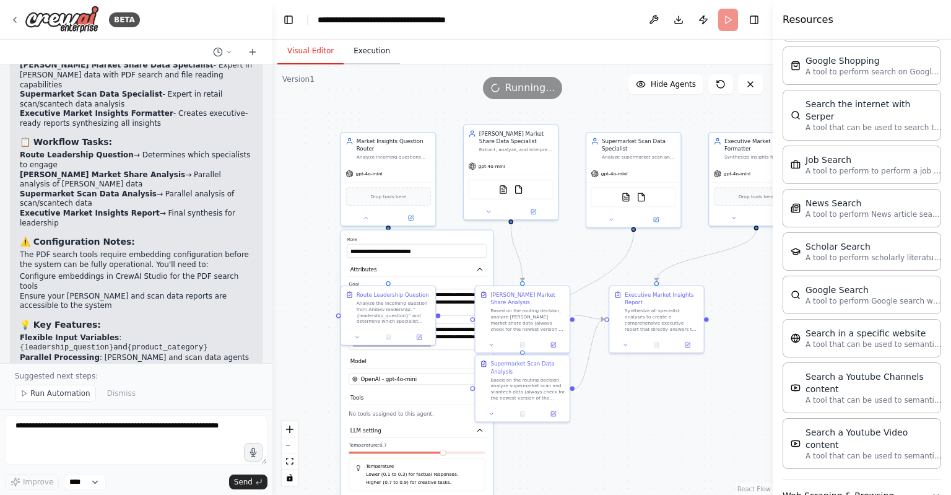
click at [363, 44] on button "Execution" at bounding box center [372, 51] width 56 height 26
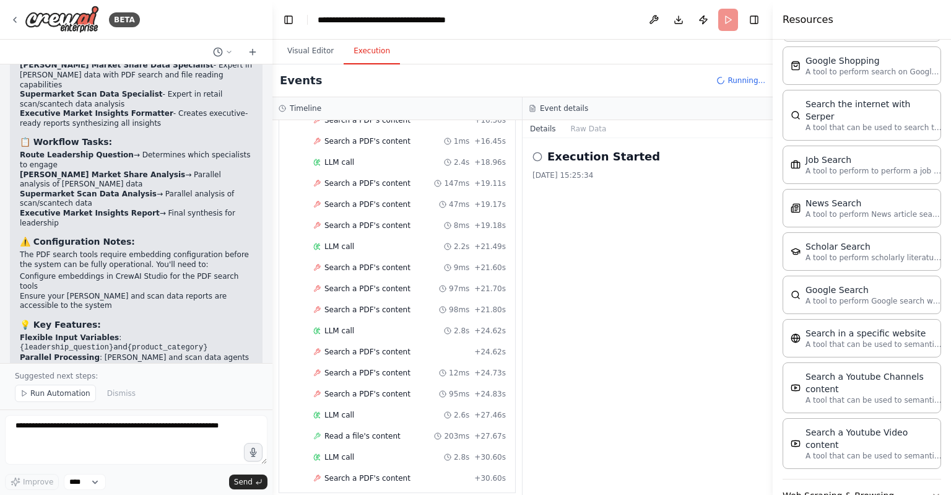
scroll to position [748, 0]
click at [405, 347] on div "Read a file's content 203ms + 27.67s" at bounding box center [409, 352] width 193 height 10
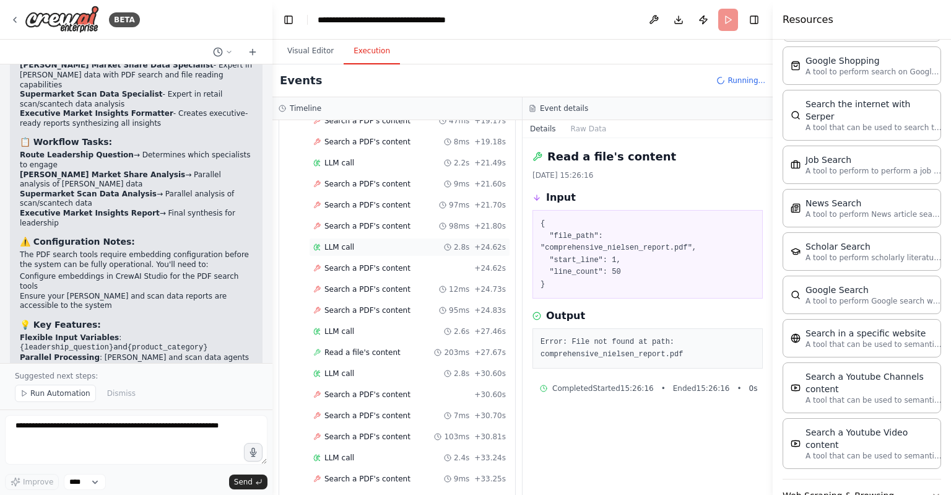
click at [362, 238] on div "LLM call 2.8s + 24.62s" at bounding box center [409, 247] width 201 height 19
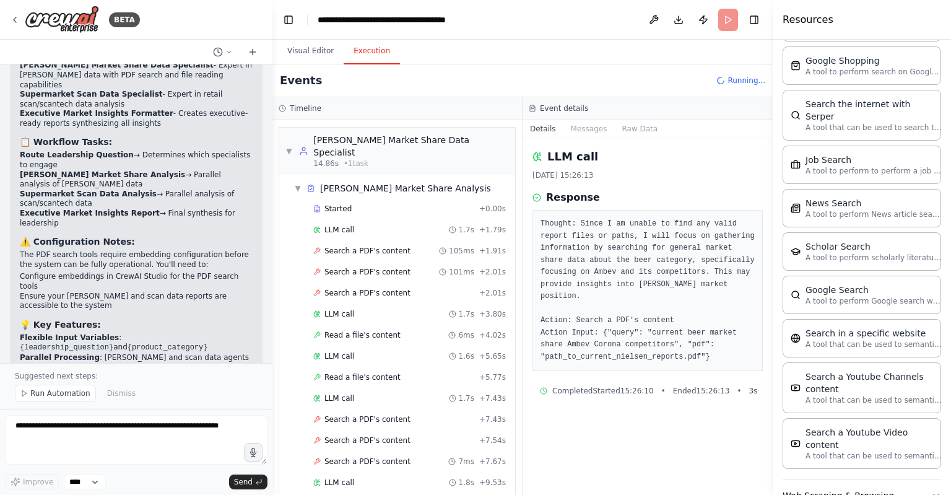
scroll to position [133, 0]
click at [362, 330] on span "Read a file's content" at bounding box center [363, 335] width 76 height 10
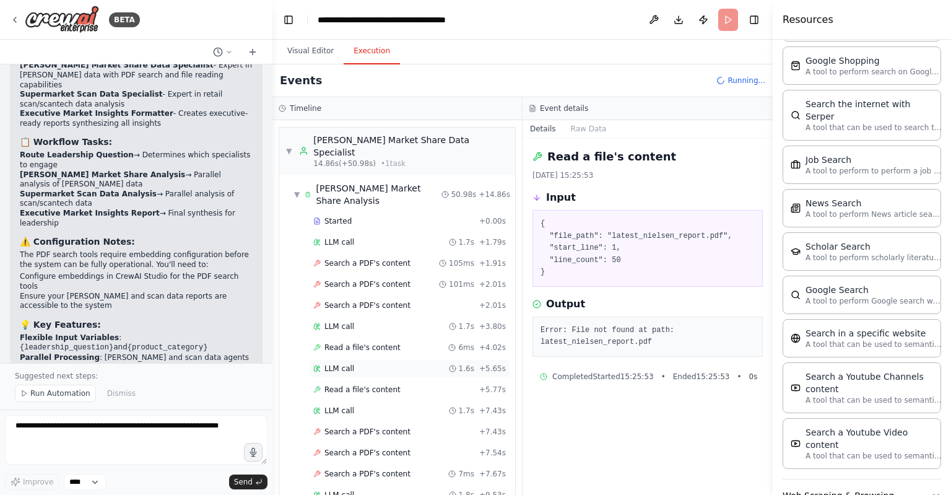
click at [362, 359] on div "LLM call 1.6s + 5.65s" at bounding box center [409, 368] width 201 height 19
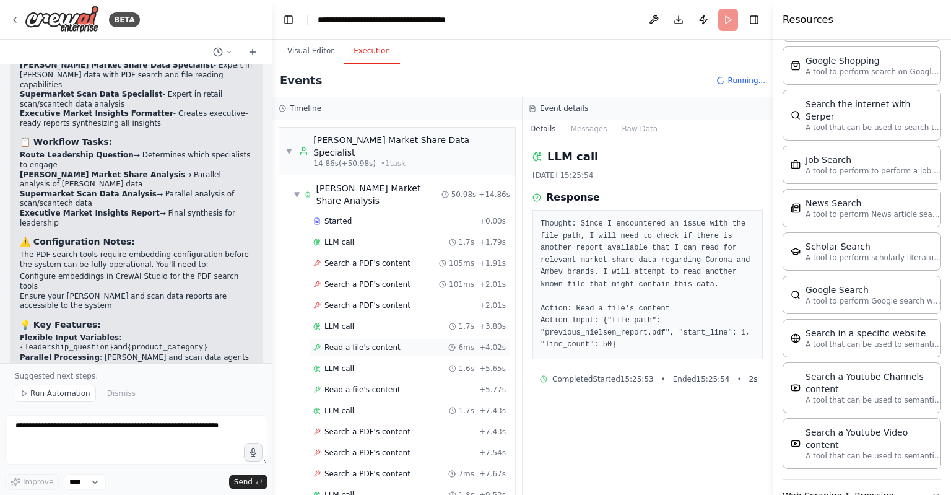
click at [365, 343] on span "Read a file's content" at bounding box center [363, 348] width 76 height 10
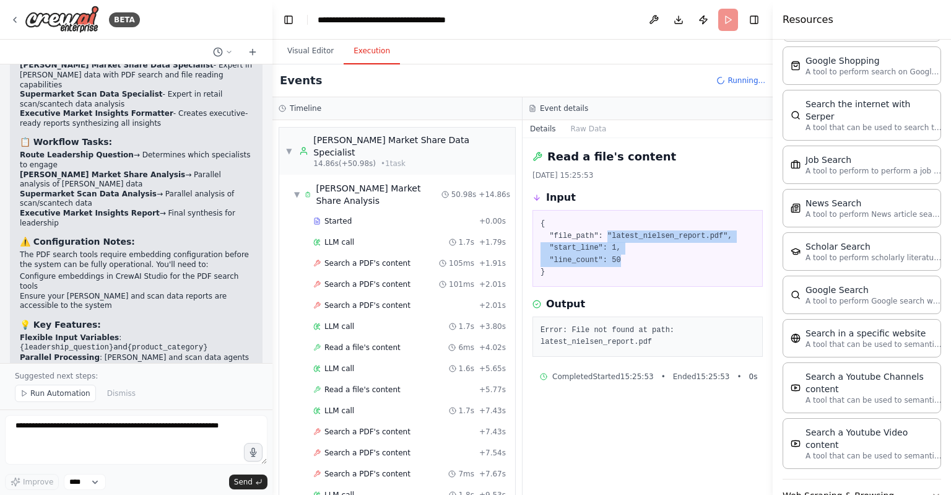
drag, startPoint x: 601, startPoint y: 236, endPoint x: 649, endPoint y: 260, distance: 53.2
click at [649, 260] on pre "{ "file_path": "latest_nielsen_report.pdf", "start_line": 1, "line_count": 50 }" at bounding box center [648, 248] width 214 height 61
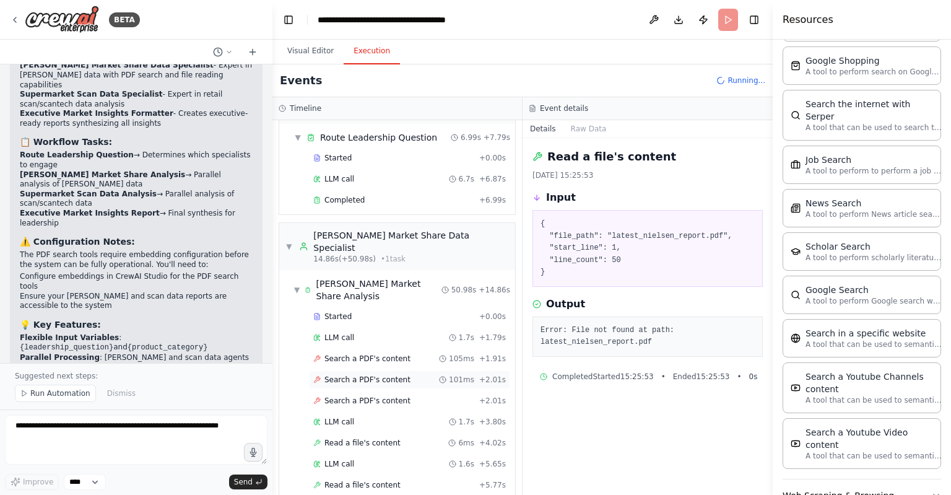
scroll to position [16, 0]
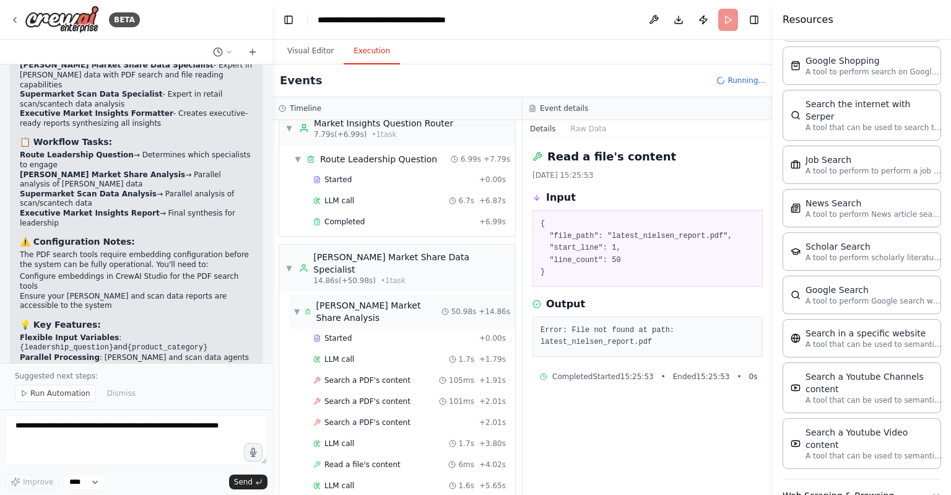
click at [299, 307] on span "▼" at bounding box center [297, 312] width 6 height 10
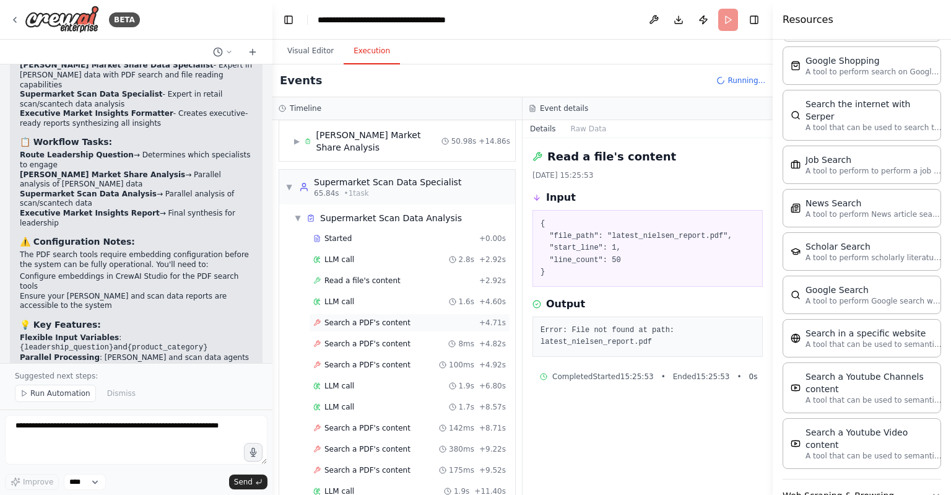
scroll to position [182, 0]
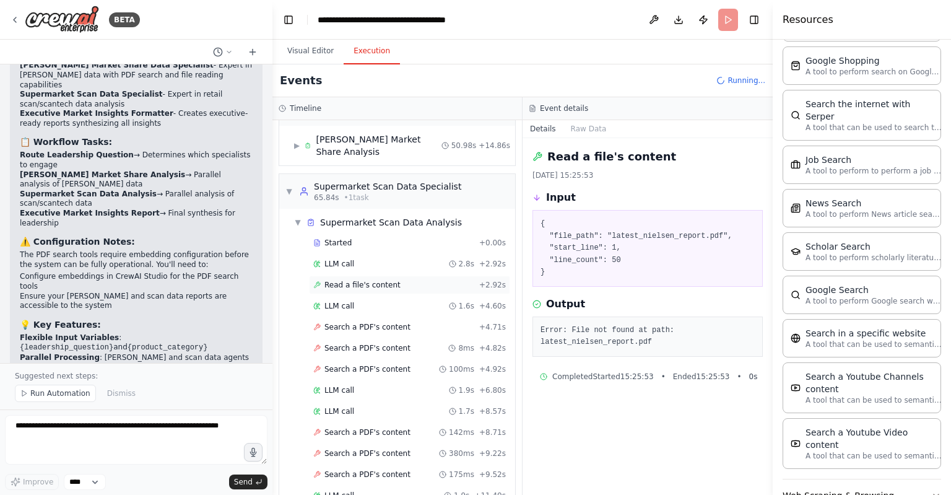
click at [366, 276] on div "Read a file's content + 2.92s" at bounding box center [409, 285] width 201 height 19
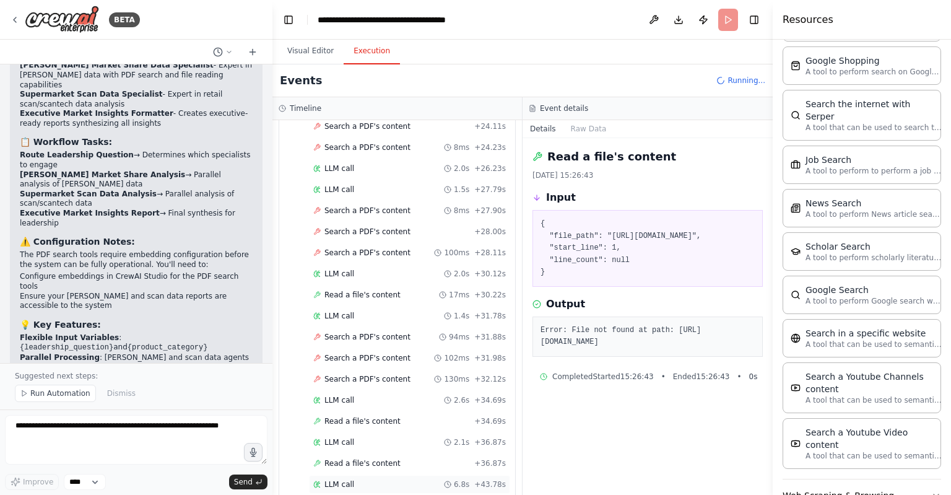
scroll to position [934, 0]
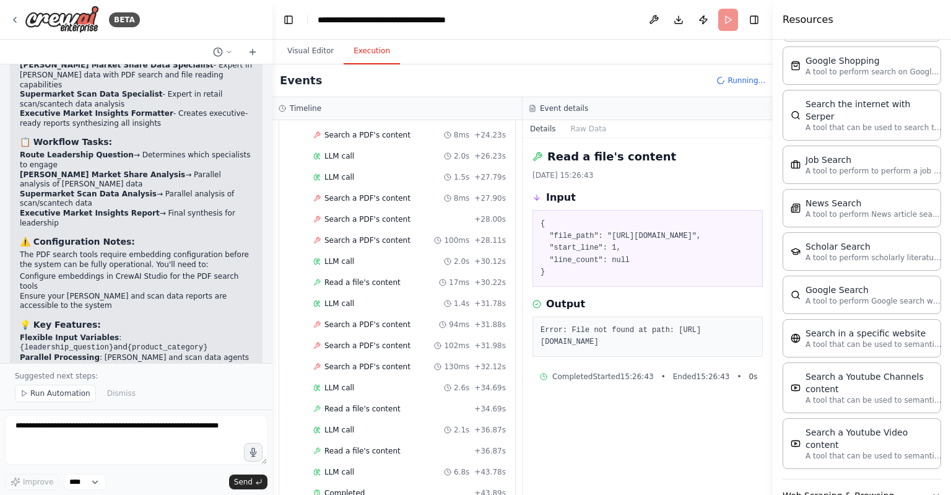
click at [723, 19] on header "**********" at bounding box center [523, 20] width 500 height 40
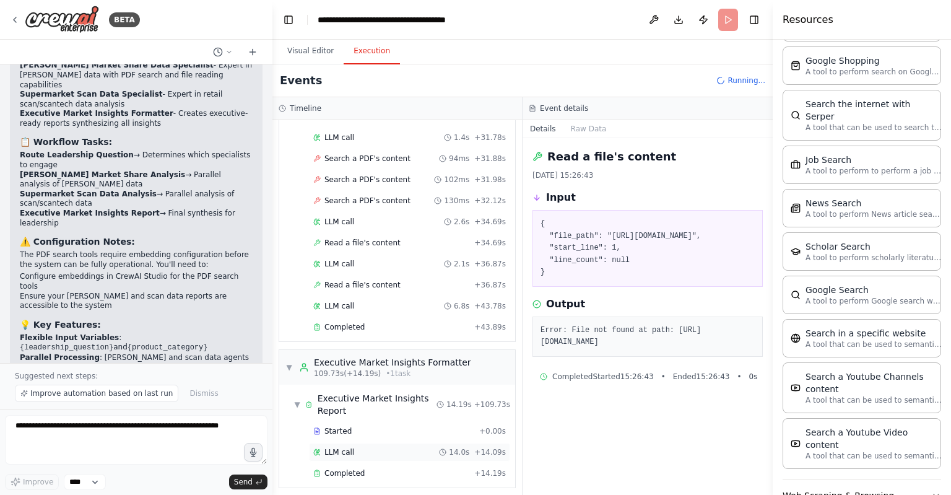
click at [429, 447] on div "LLM call 14.0s + 14.09s" at bounding box center [409, 452] width 193 height 10
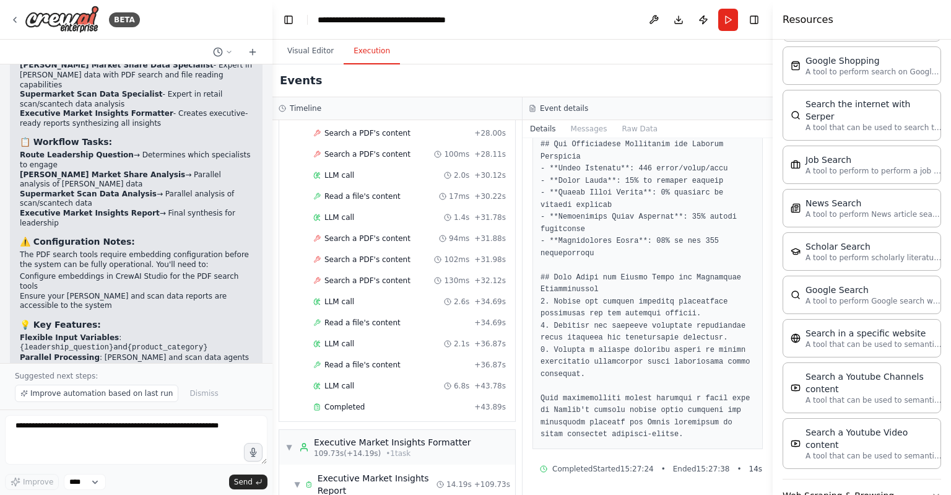
scroll to position [1011, 0]
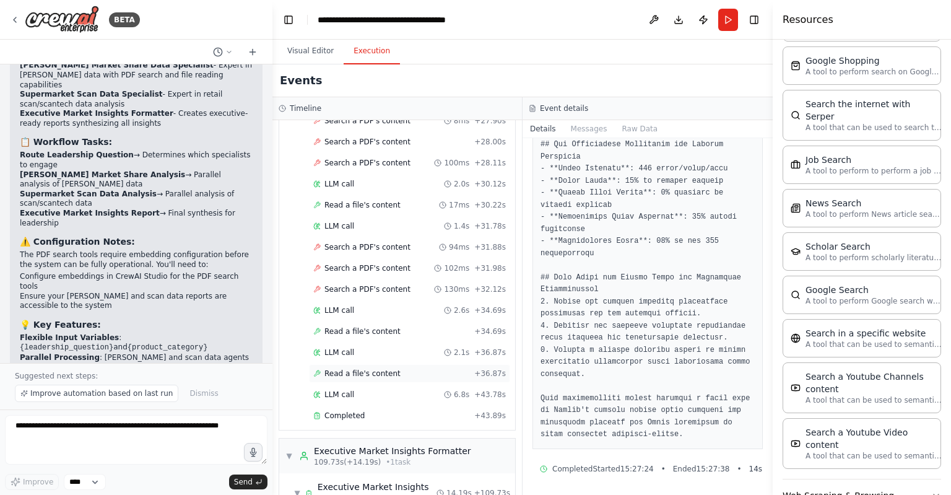
click at [398, 369] on div "Read a file's content + 36.87s" at bounding box center [409, 374] width 193 height 10
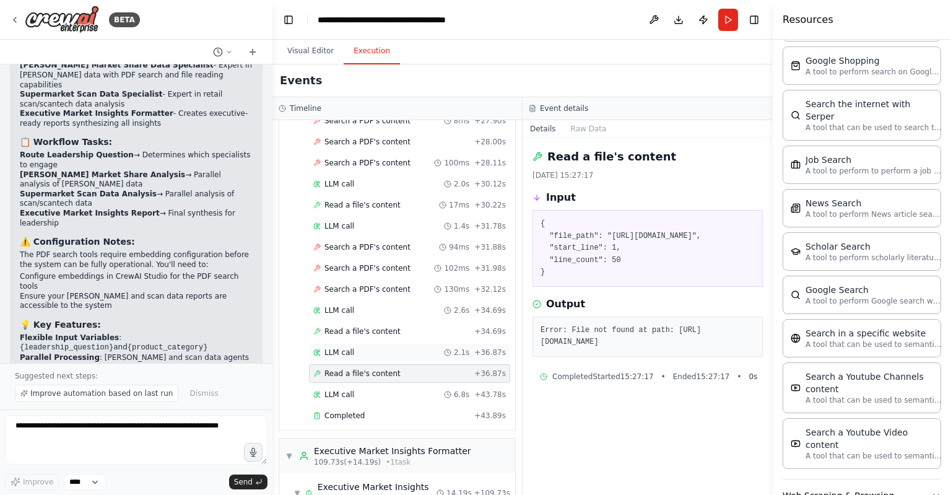
click at [376, 343] on div "LLM call 2.1s + 36.87s" at bounding box center [409, 352] width 201 height 19
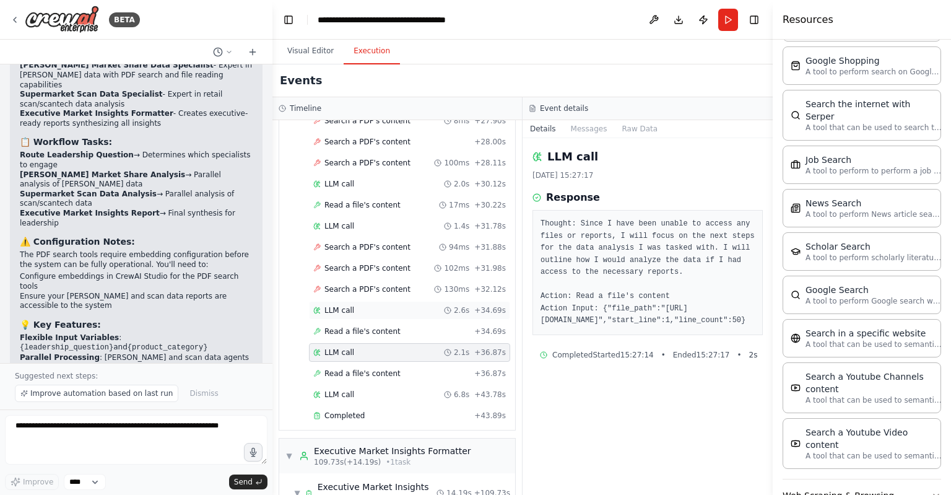
click at [379, 305] on div "LLM call 2.6s + 34.69s" at bounding box center [409, 310] width 193 height 10
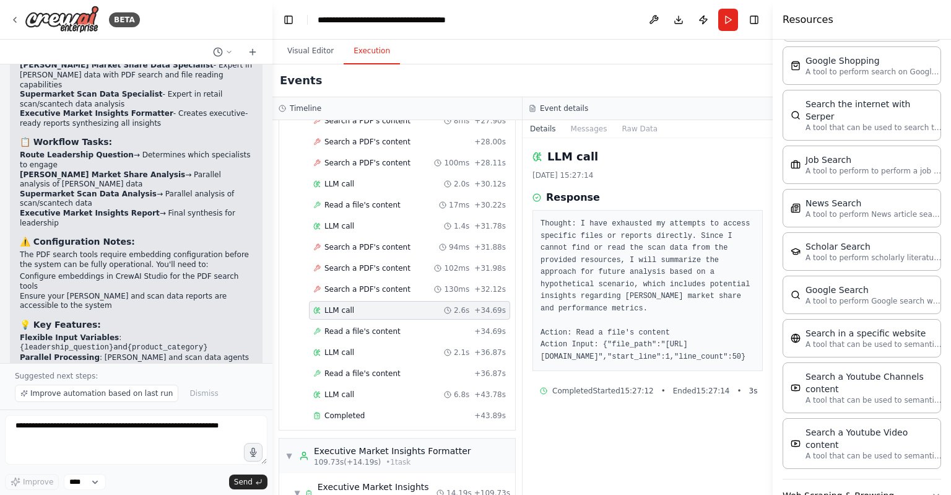
click at [378, 301] on div "LLM call 2.6s + 34.69s" at bounding box center [409, 310] width 201 height 19
drag, startPoint x: 599, startPoint y: 343, endPoint x: 666, endPoint y: 364, distance: 70.1
click at [666, 363] on pre "Thought: I have exhausted my attempts to access specific files or reports direc…" at bounding box center [648, 290] width 214 height 145
copy pre "https://docs.google.com/spreadsheets/d/1We_ipgthkWzNfWdv-VWkpwoZKayObFp0/edit?u…"
click at [322, 49] on button "Visual Editor" at bounding box center [310, 51] width 66 height 26
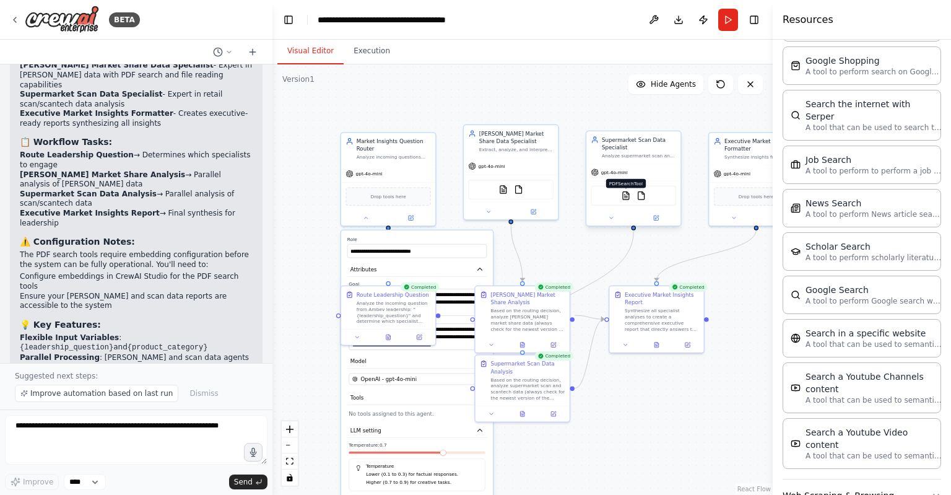
click at [626, 196] on img at bounding box center [625, 195] width 9 height 9
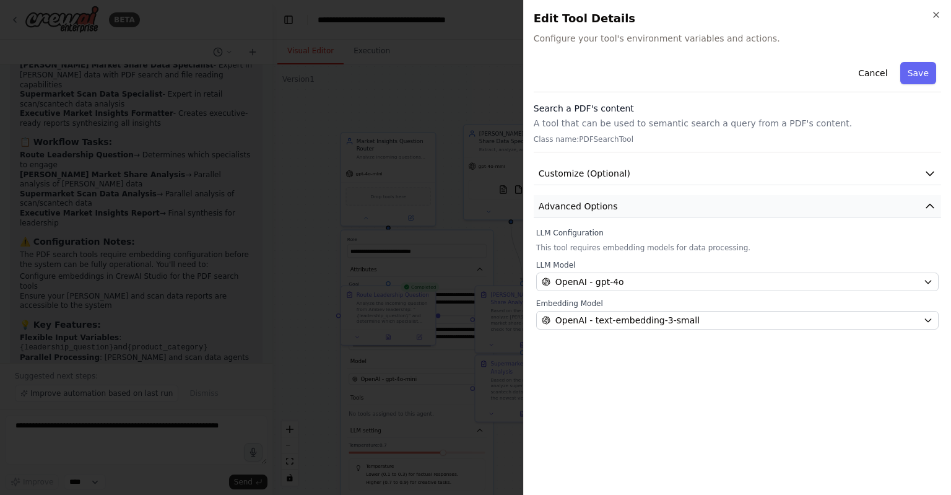
click at [648, 206] on button "Advanced Options" at bounding box center [738, 206] width 408 height 23
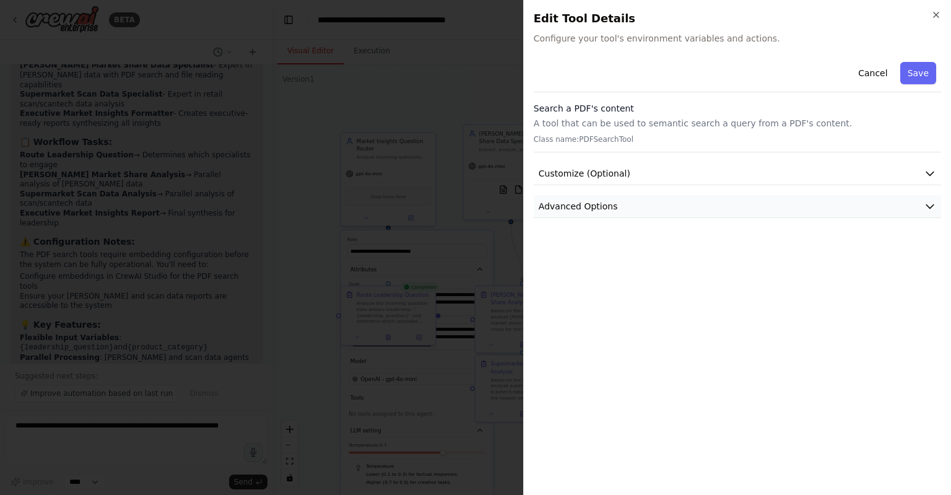
click at [648, 206] on button "Advanced Options" at bounding box center [738, 206] width 408 height 23
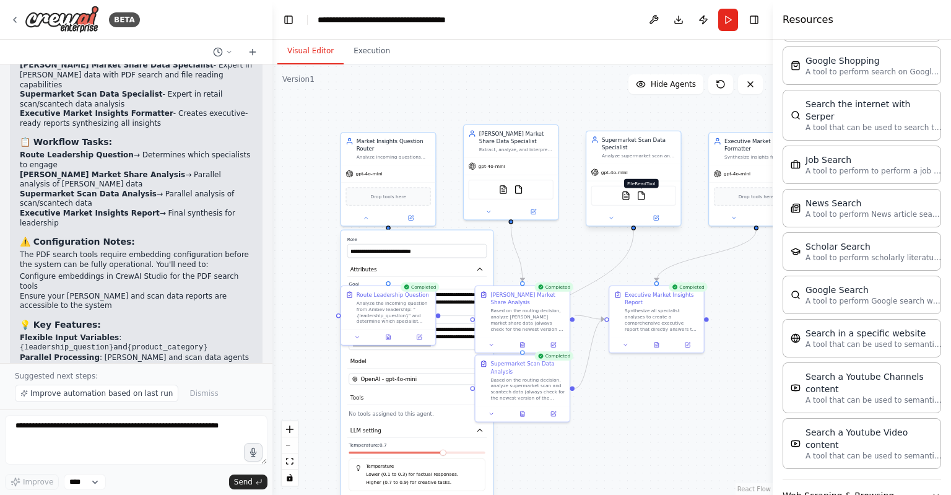
click at [643, 196] on img at bounding box center [641, 195] width 9 height 9
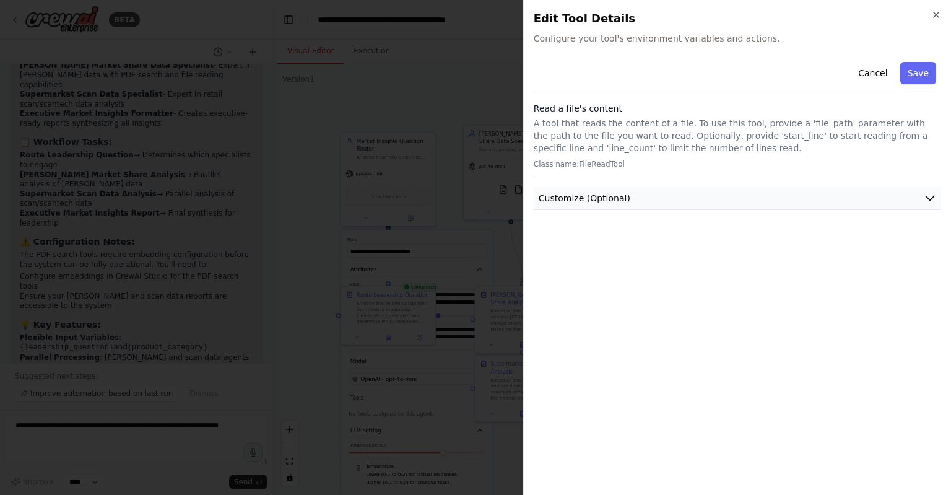
click at [670, 192] on button "Customize (Optional)" at bounding box center [738, 198] width 408 height 23
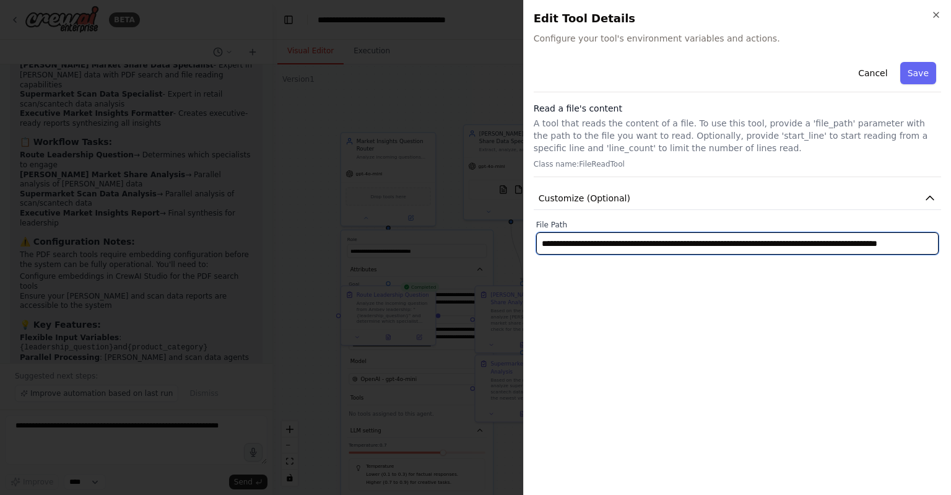
click at [654, 240] on input "**********" at bounding box center [737, 243] width 403 height 22
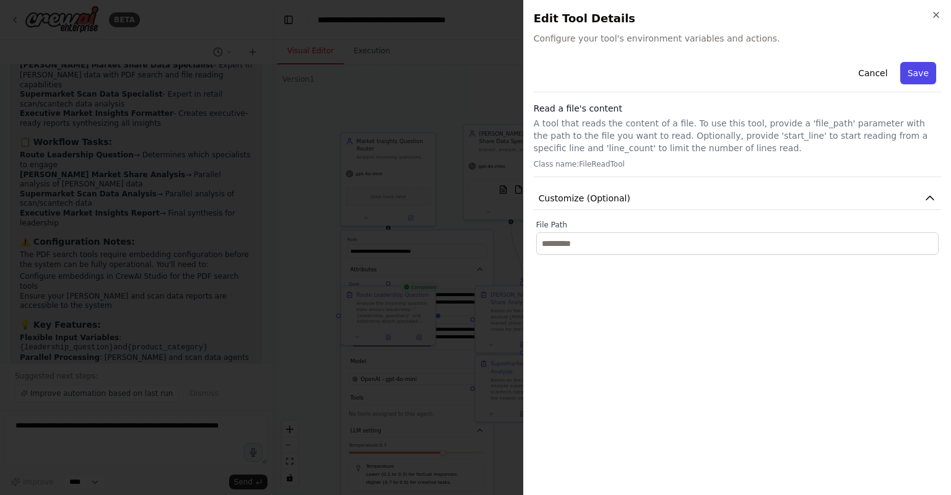
click at [932, 69] on button "Save" at bounding box center [919, 73] width 36 height 22
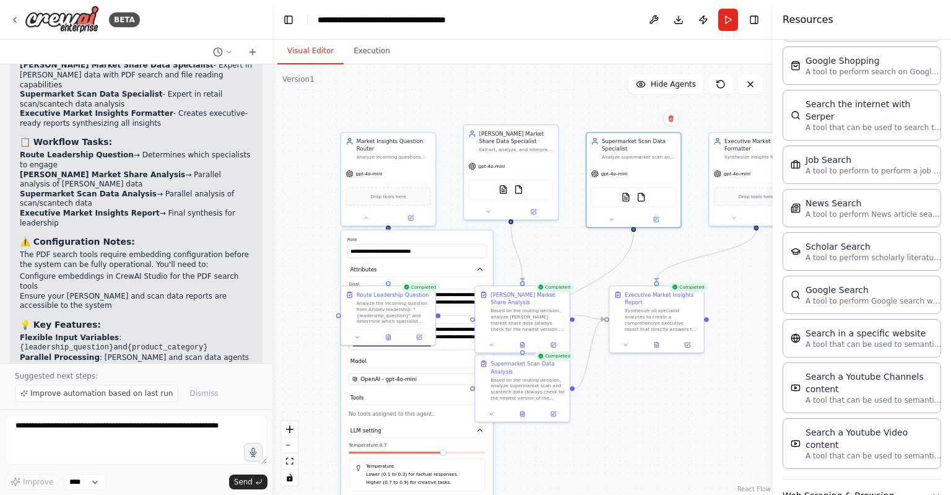
click at [301, 329] on div ".deletable-edge-delete-btn { width: 20px; height: 20px; border: 0px solid #ffff…" at bounding box center [523, 279] width 500 height 430
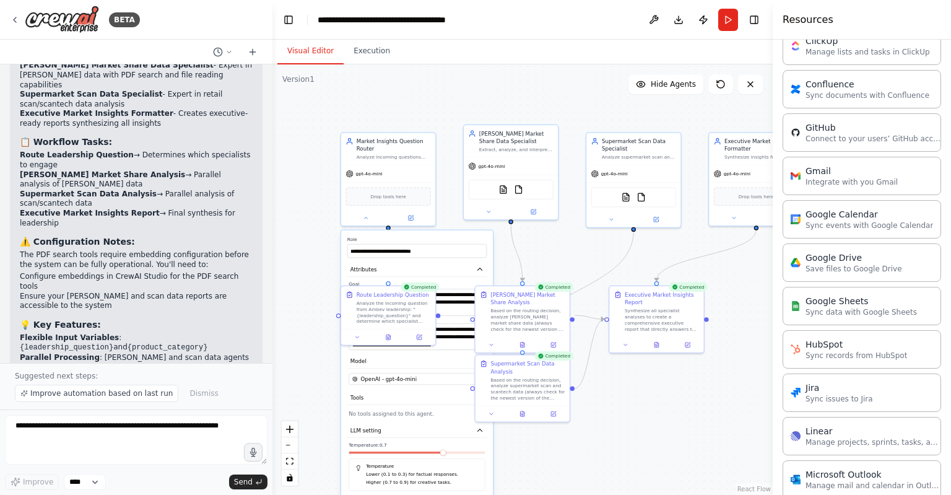
scroll to position [775, 0]
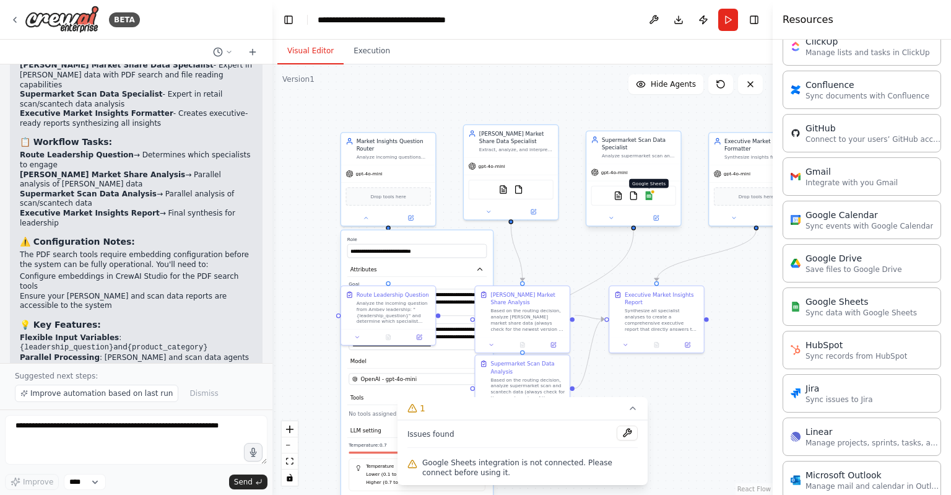
click at [651, 194] on img at bounding box center [649, 195] width 9 height 9
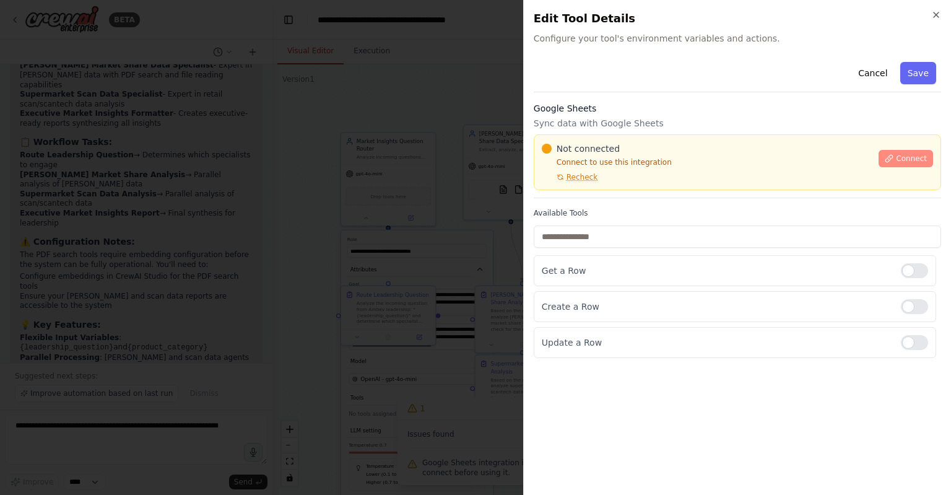
click at [907, 155] on span "Connect" at bounding box center [911, 159] width 31 height 10
click at [925, 156] on span "Connect" at bounding box center [911, 159] width 31 height 10
click at [592, 142] on span "Not connected" at bounding box center [588, 148] width 63 height 12
click at [380, 199] on div at bounding box center [475, 247] width 951 height 495
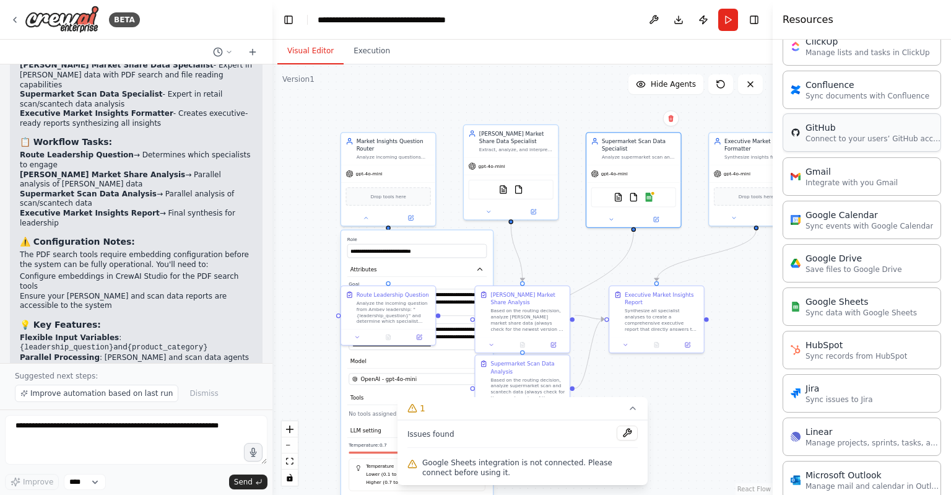
click at [852, 134] on p "Connect to your users’ GitHub accounts" at bounding box center [874, 139] width 136 height 10
click at [650, 197] on img at bounding box center [649, 195] width 9 height 9
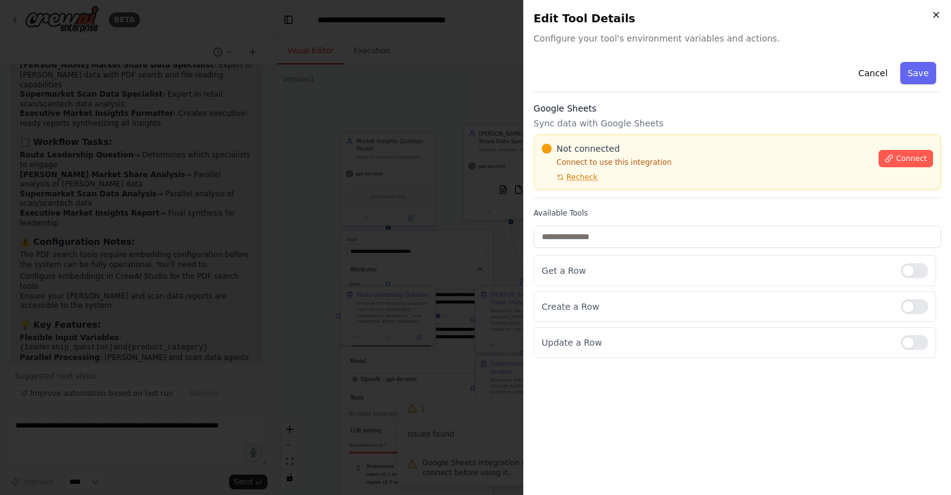
click at [936, 15] on icon "button" at bounding box center [936, 14] width 5 height 5
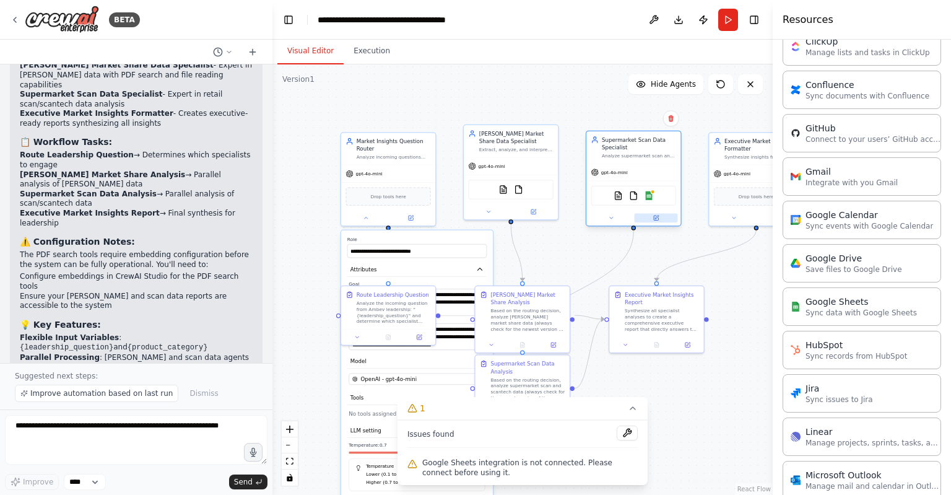
click at [658, 219] on icon at bounding box center [656, 218] width 4 height 4
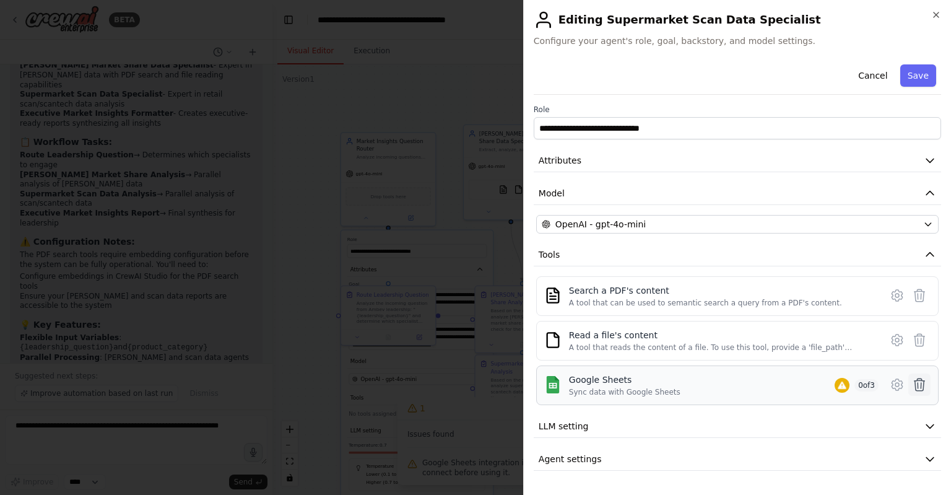
click at [919, 381] on icon at bounding box center [919, 384] width 15 height 15
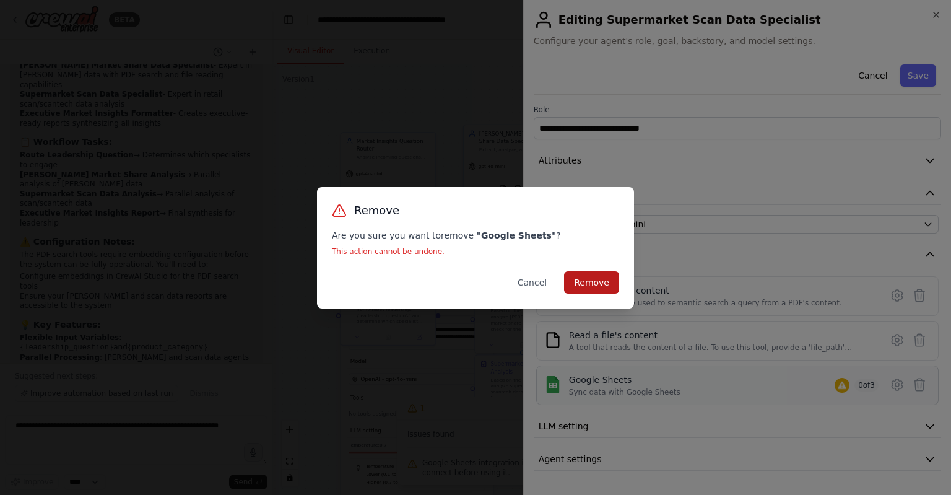
click at [605, 292] on button "Remove" at bounding box center [591, 282] width 55 height 22
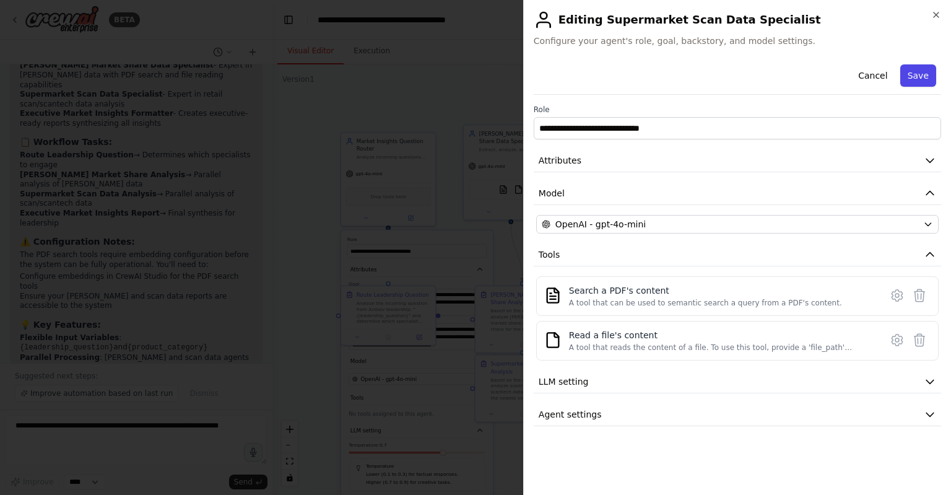
click at [922, 79] on button "Save" at bounding box center [919, 75] width 36 height 22
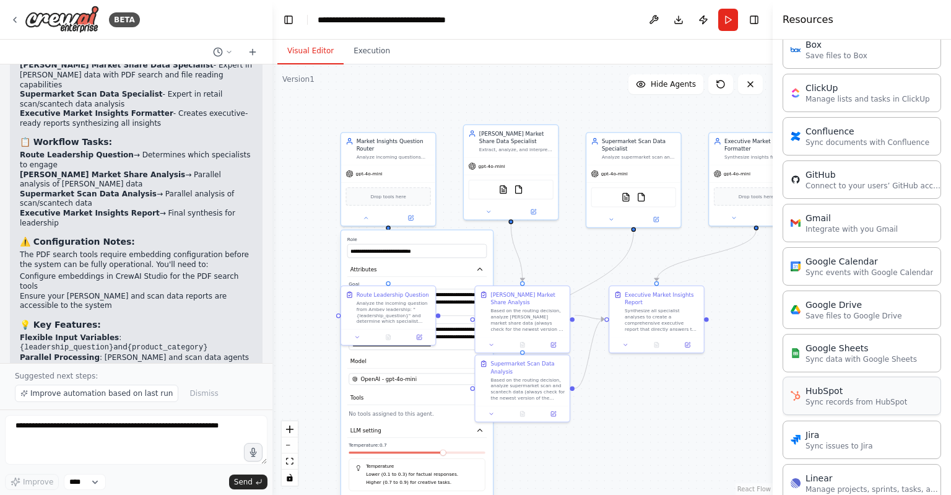
scroll to position [728, 0]
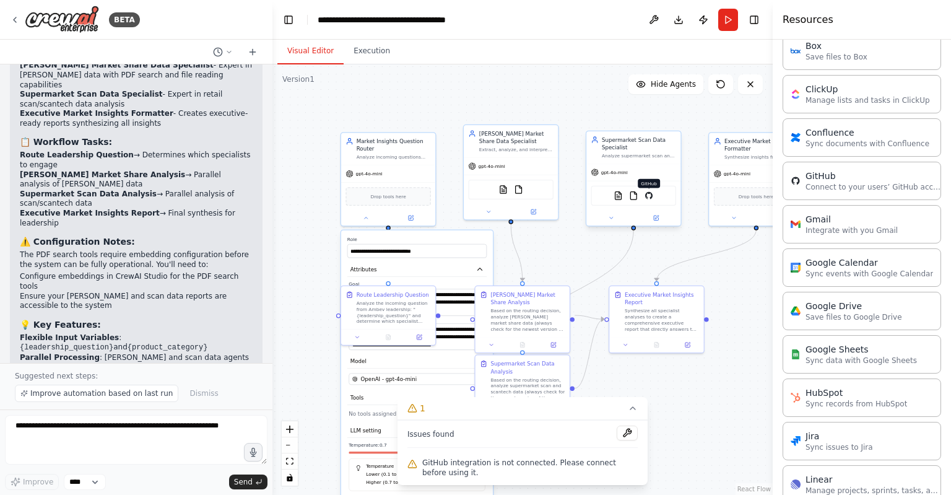
click at [649, 198] on img at bounding box center [649, 195] width 9 height 9
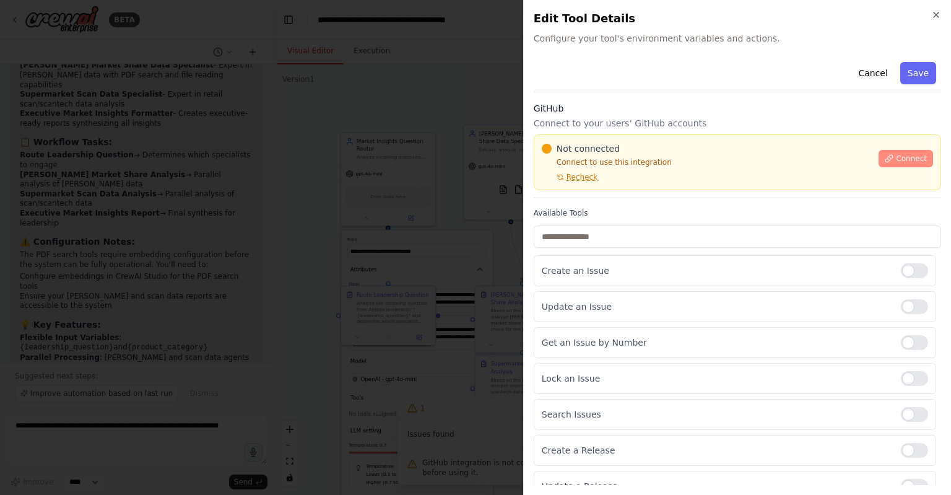
click at [896, 157] on span "Connect" at bounding box center [911, 159] width 31 height 10
click at [615, 141] on div "Not connected Connect to use this integration Recheck Connect" at bounding box center [738, 162] width 408 height 56
click at [619, 143] on div "Not connected" at bounding box center [707, 148] width 330 height 12
click at [367, 203] on div at bounding box center [475, 247] width 951 height 495
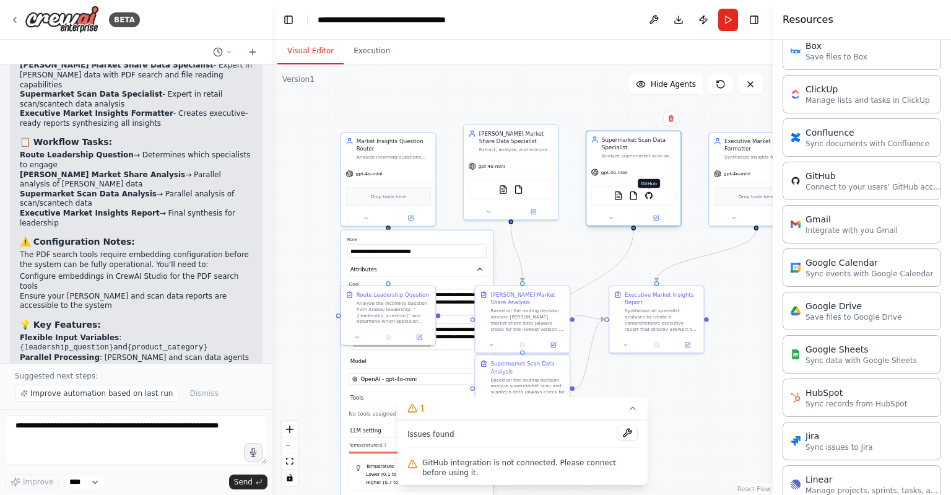
click at [649, 194] on img at bounding box center [649, 195] width 9 height 9
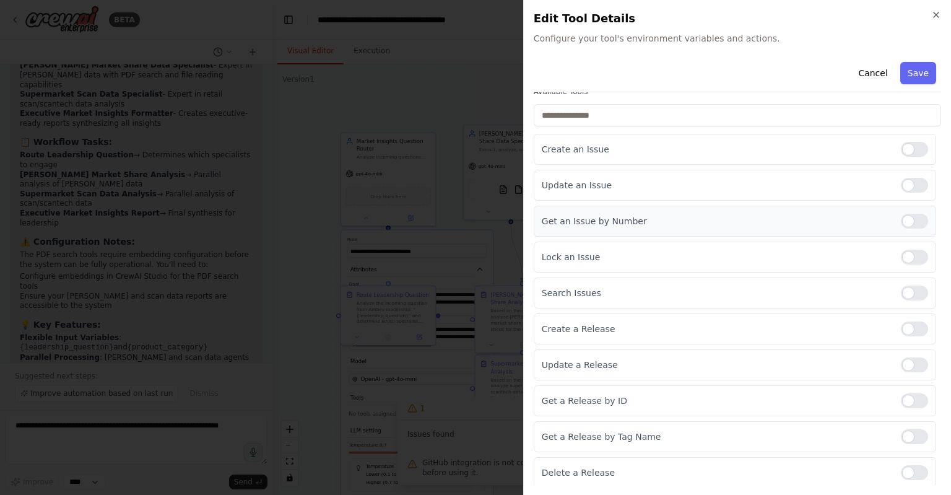
scroll to position [0, 0]
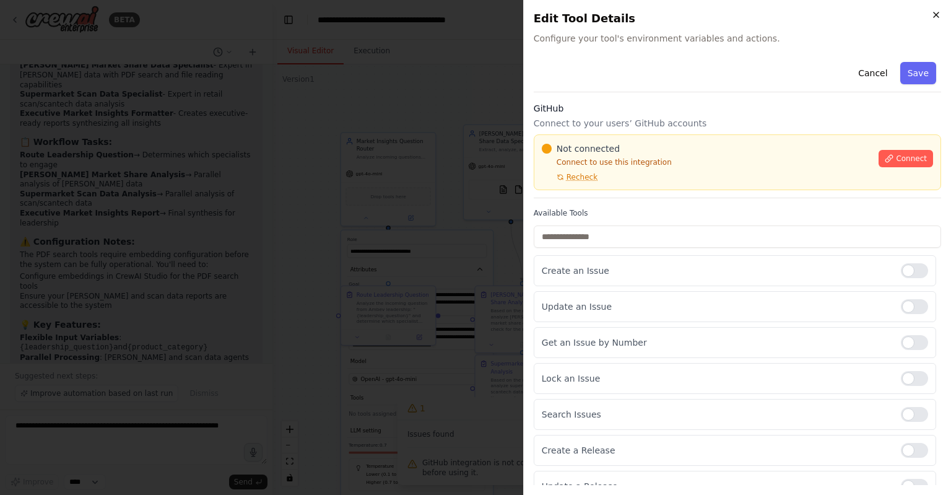
click at [937, 14] on icon "button" at bounding box center [936, 14] width 5 height 5
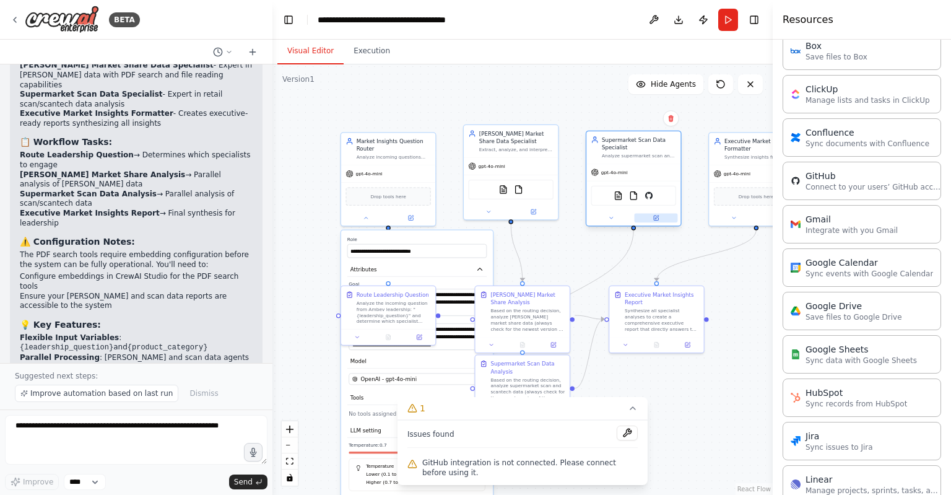
click at [655, 216] on icon at bounding box center [656, 218] width 4 height 4
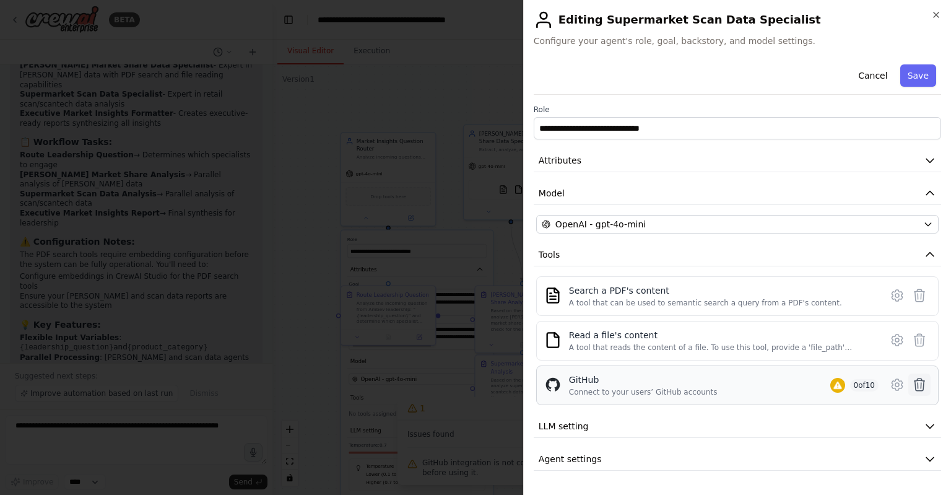
click at [916, 383] on icon at bounding box center [920, 384] width 11 height 12
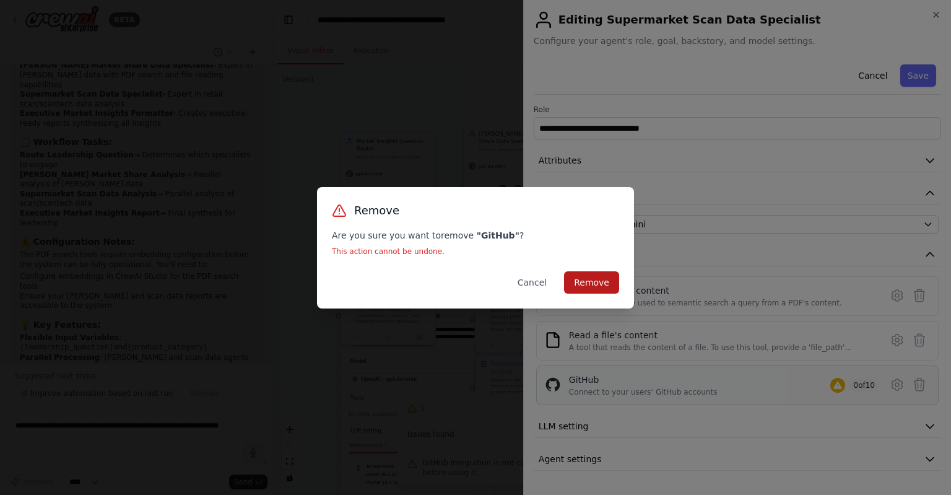
click at [593, 284] on button "Remove" at bounding box center [591, 282] width 55 height 22
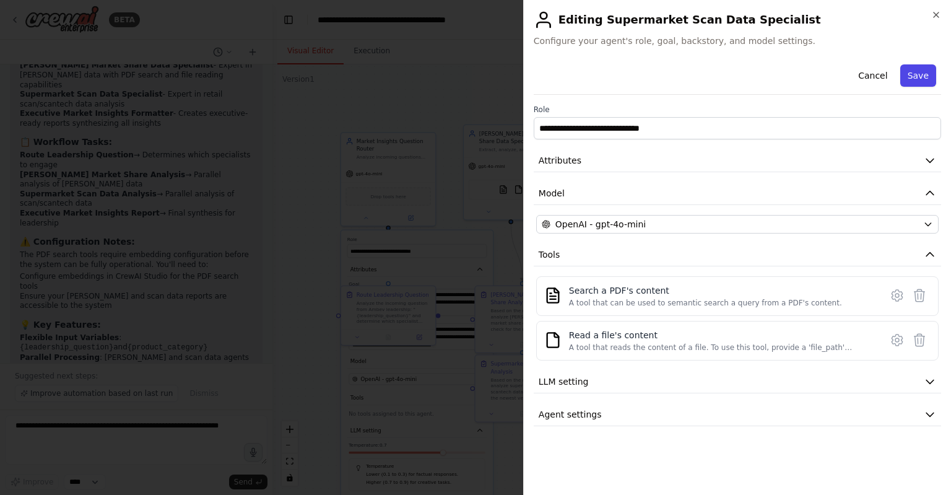
click at [930, 74] on button "Save" at bounding box center [919, 75] width 36 height 22
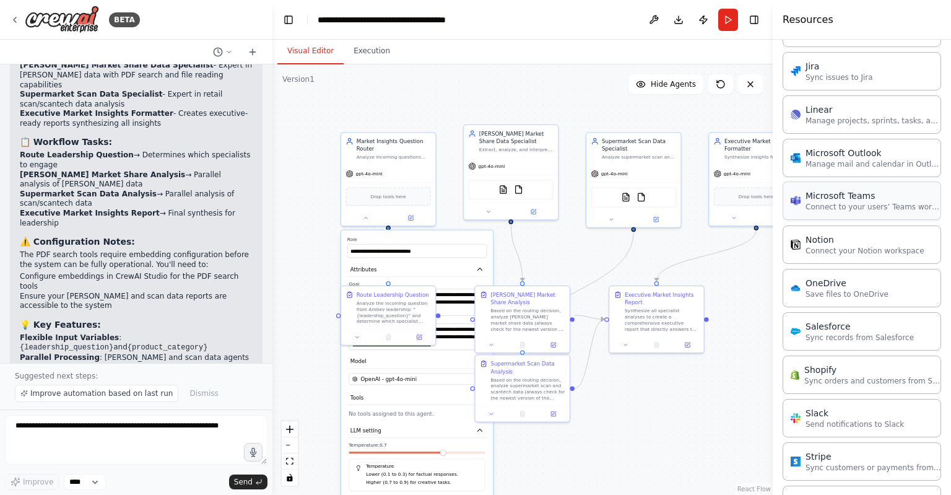
scroll to position [1099, 0]
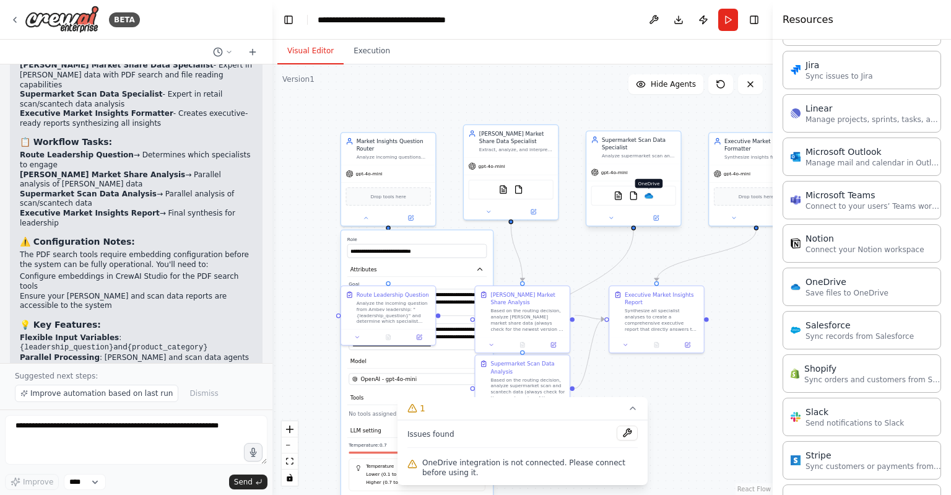
click at [648, 197] on img at bounding box center [649, 195] width 9 height 9
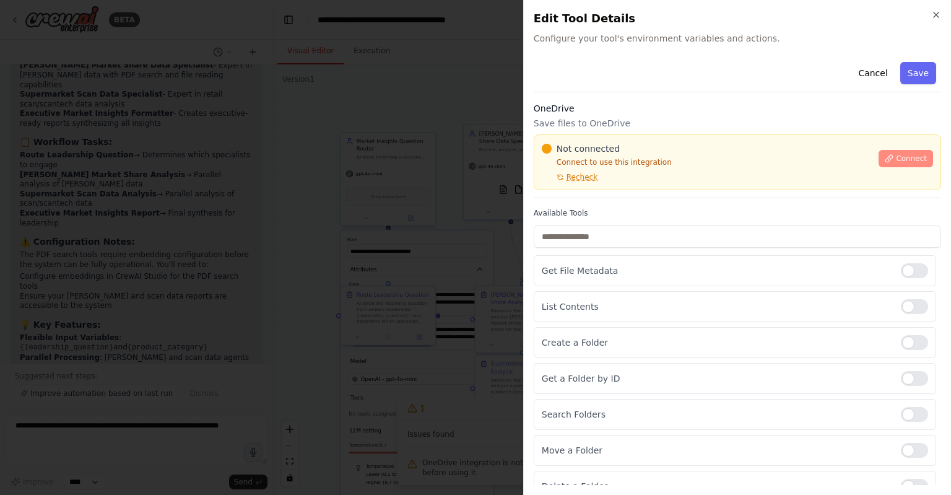
click at [896, 155] on span "Connect" at bounding box center [911, 159] width 31 height 10
click at [634, 146] on div "Not connected" at bounding box center [707, 148] width 330 height 12
click at [646, 81] on div "Cancel Save" at bounding box center [738, 74] width 408 height 35
click at [696, 120] on p "Save files to OneDrive" at bounding box center [738, 123] width 408 height 12
click at [613, 144] on span "Not connected" at bounding box center [588, 148] width 63 height 12
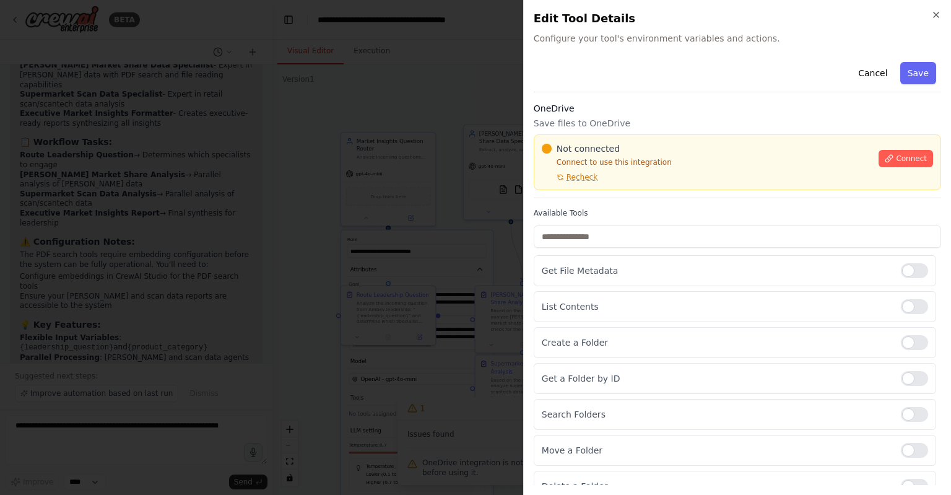
click at [688, 117] on p "Save files to OneDrive" at bounding box center [738, 123] width 408 height 12
click at [619, 146] on div "Not connected" at bounding box center [707, 148] width 330 height 12
click at [697, 115] on div "OneDrive Save files to OneDrive Not connected Connect to use this integration R…" at bounding box center [738, 150] width 408 height 96
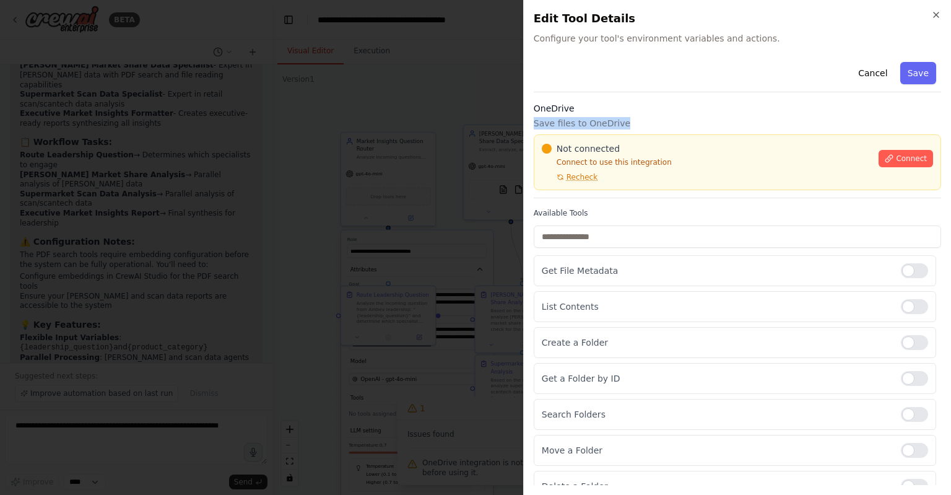
click at [697, 115] on div "OneDrive Save files to OneDrive Not connected Connect to use this integration R…" at bounding box center [738, 150] width 408 height 96
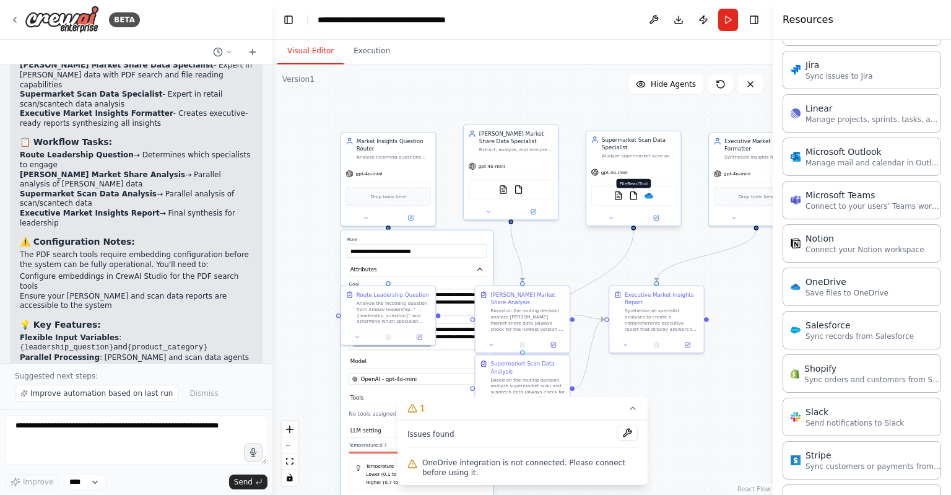
click at [634, 194] on img at bounding box center [633, 195] width 9 height 9
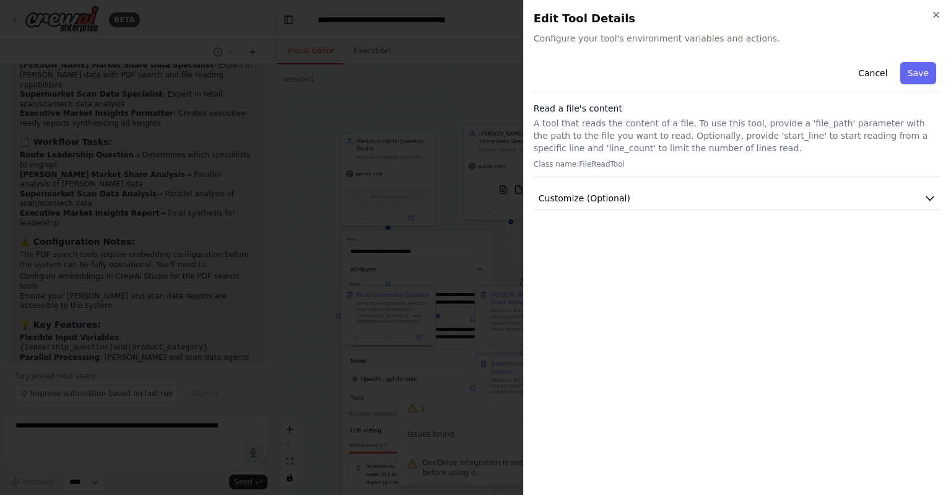
click at [671, 185] on div "Cancel Save Read a file's content A tool that reads the content of a file. To u…" at bounding box center [738, 133] width 408 height 153
click at [674, 196] on button "Customize (Optional)" at bounding box center [738, 198] width 408 height 23
click at [487, 203] on div at bounding box center [475, 247] width 951 height 495
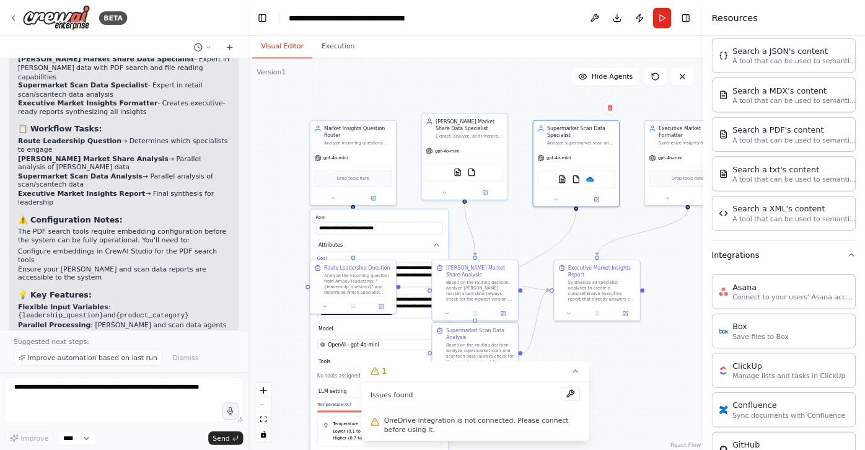
scroll to position [413, 0]
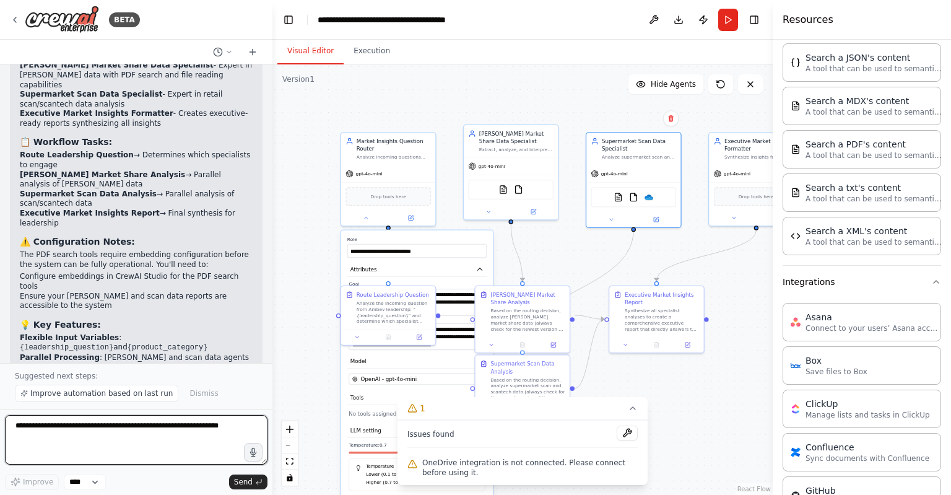
click at [82, 427] on textarea at bounding box center [136, 440] width 263 height 50
type textarea "******"
type textarea "**********"
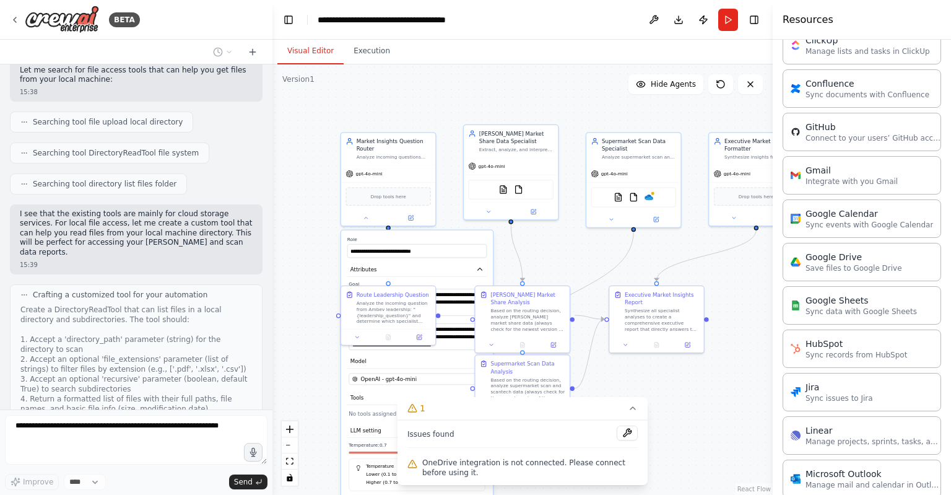
scroll to position [1849, 0]
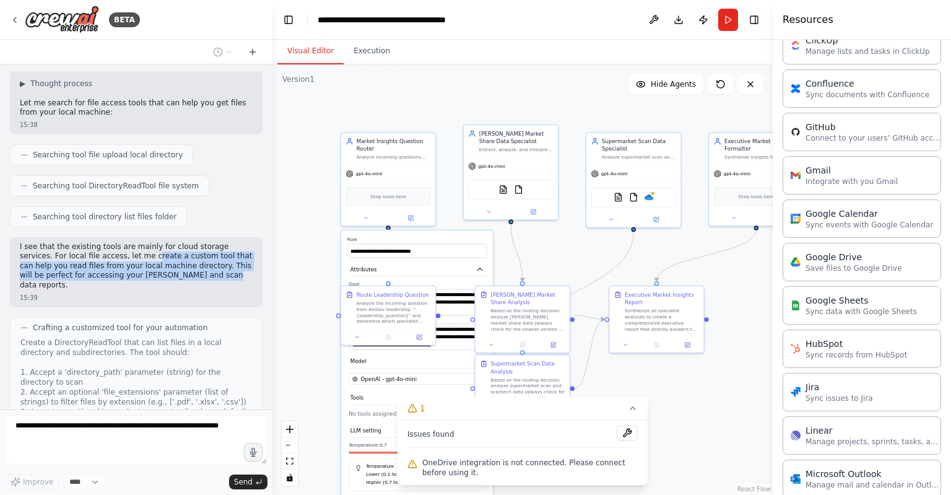
drag, startPoint x: 113, startPoint y: 135, endPoint x: 144, endPoint y: 152, distance: 35.5
click at [144, 242] on p "I see that the existing tools are mainly for cloud storage services. For local …" at bounding box center [136, 266] width 233 height 48
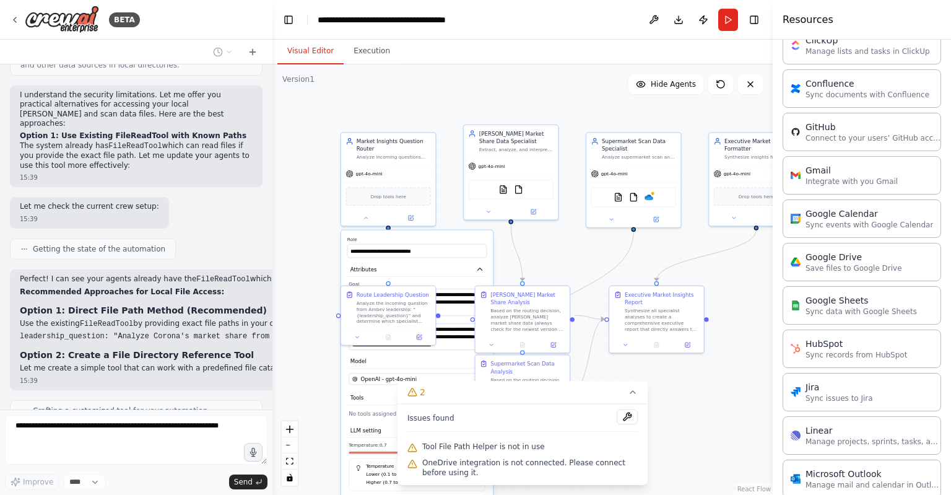
scroll to position [2305, 0]
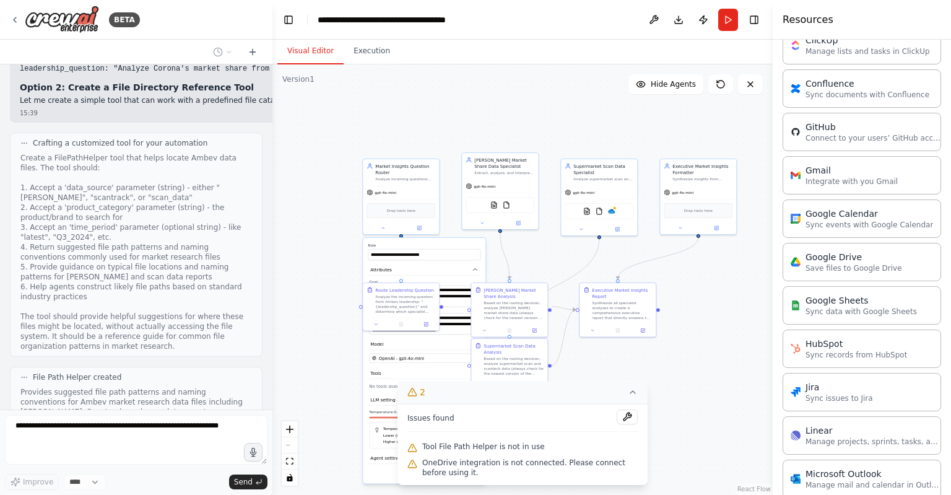
click at [636, 393] on icon at bounding box center [633, 392] width 10 height 10
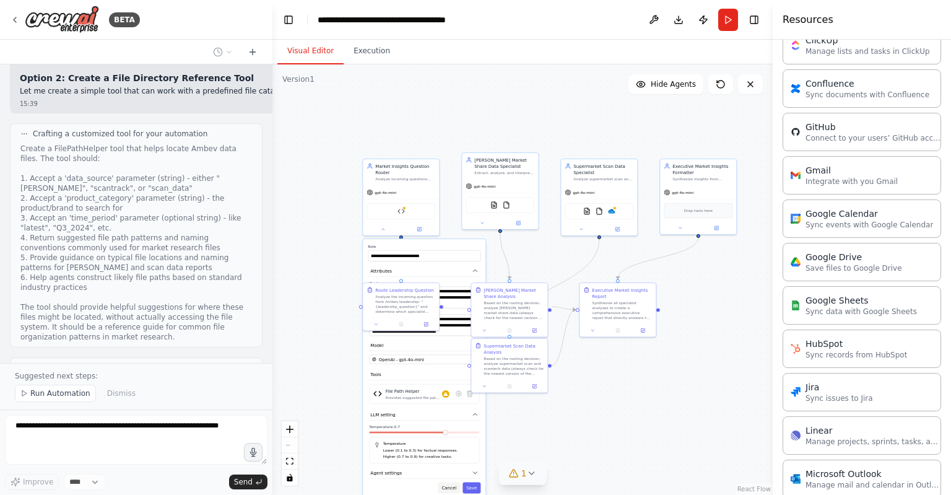
click at [452, 485] on button "Cancel" at bounding box center [449, 487] width 22 height 11
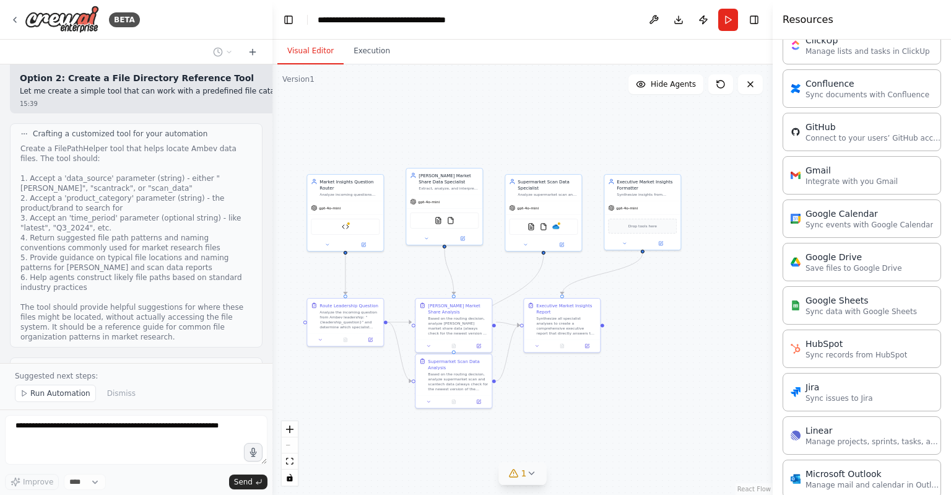
drag, startPoint x: 456, startPoint y: 405, endPoint x: 390, endPoint y: 420, distance: 67.3
click at [390, 420] on div ".deletable-edge-delete-btn { width: 20px; height: 20px; border: 0px solid #ffff…" at bounding box center [523, 279] width 500 height 430
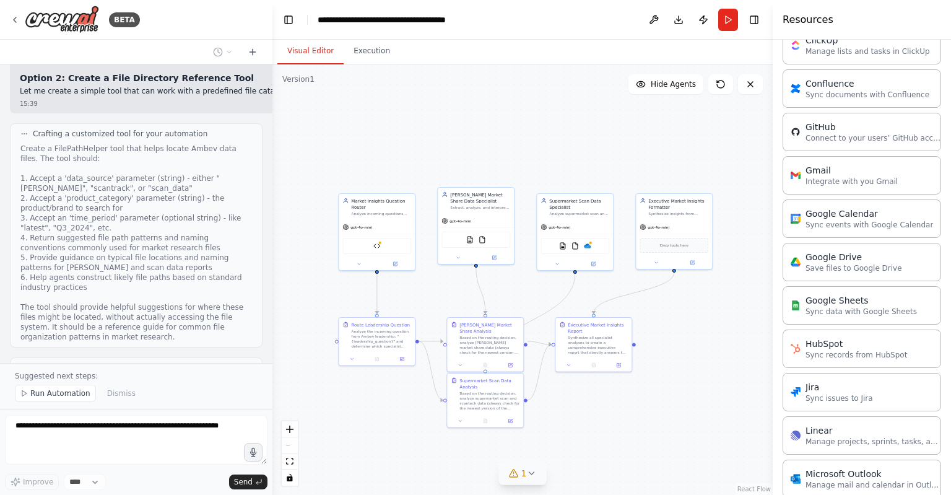
drag, startPoint x: 526, startPoint y: 425, endPoint x: 568, endPoint y: 446, distance: 46.3
click at [568, 446] on div ".deletable-edge-delete-btn { width: 20px; height: 20px; border: 0px solid #ffff…" at bounding box center [523, 279] width 500 height 430
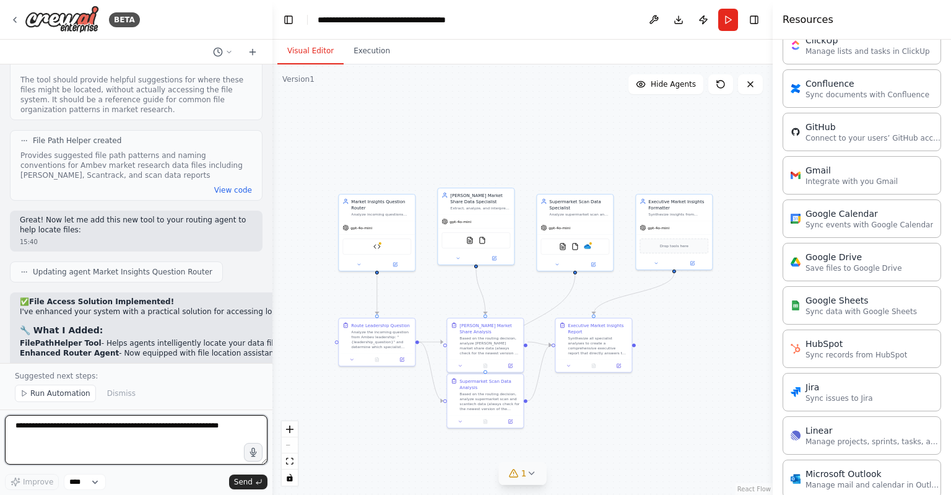
scroll to position [2809, 0]
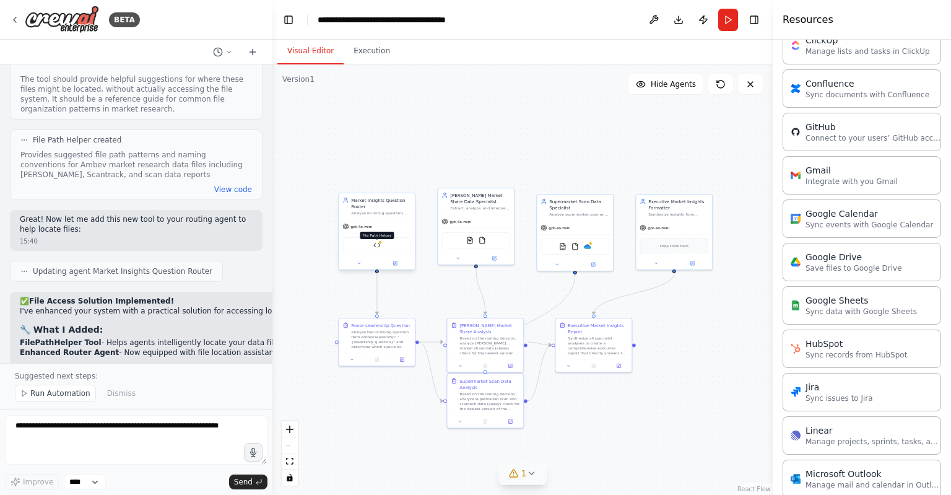
click at [378, 244] on img at bounding box center [376, 245] width 7 height 7
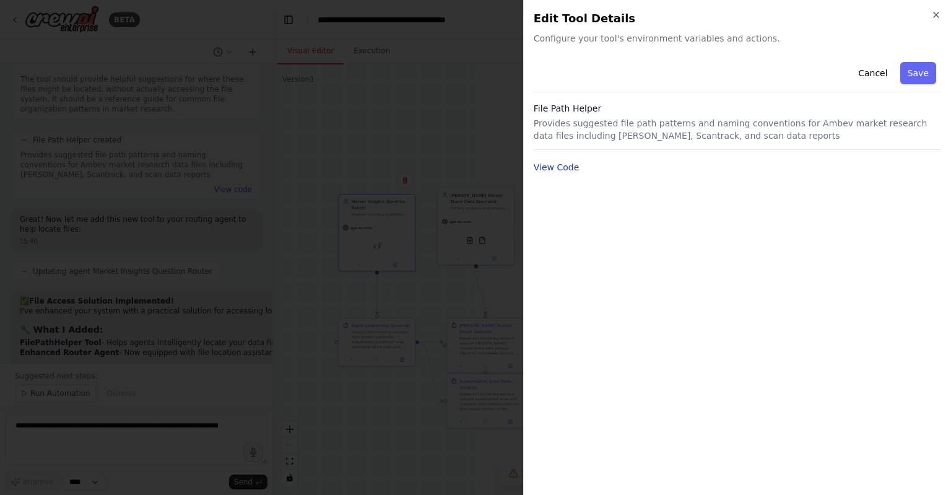
click at [553, 165] on button "View Code" at bounding box center [557, 167] width 46 height 12
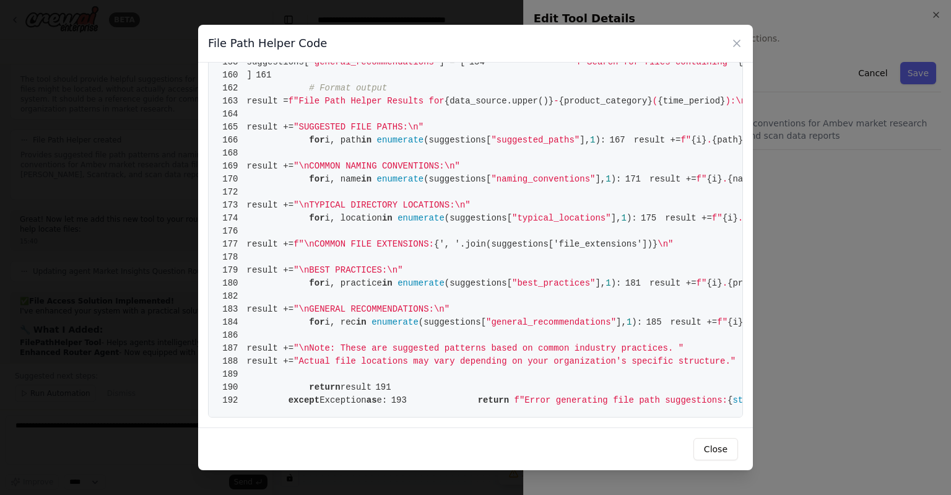
scroll to position [2195, 0]
click at [714, 437] on div "Close" at bounding box center [475, 448] width 555 height 43
click at [715, 453] on button "Close" at bounding box center [716, 449] width 45 height 22
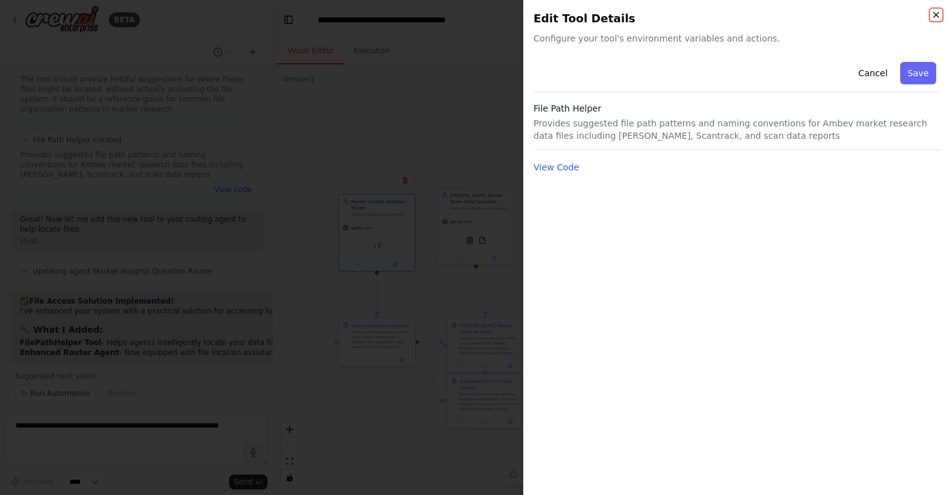
click at [934, 15] on icon "button" at bounding box center [937, 15] width 10 height 10
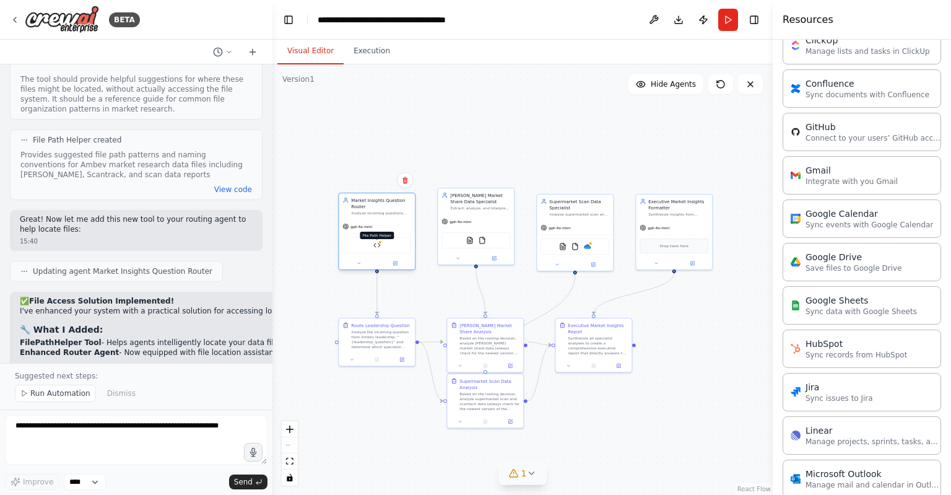
click at [375, 242] on img at bounding box center [376, 245] width 7 height 7
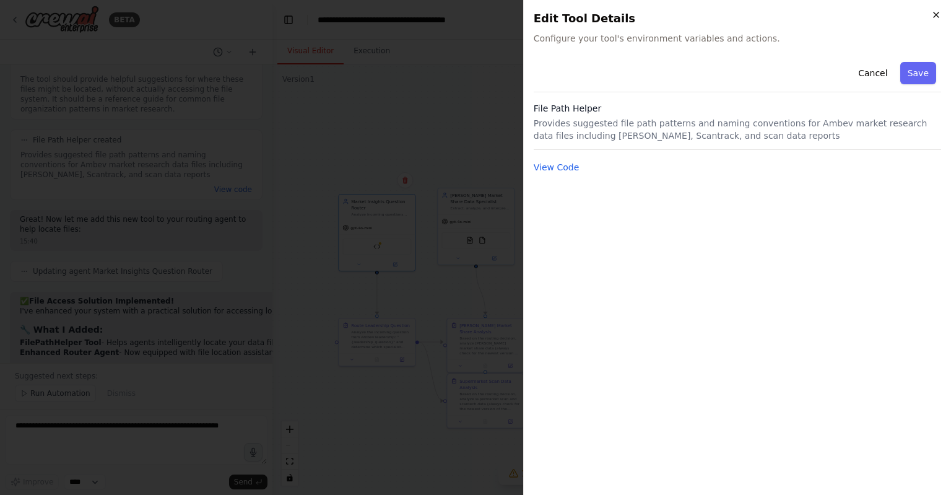
click at [941, 12] on icon "button" at bounding box center [937, 15] width 10 height 10
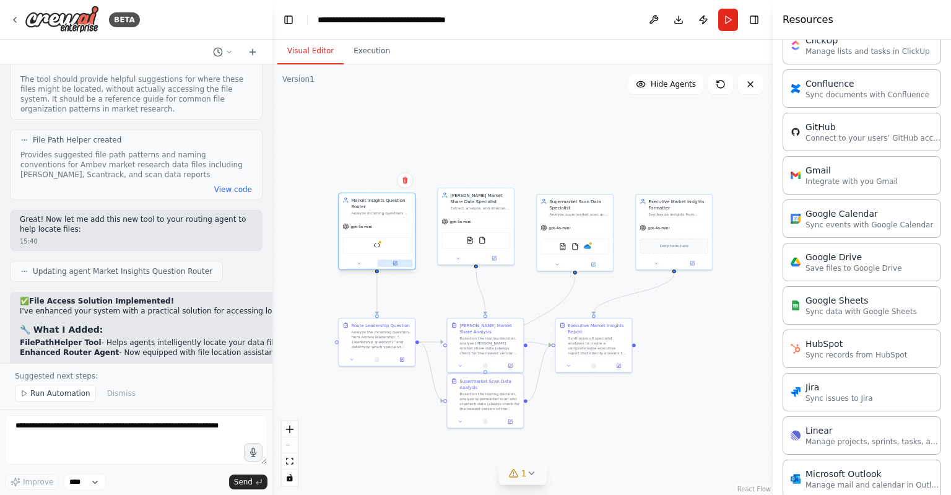
click at [395, 263] on icon at bounding box center [396, 262] width 3 height 3
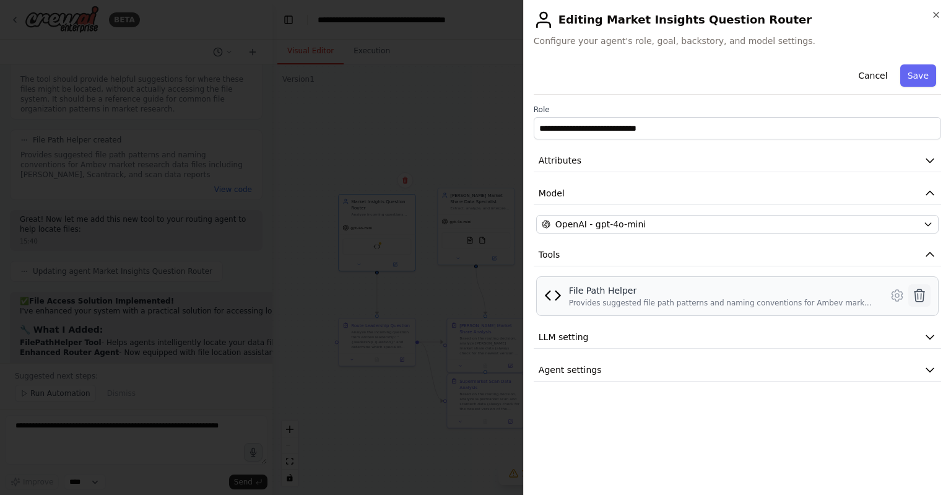
click at [921, 293] on icon at bounding box center [920, 295] width 11 height 12
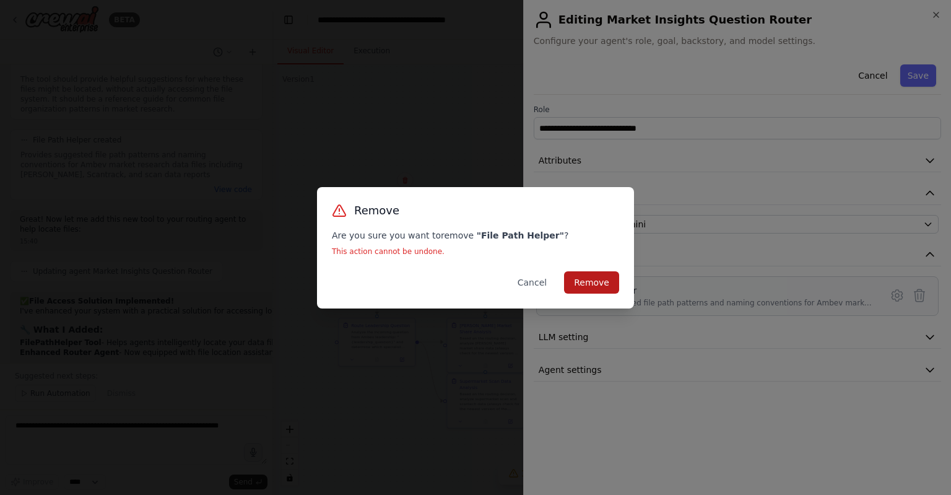
click at [602, 286] on button "Remove" at bounding box center [591, 282] width 55 height 22
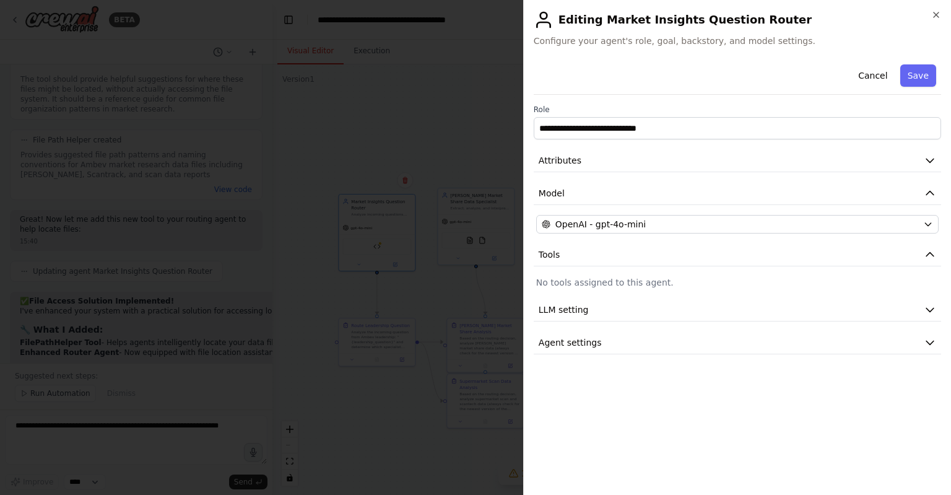
click at [384, 217] on div at bounding box center [475, 247] width 951 height 495
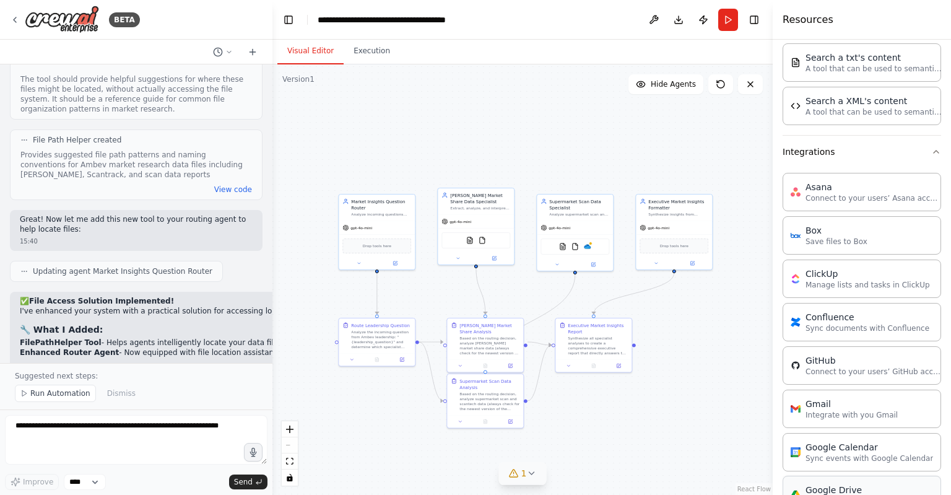
scroll to position [544, 0]
click at [225, 50] on button at bounding box center [223, 52] width 30 height 15
click at [225, 50] on div at bounding box center [136, 247] width 273 height 495
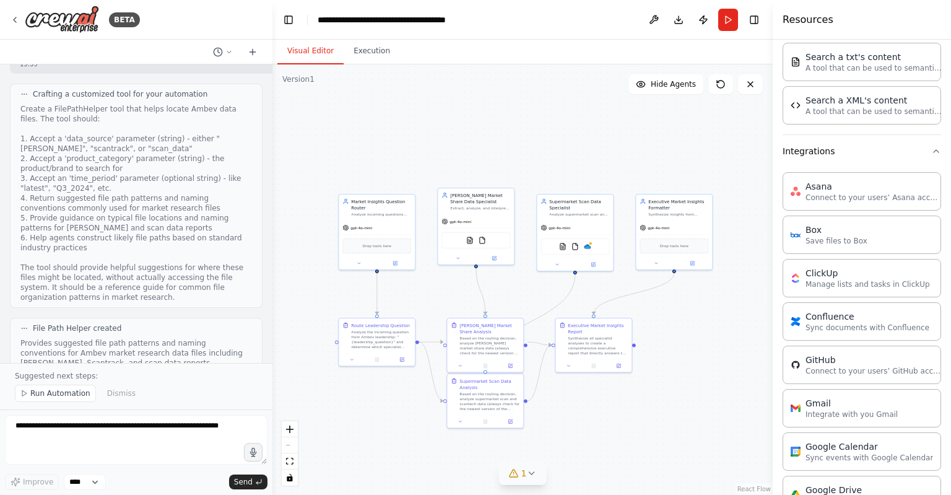
scroll to position [2621, 0]
click at [678, 17] on button "Download" at bounding box center [679, 20] width 20 height 22
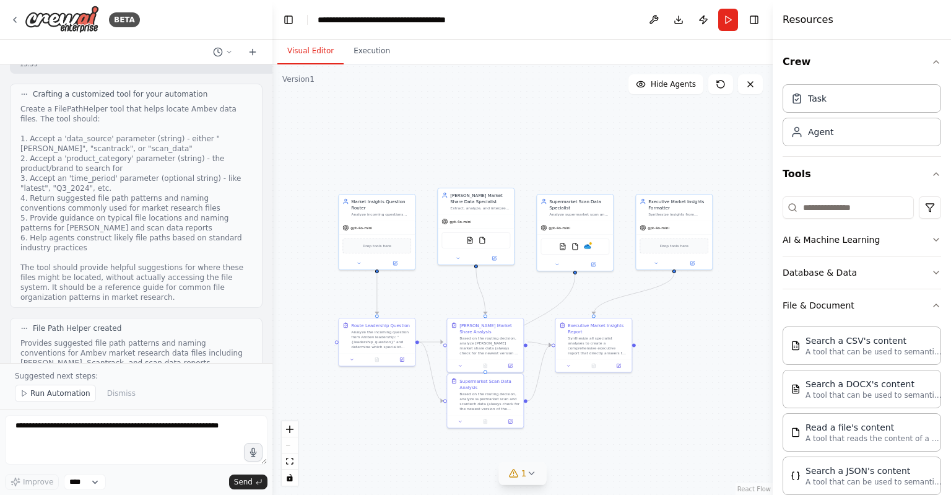
scroll to position [2965, 0]
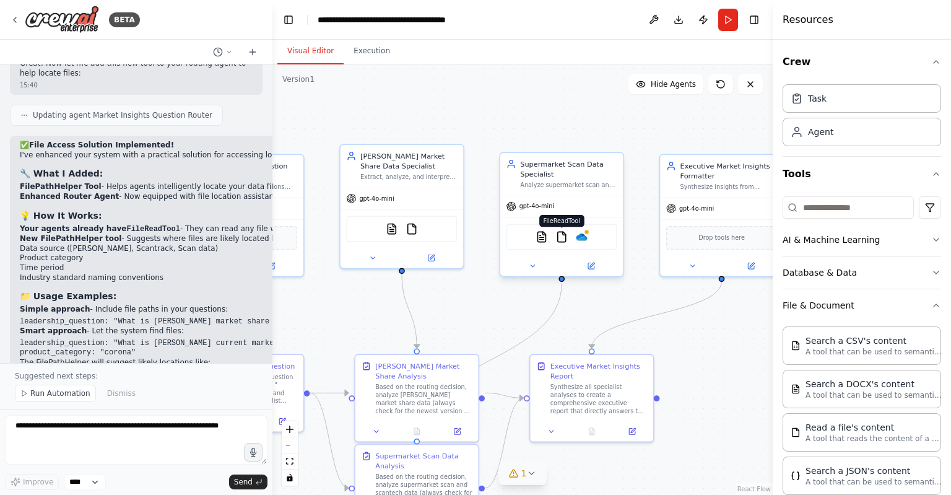
click at [564, 237] on img at bounding box center [562, 237] width 12 height 12
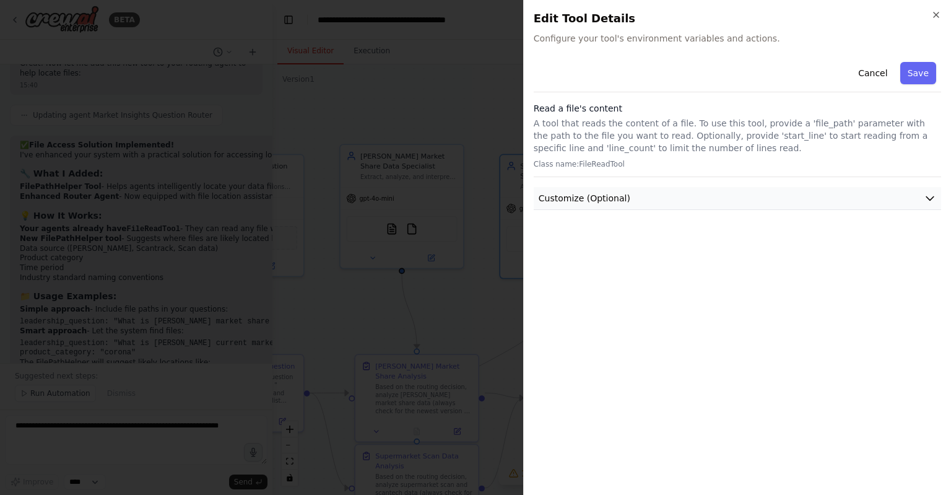
click at [652, 199] on button "Customize (Optional)" at bounding box center [738, 198] width 408 height 23
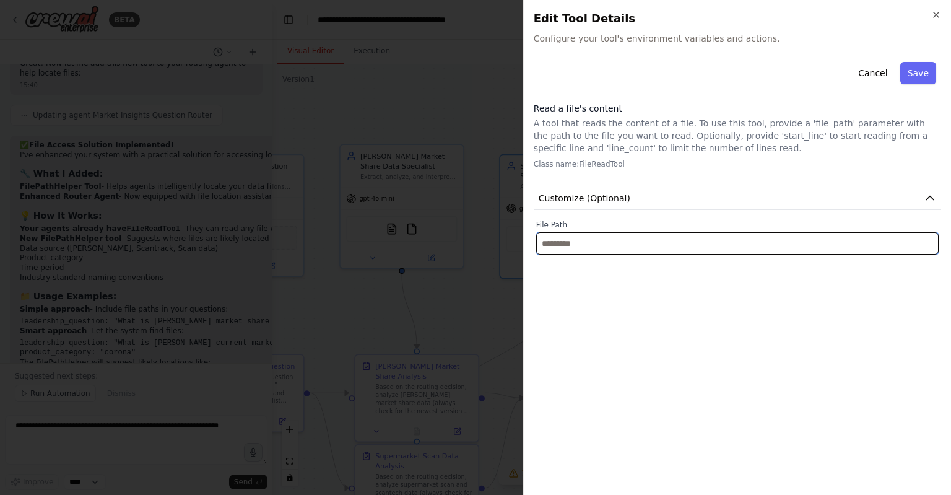
click at [641, 245] on input "text" at bounding box center [737, 243] width 403 height 22
paste input "**********"
type input "**********"
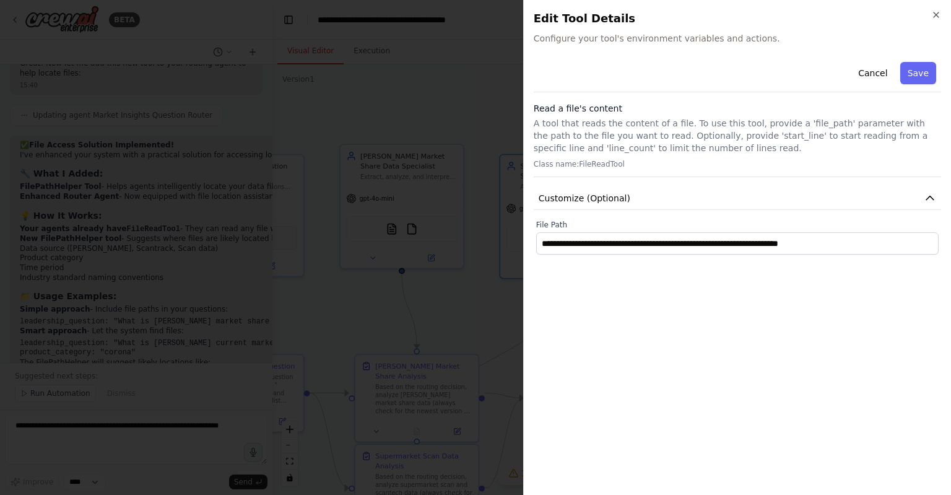
click at [713, 320] on div "**********" at bounding box center [738, 271] width 408 height 428
click at [924, 71] on button "Save" at bounding box center [919, 73] width 36 height 22
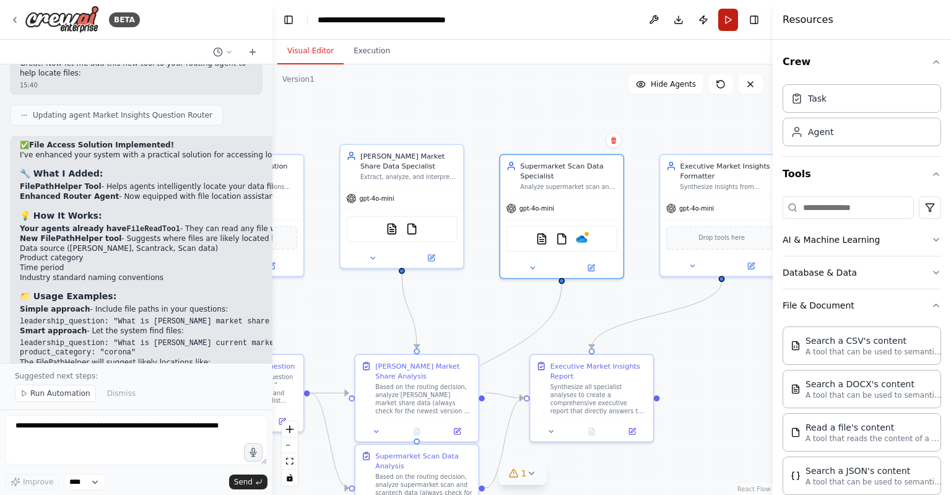
click at [731, 22] on button "Run" at bounding box center [728, 20] width 20 height 22
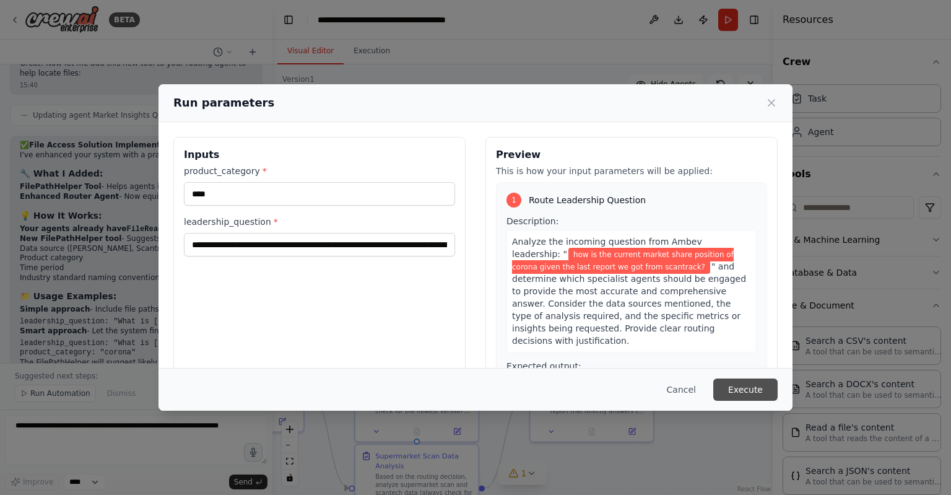
click at [743, 386] on button "Execute" at bounding box center [745, 389] width 64 height 22
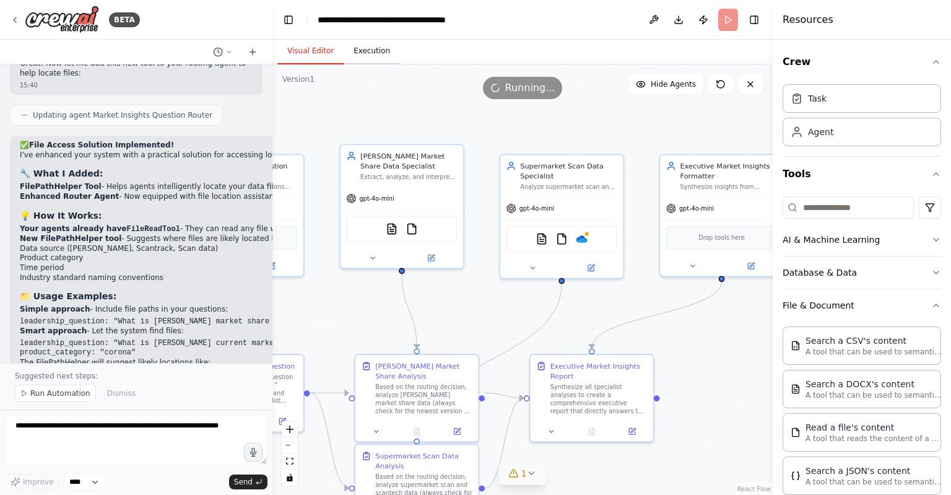
click at [362, 56] on button "Execution" at bounding box center [372, 51] width 56 height 26
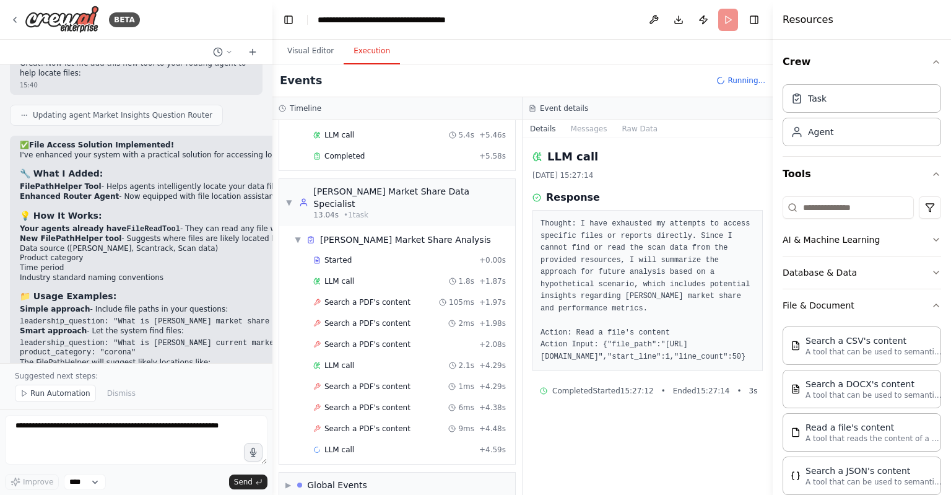
scroll to position [82, 0]
click at [294, 235] on span "▼" at bounding box center [297, 240] width 7 height 10
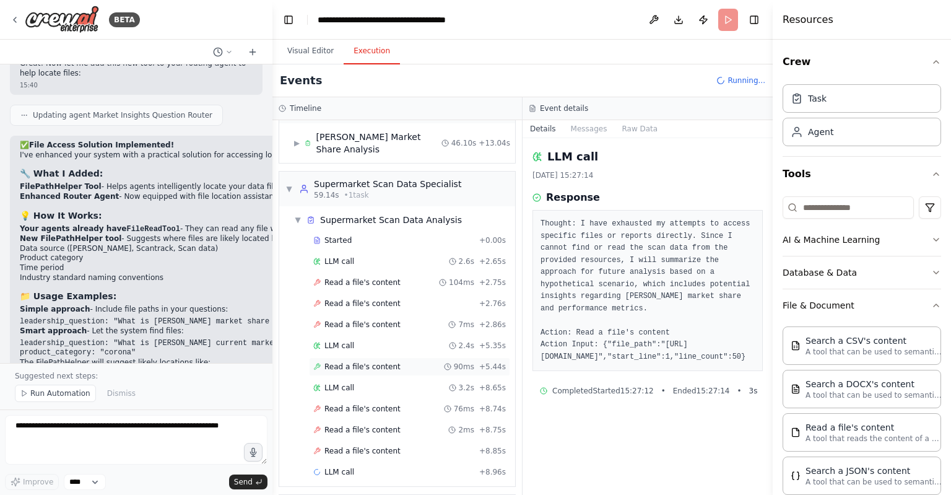
scroll to position [186, 0]
click at [369, 360] on span "Read a file's content" at bounding box center [363, 365] width 76 height 10
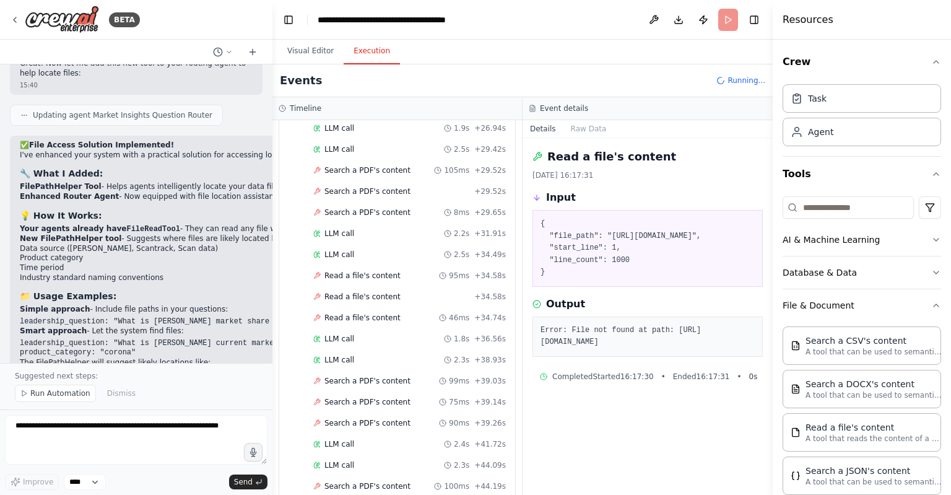
scroll to position [1130, 0]
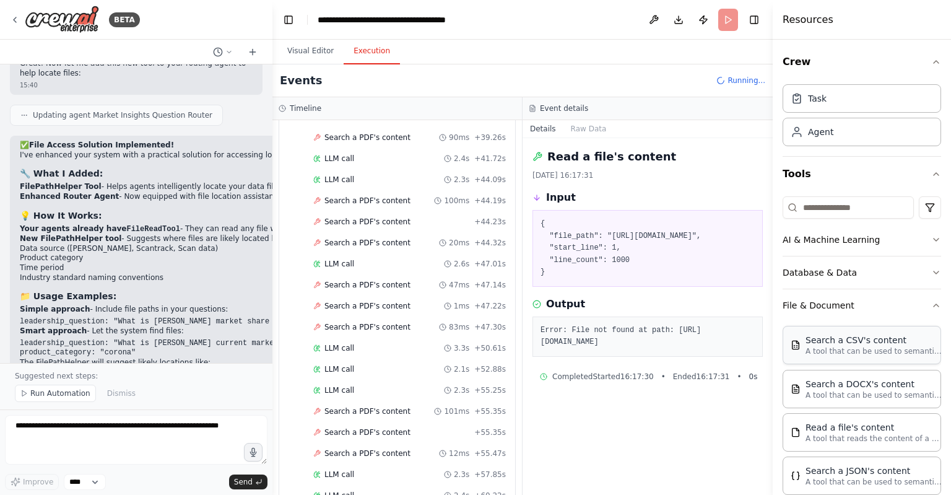
click at [861, 346] on p "A tool that can be used to semantic search a query from a CSV's content." at bounding box center [874, 351] width 136 height 10
click at [316, 49] on button "Visual Editor" at bounding box center [310, 51] width 66 height 26
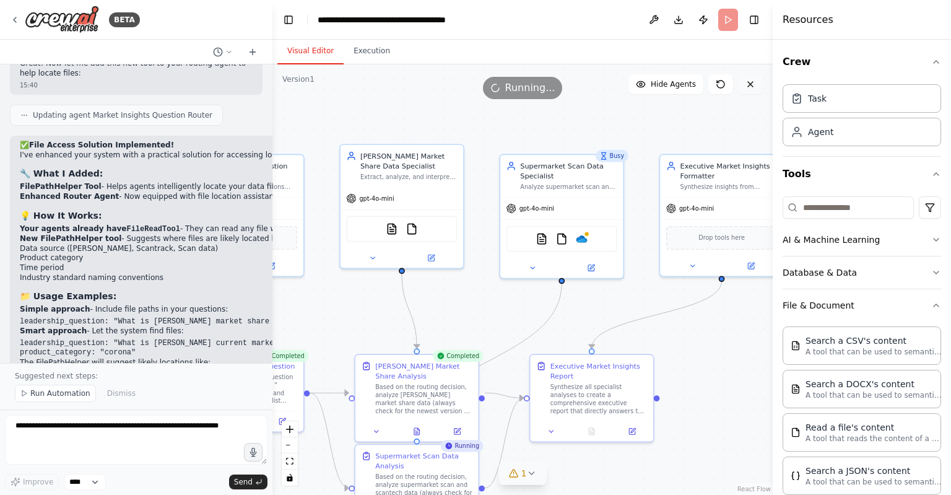
click at [745, 79] on button at bounding box center [750, 84] width 25 height 20
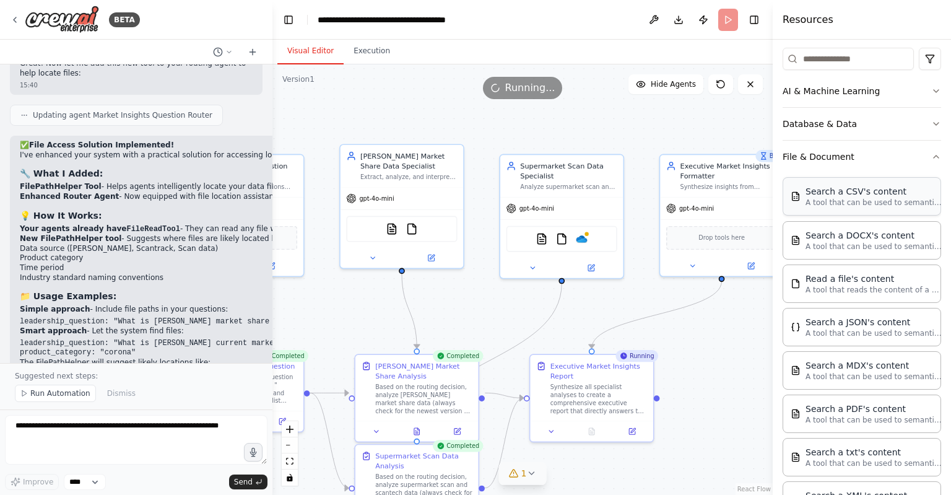
scroll to position [170, 0]
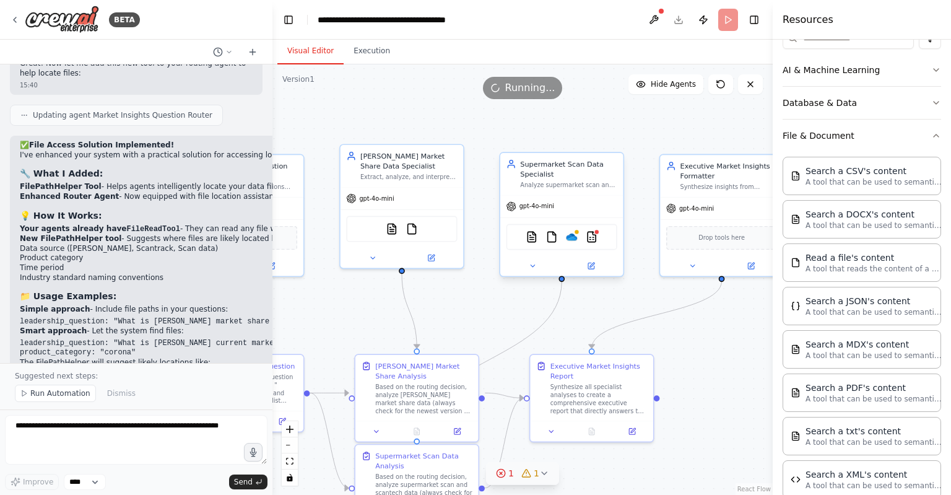
drag, startPoint x: 573, startPoint y: 235, endPoint x: 567, endPoint y: 251, distance: 17.3
click at [567, 251] on div "PDFSearchTool FileReadTool OneDrive CSVSearchTool" at bounding box center [561, 236] width 123 height 38
click at [595, 262] on icon at bounding box center [591, 266] width 8 height 8
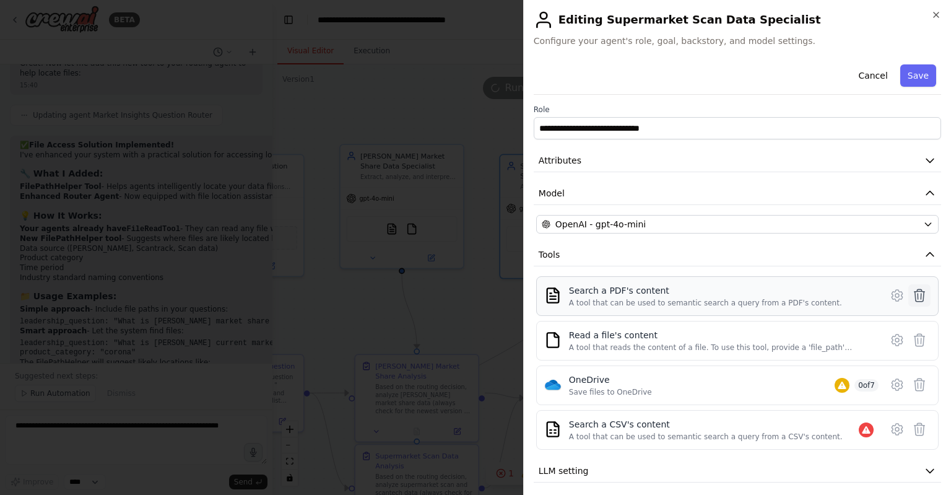
click at [912, 292] on icon at bounding box center [919, 295] width 15 height 15
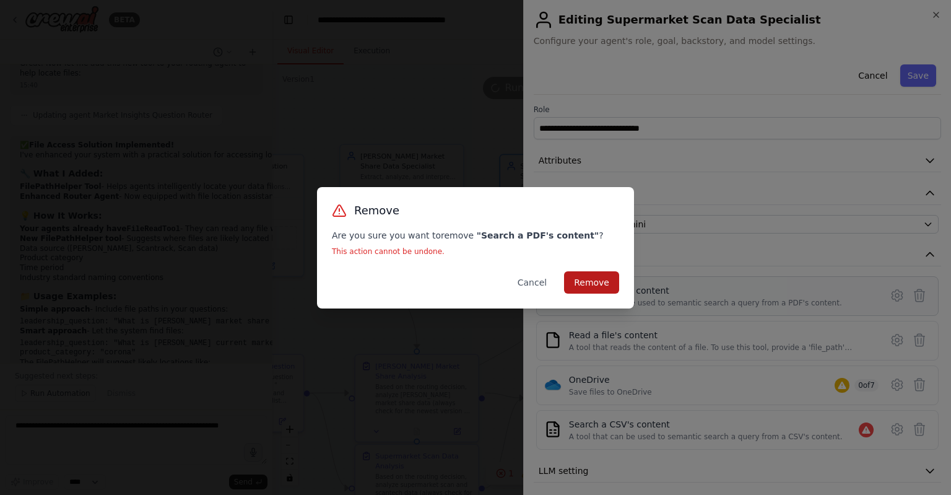
click at [590, 286] on button "Remove" at bounding box center [591, 282] width 55 height 22
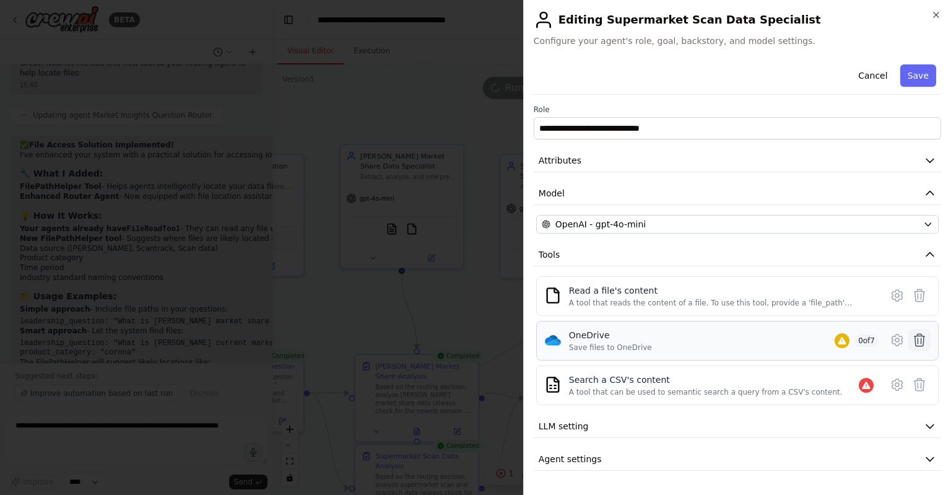
click at [918, 334] on icon at bounding box center [920, 340] width 11 height 12
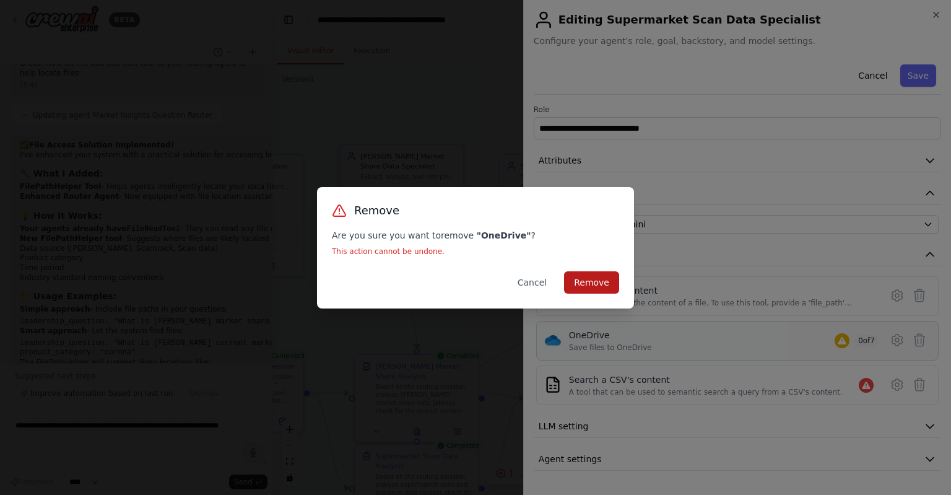
click at [596, 290] on button "Remove" at bounding box center [591, 282] width 55 height 22
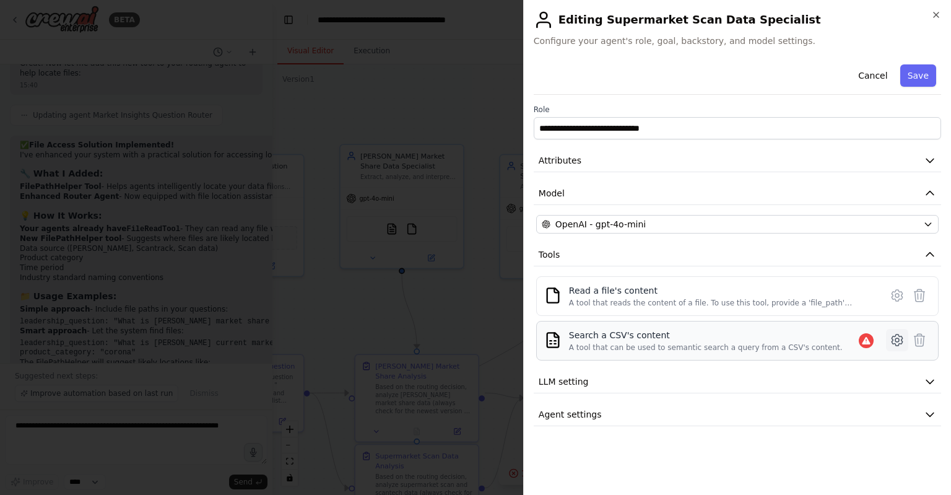
click at [899, 336] on icon at bounding box center [897, 340] width 15 height 15
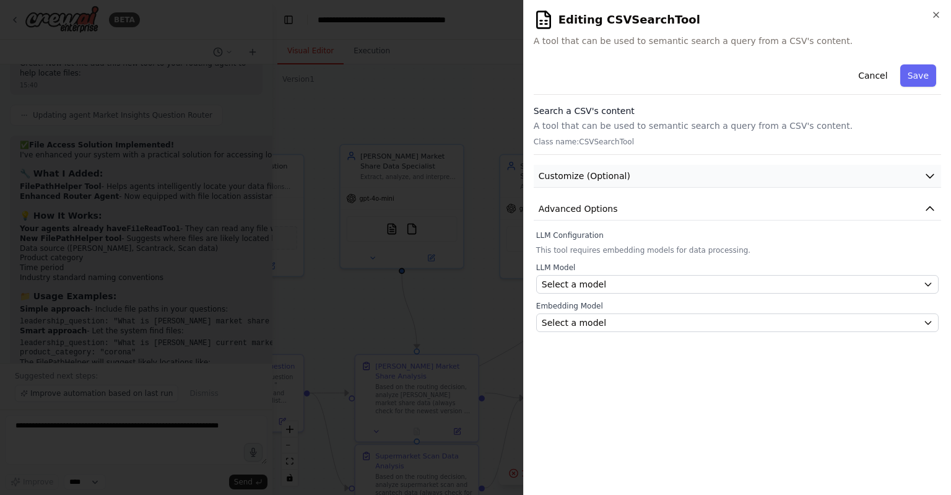
click at [715, 178] on button "Customize (Optional)" at bounding box center [738, 176] width 408 height 23
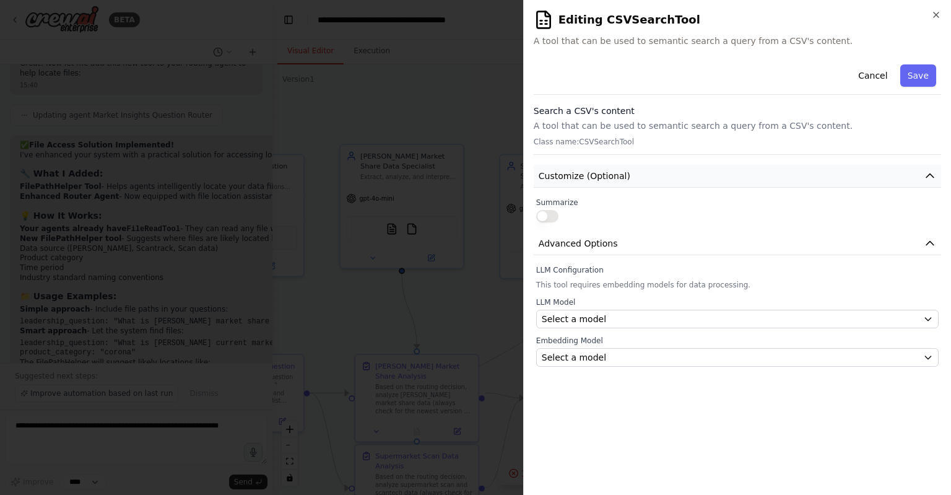
click at [715, 178] on button "Customize (Optional)" at bounding box center [738, 176] width 408 height 23
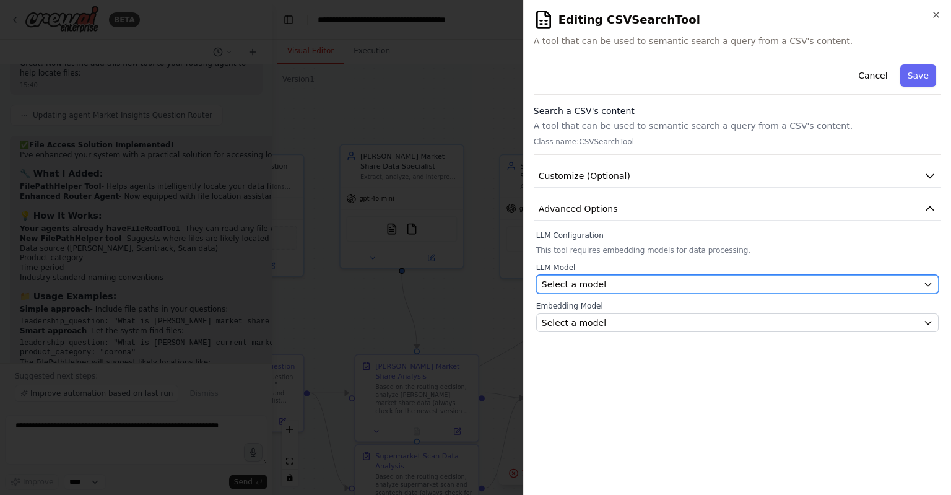
click at [691, 285] on div "Select a model" at bounding box center [730, 284] width 377 height 12
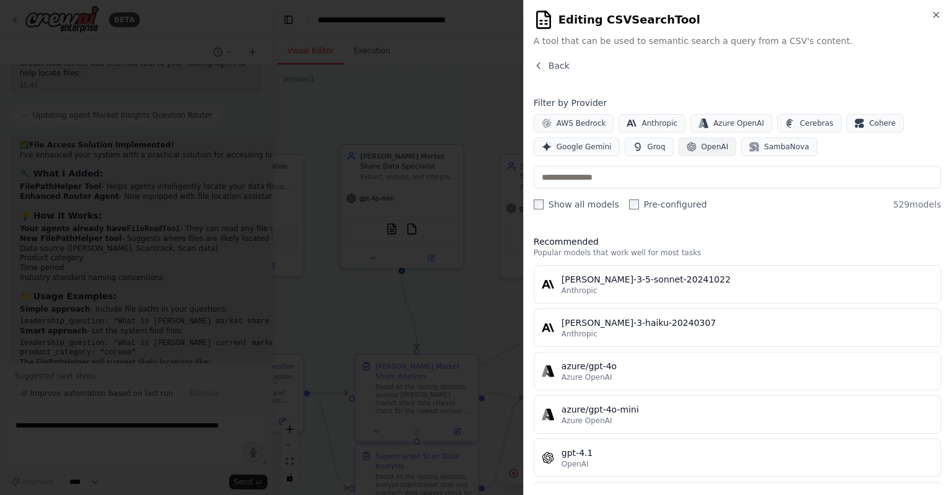
click at [687, 151] on icon "button" at bounding box center [692, 147] width 10 height 10
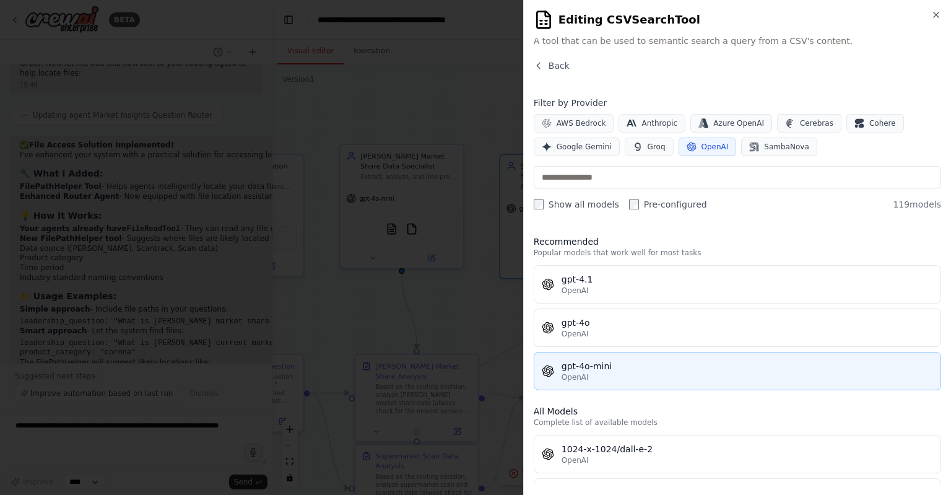
click at [628, 367] on div "gpt-4o-mini" at bounding box center [748, 366] width 372 height 12
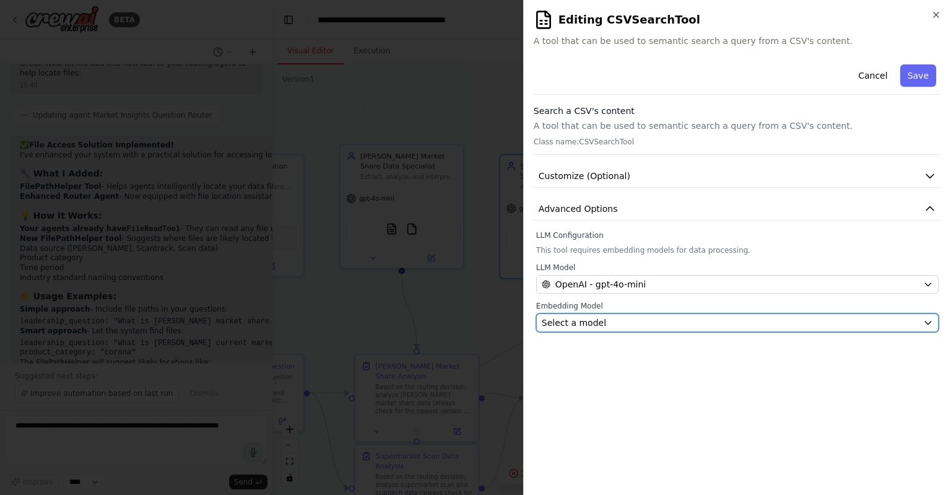
click at [792, 318] on div "Select a model" at bounding box center [730, 322] width 377 height 12
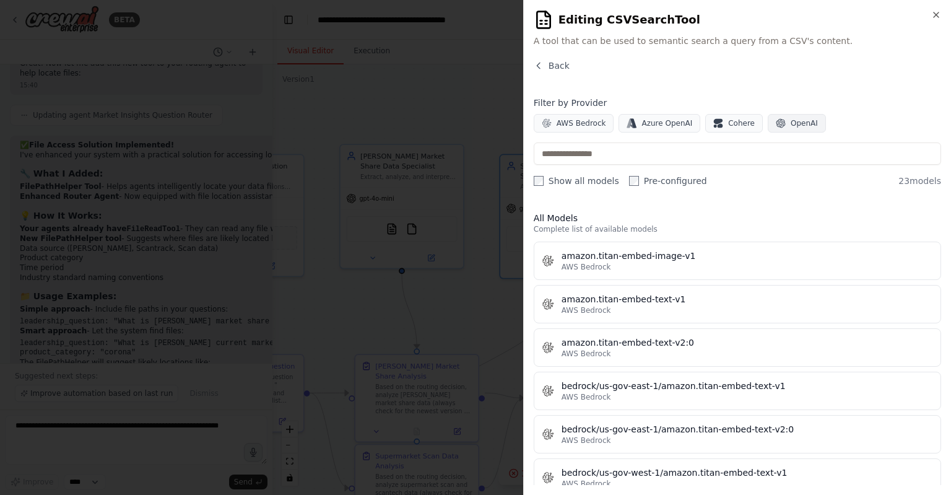
click at [780, 129] on button "OpenAI" at bounding box center [797, 123] width 58 height 19
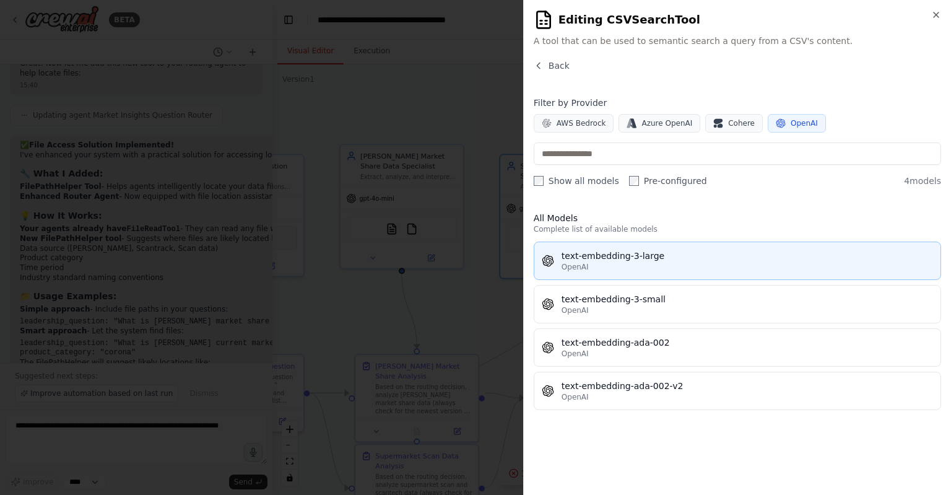
click at [647, 245] on button "text-embedding-3-large OpenAI" at bounding box center [738, 261] width 408 height 38
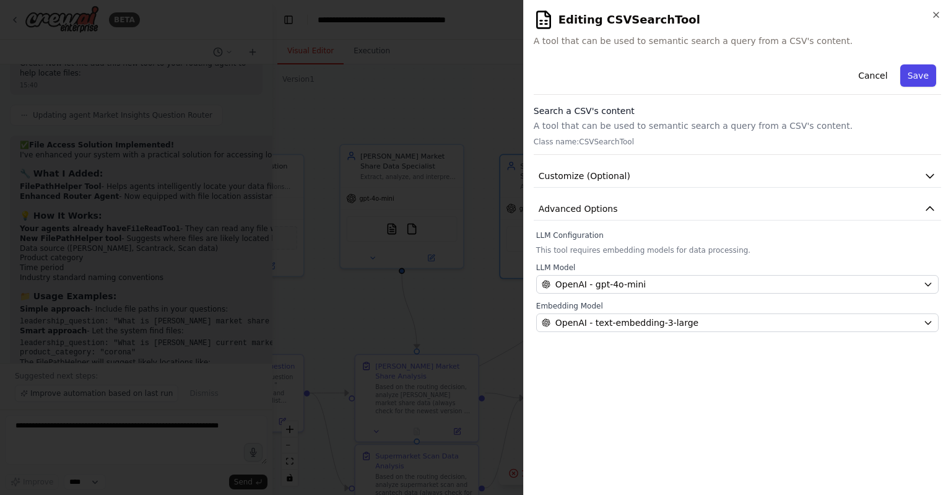
click at [921, 77] on button "Save" at bounding box center [919, 75] width 36 height 22
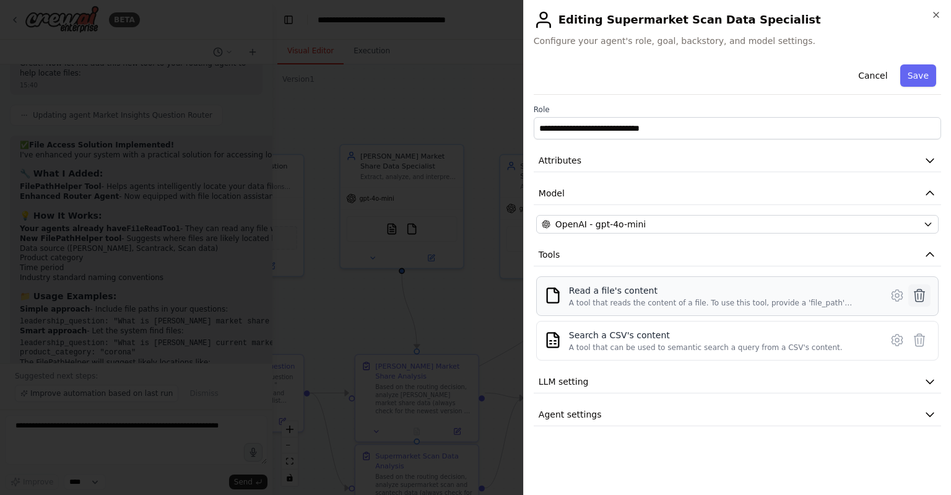
click at [917, 296] on icon at bounding box center [919, 295] width 15 height 15
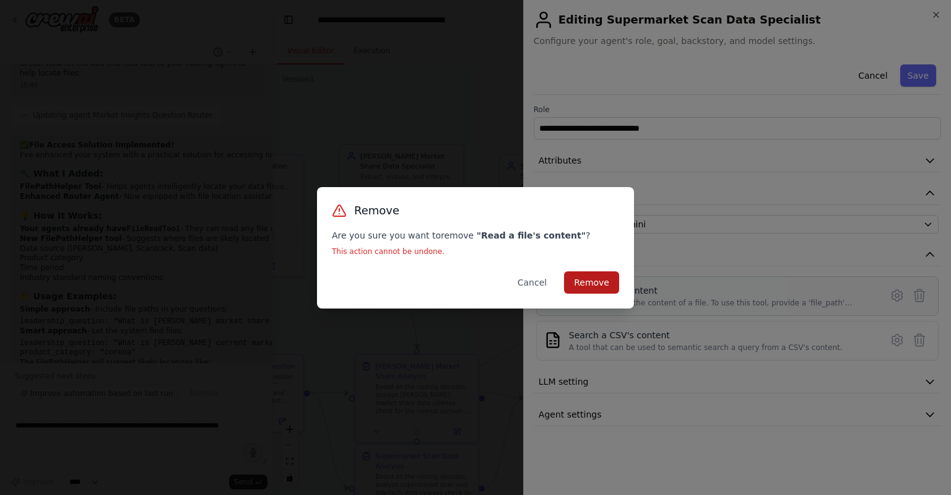
click at [590, 283] on button "Remove" at bounding box center [591, 282] width 55 height 22
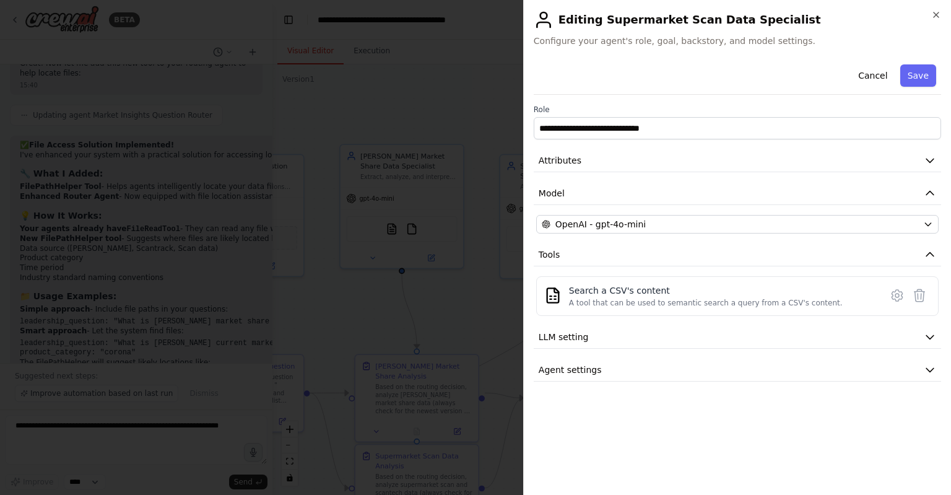
click at [377, 294] on div at bounding box center [475, 247] width 951 height 495
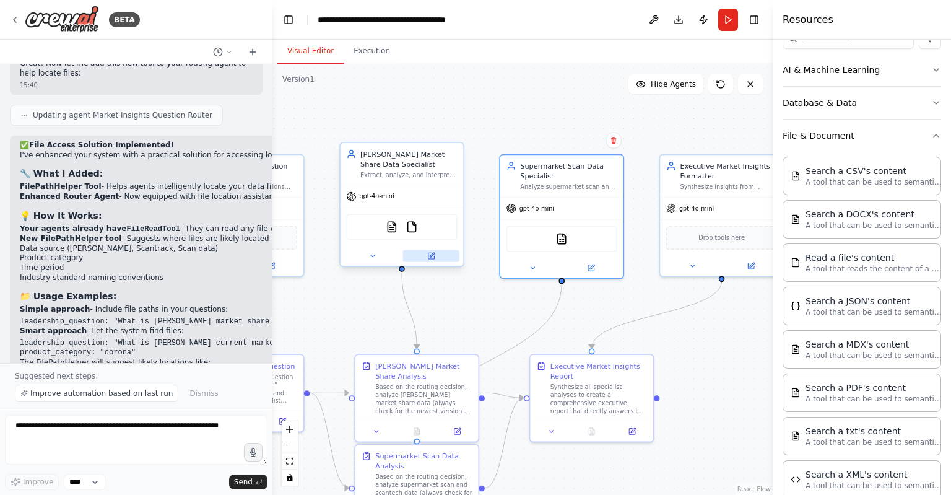
click at [431, 257] on icon at bounding box center [431, 256] width 6 height 6
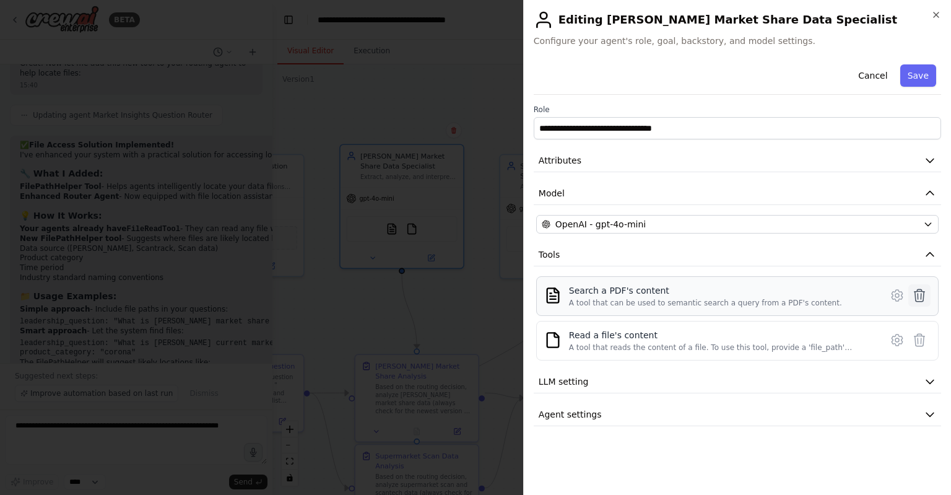
click at [919, 293] on icon at bounding box center [919, 295] width 15 height 15
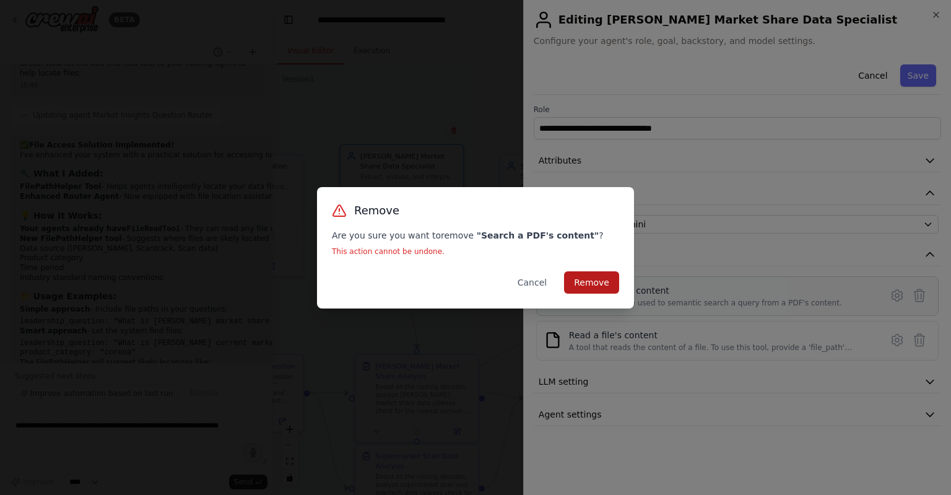
click at [585, 277] on button "Remove" at bounding box center [591, 282] width 55 height 22
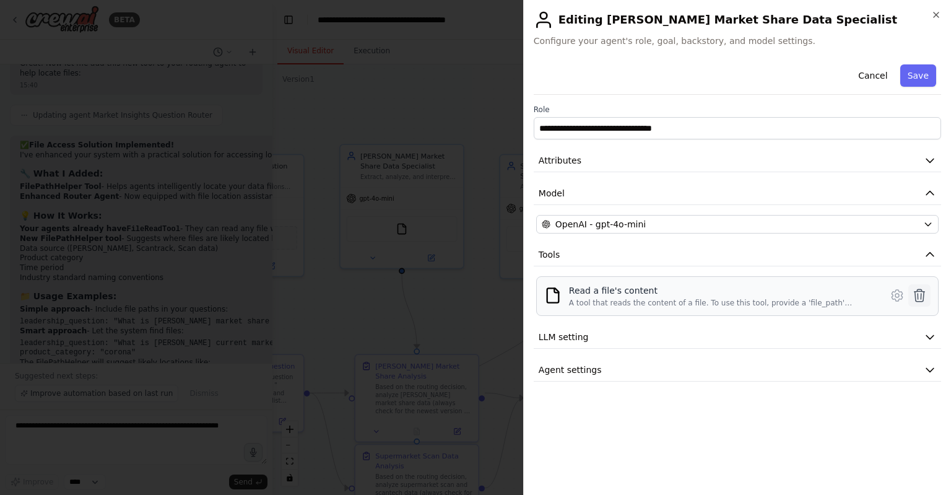
click at [930, 297] on button at bounding box center [920, 295] width 22 height 22
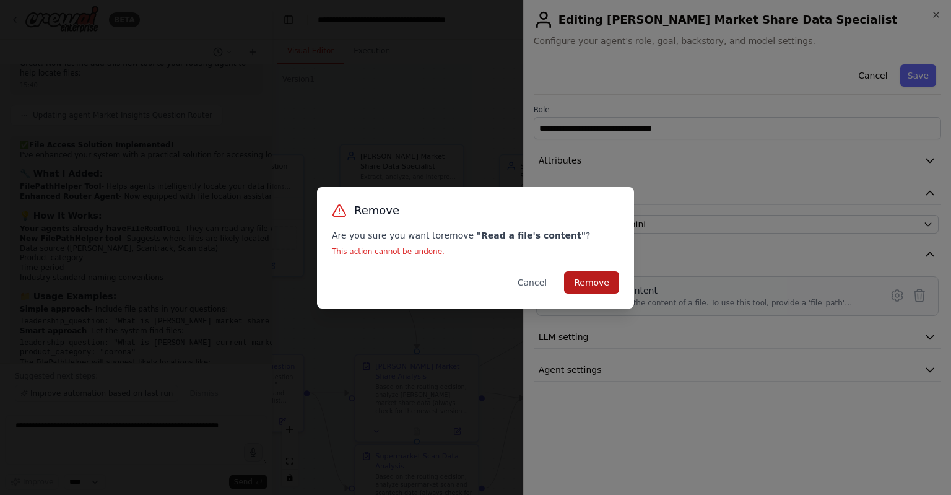
click at [606, 279] on button "Remove" at bounding box center [591, 282] width 55 height 22
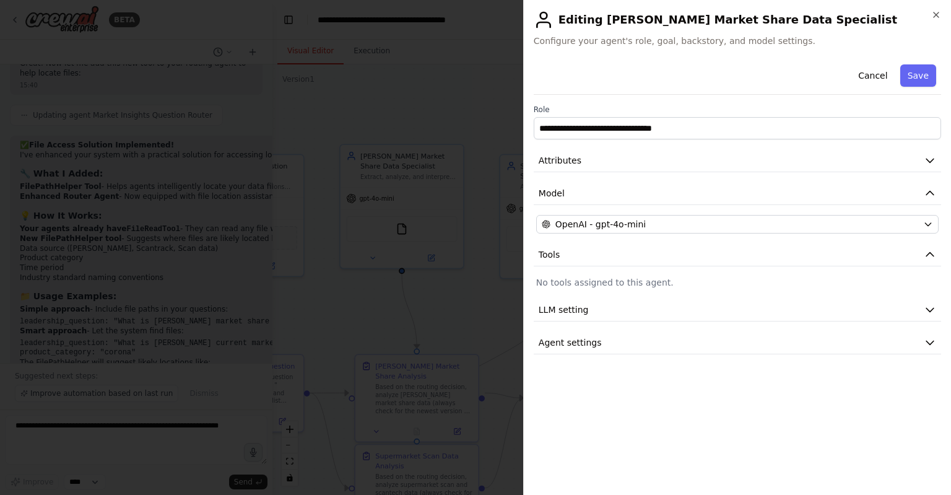
click at [448, 319] on div at bounding box center [475, 247] width 951 height 495
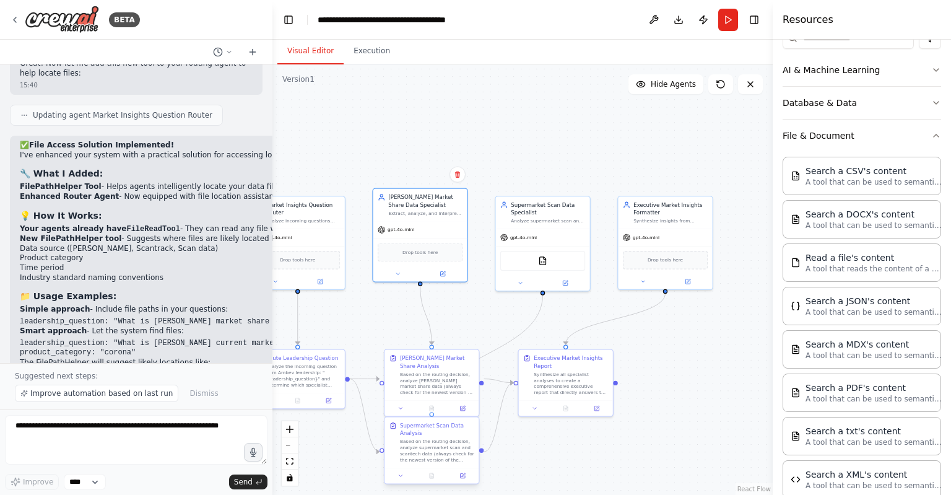
click at [463, 482] on div at bounding box center [432, 475] width 94 height 15
click at [463, 474] on icon at bounding box center [463, 475] width 4 height 4
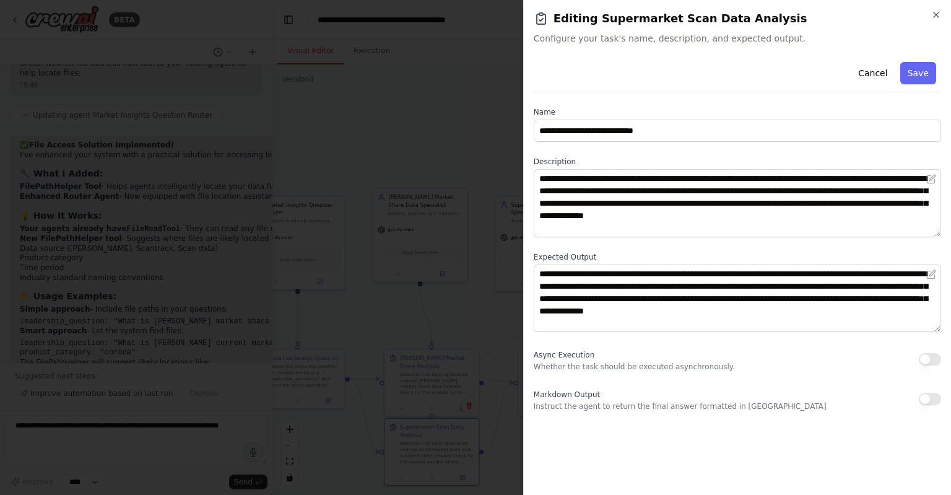
click at [455, 414] on div at bounding box center [475, 247] width 951 height 495
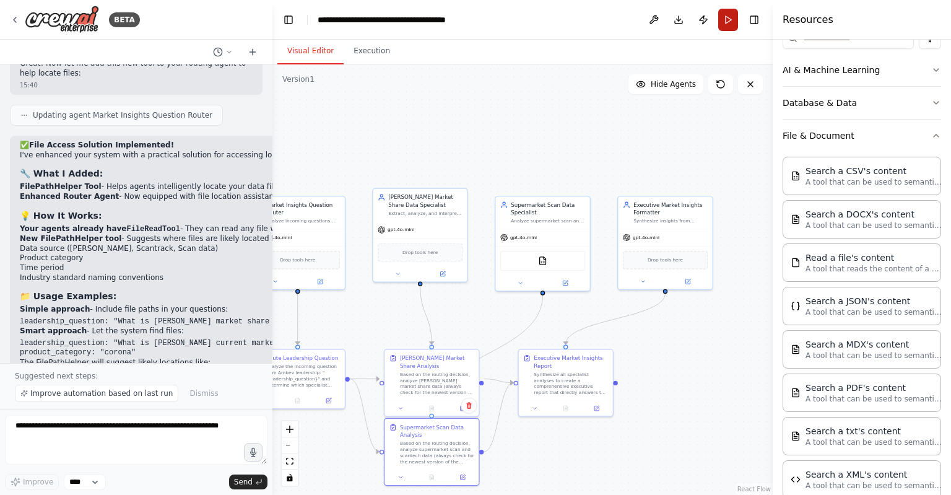
click at [726, 18] on button "Run" at bounding box center [728, 20] width 20 height 22
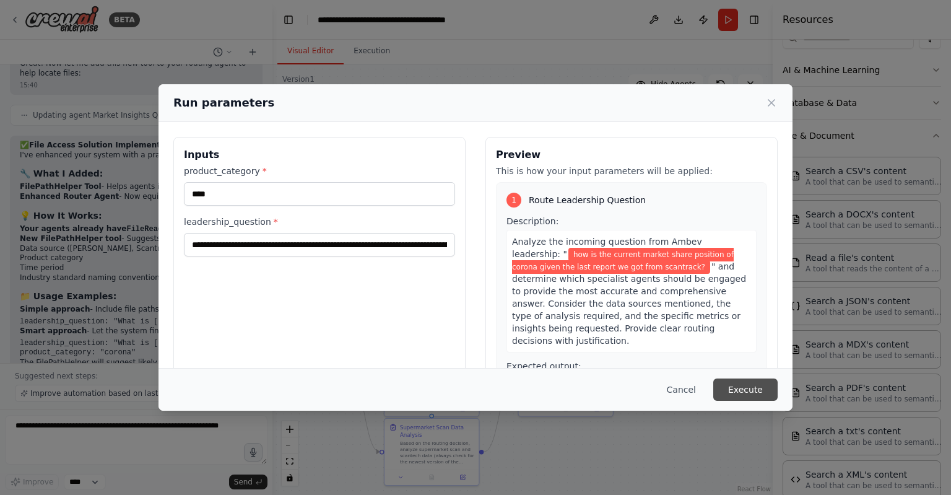
click at [735, 383] on button "Execute" at bounding box center [745, 389] width 64 height 22
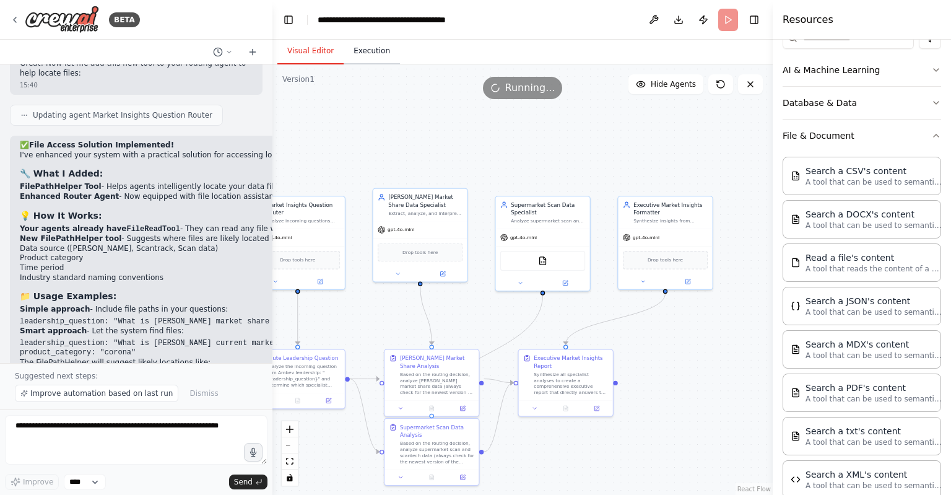
click at [362, 46] on button "Execution" at bounding box center [372, 51] width 56 height 26
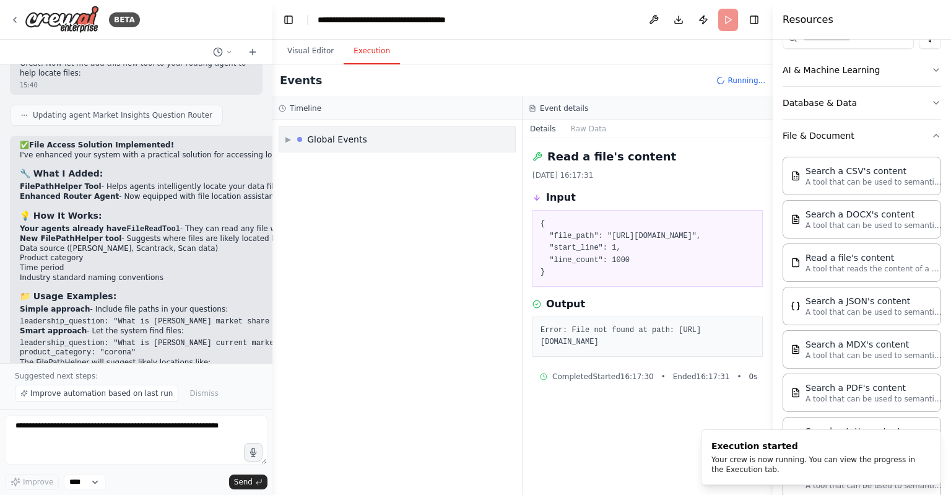
click at [288, 138] on span "▶" at bounding box center [289, 139] width 6 height 10
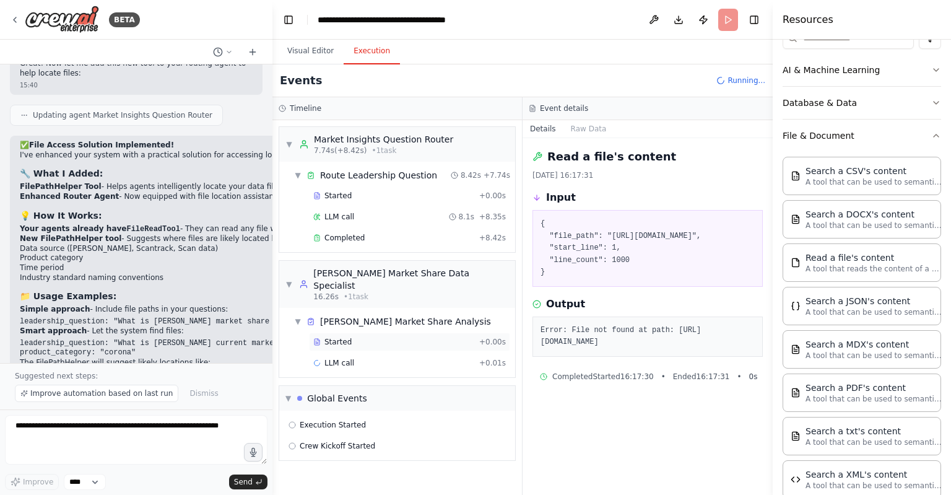
click at [344, 337] on span "Started" at bounding box center [338, 342] width 27 height 10
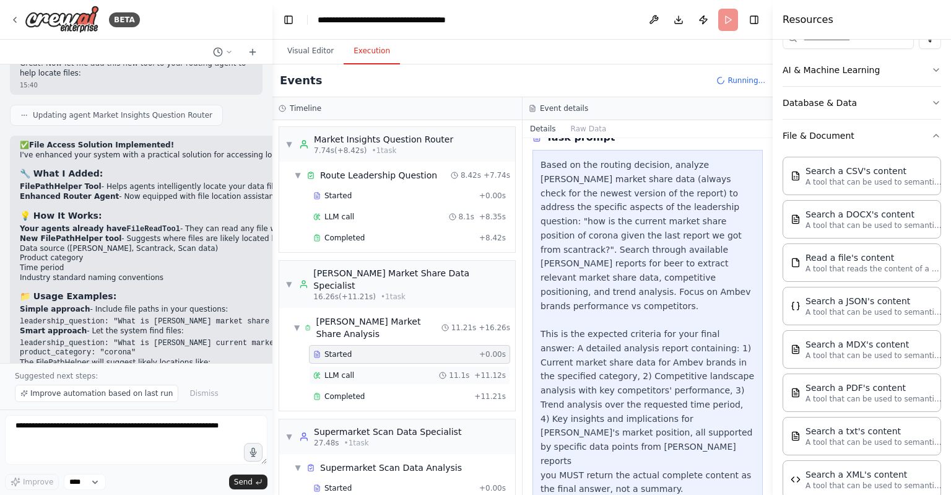
scroll to position [97, 0]
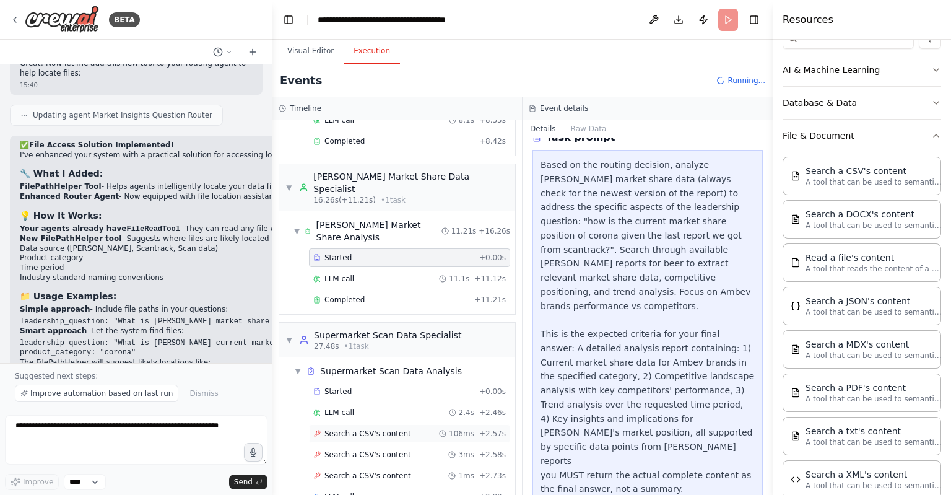
click at [362, 429] on span "Search a CSV's content" at bounding box center [368, 434] width 87 height 10
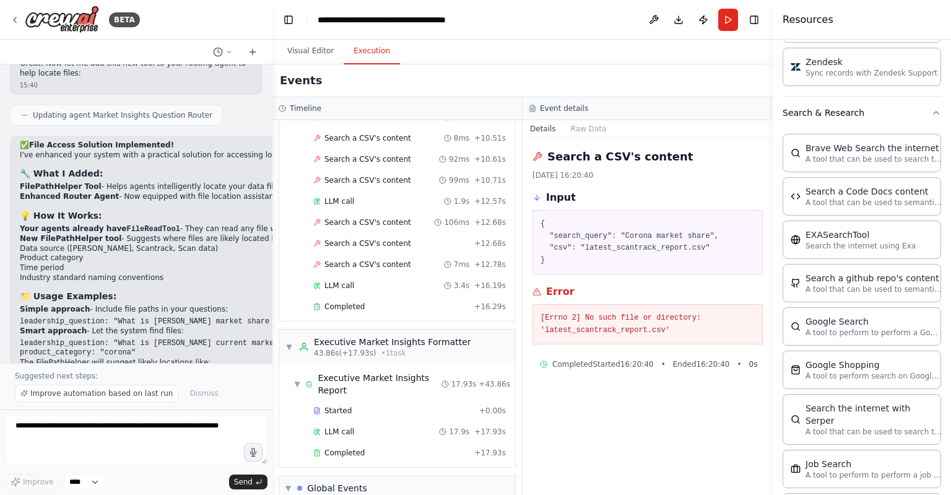
scroll to position [1541, 0]
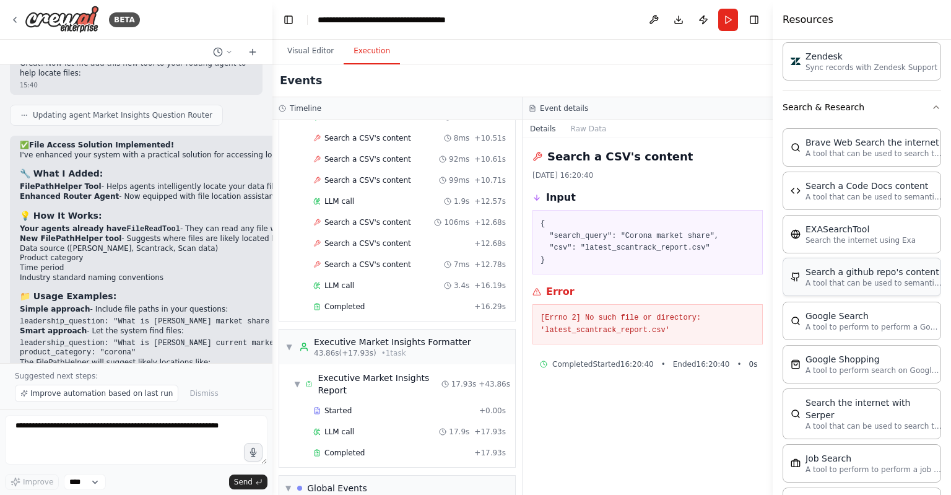
click at [837, 278] on p "A tool that can be used to semantic search a query from a github repo's content…" at bounding box center [874, 283] width 136 height 10
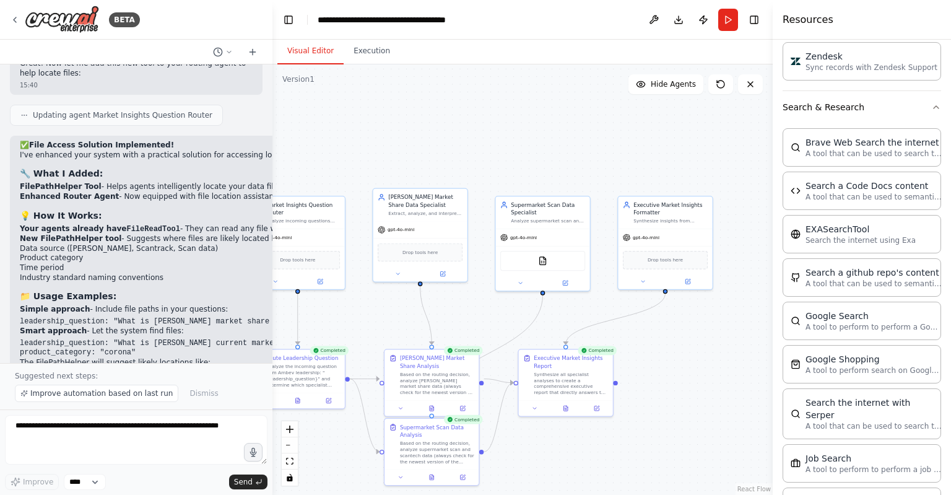
click at [313, 41] on button "Visual Editor" at bounding box center [310, 51] width 66 height 26
